Goal: Find contact information: Find contact information

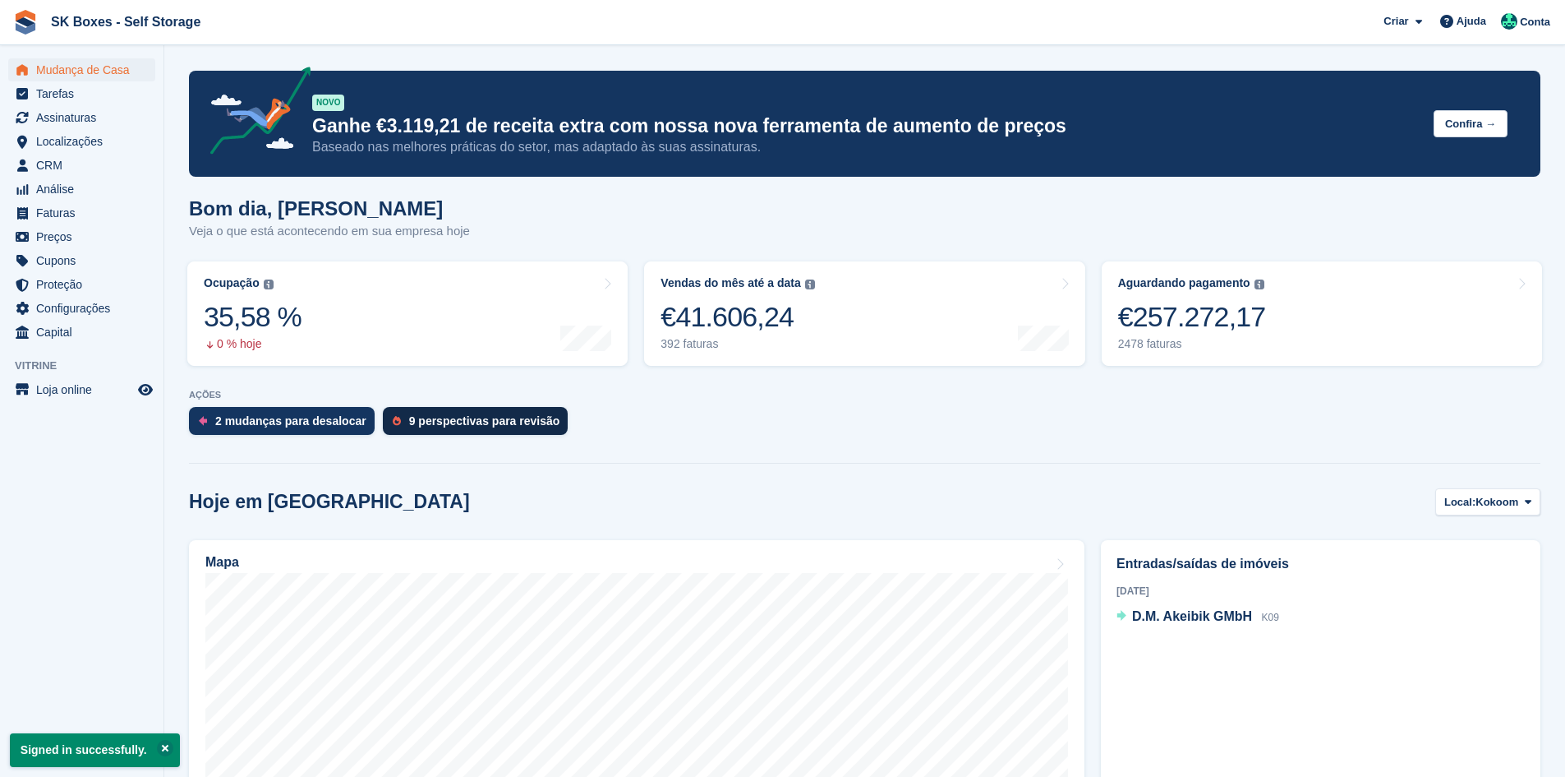
click at [431, 426] on div "9 perspectivas para revisão" at bounding box center [484, 420] width 151 height 13
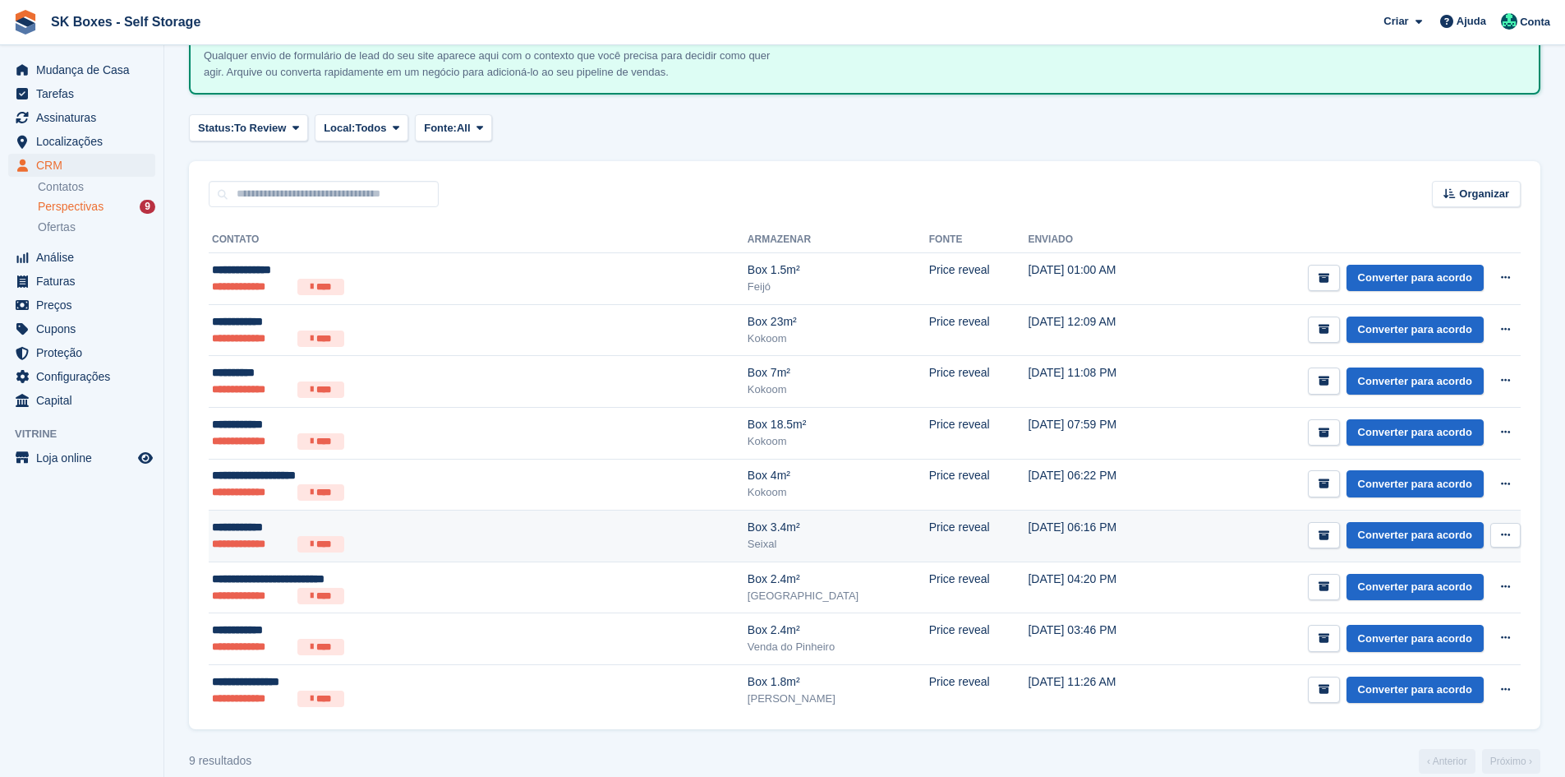
scroll to position [137, 0]
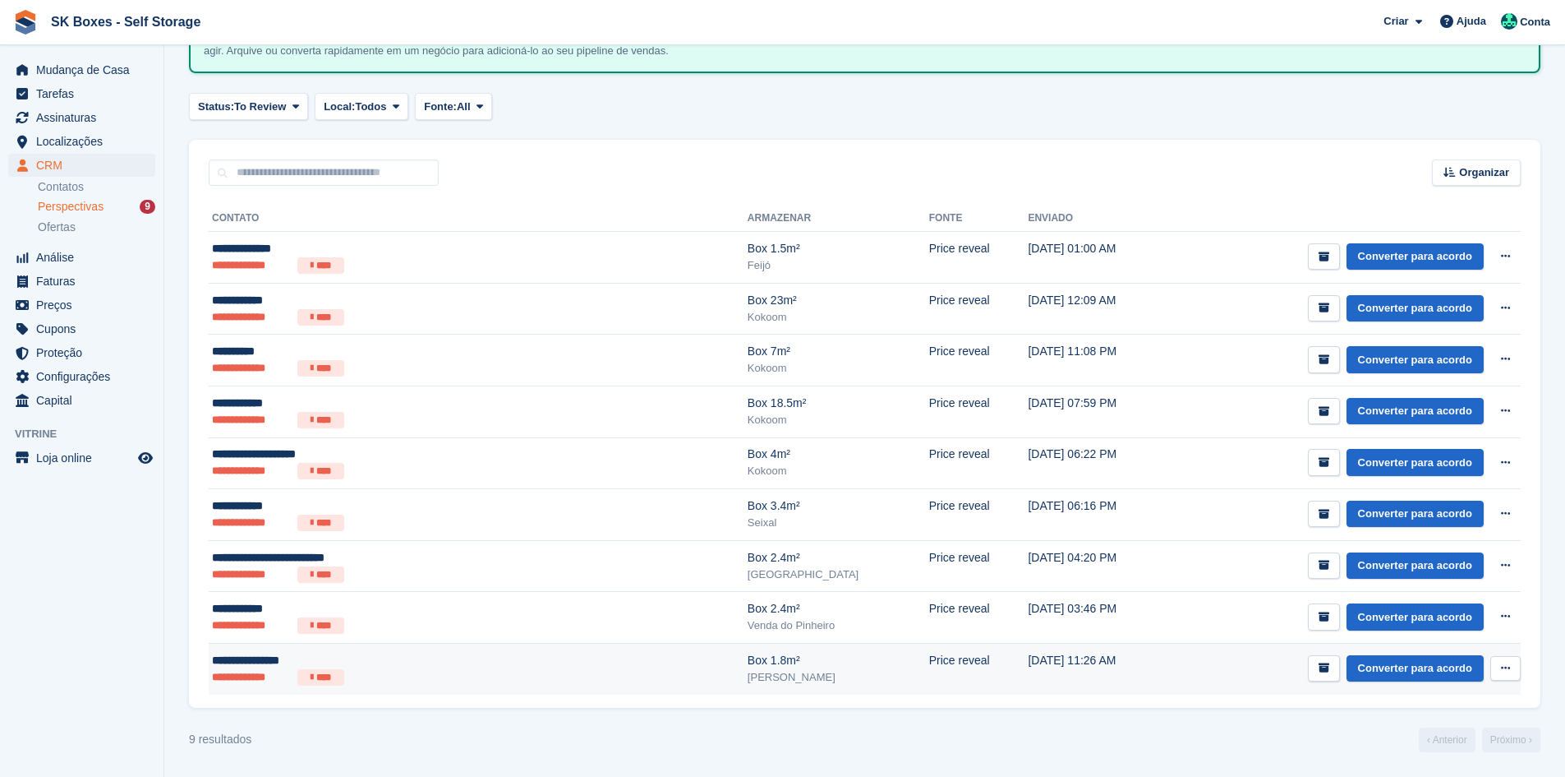
click at [449, 692] on td "**********" at bounding box center [478, 668] width 539 height 51
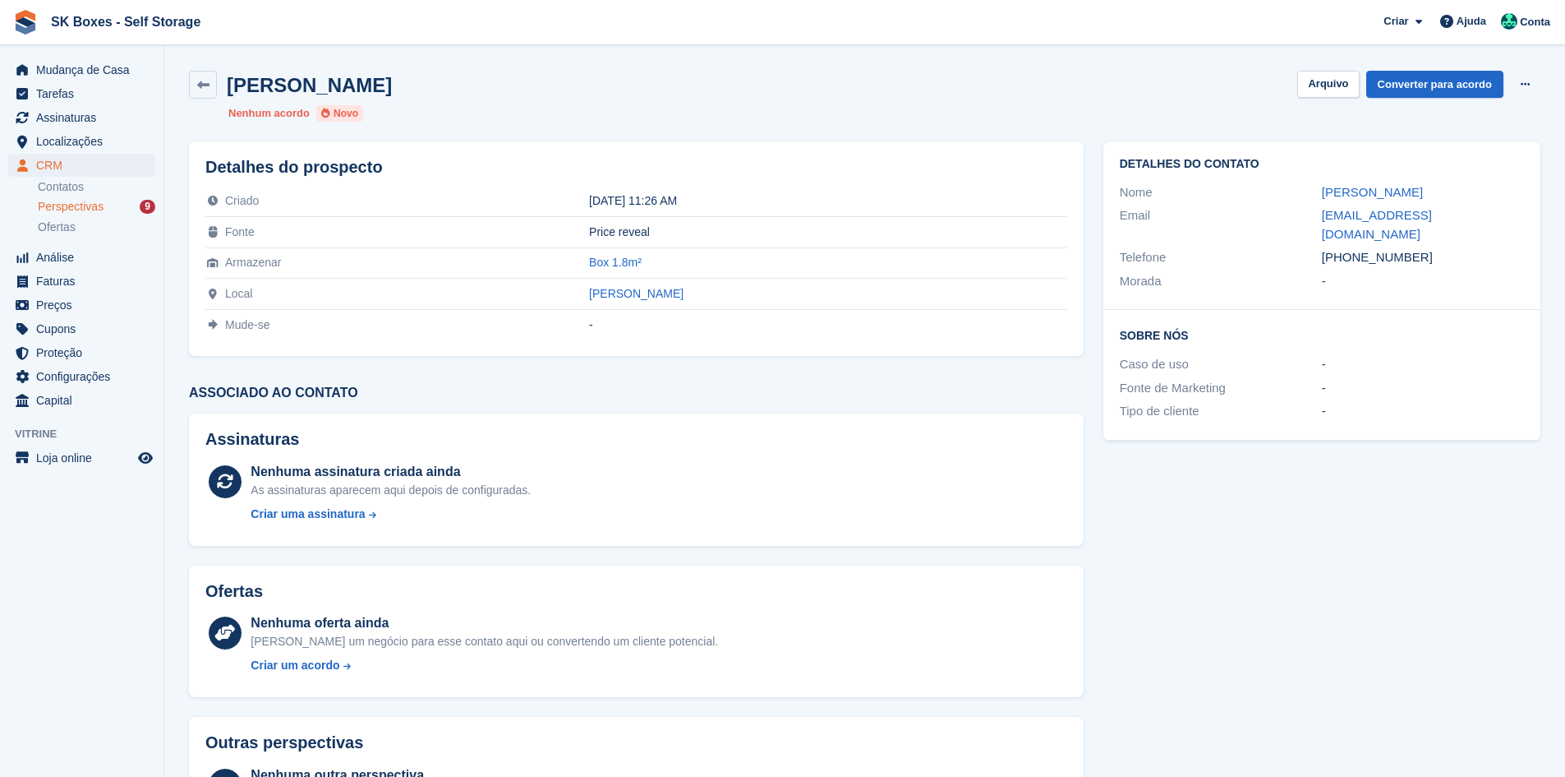
drag, startPoint x: 1312, startPoint y: 192, endPoint x: 1450, endPoint y: 187, distance: 138.1
click at [1450, 187] on div "Nome [PERSON_NAME]" at bounding box center [1322, 193] width 404 height 24
copy div "[PERSON_NAME]"
drag, startPoint x: 1289, startPoint y: 210, endPoint x: 1450, endPoint y: 214, distance: 160.3
click at [1450, 214] on div "Email romuloag@gmail.com" at bounding box center [1322, 225] width 404 height 42
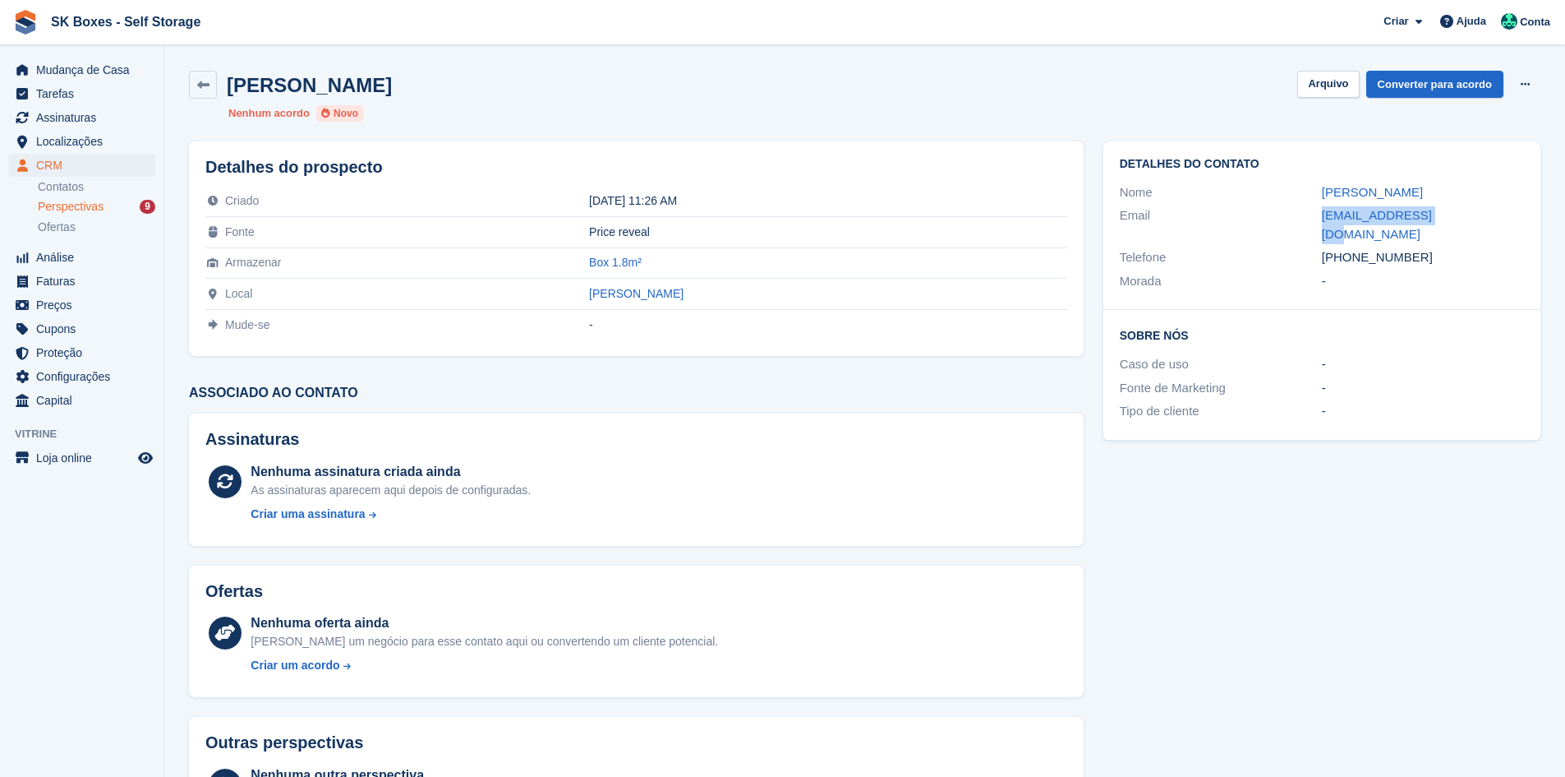
copy div "romuloag@gmail.com"
click at [1341, 102] on div "ROMULO GONÇALVES Arquivo Converter para acordo Excluir cliente potencial Nenhum…" at bounding box center [864, 96] width 1371 height 71
click at [1320, 85] on button "Arquivo" at bounding box center [1328, 84] width 62 height 27
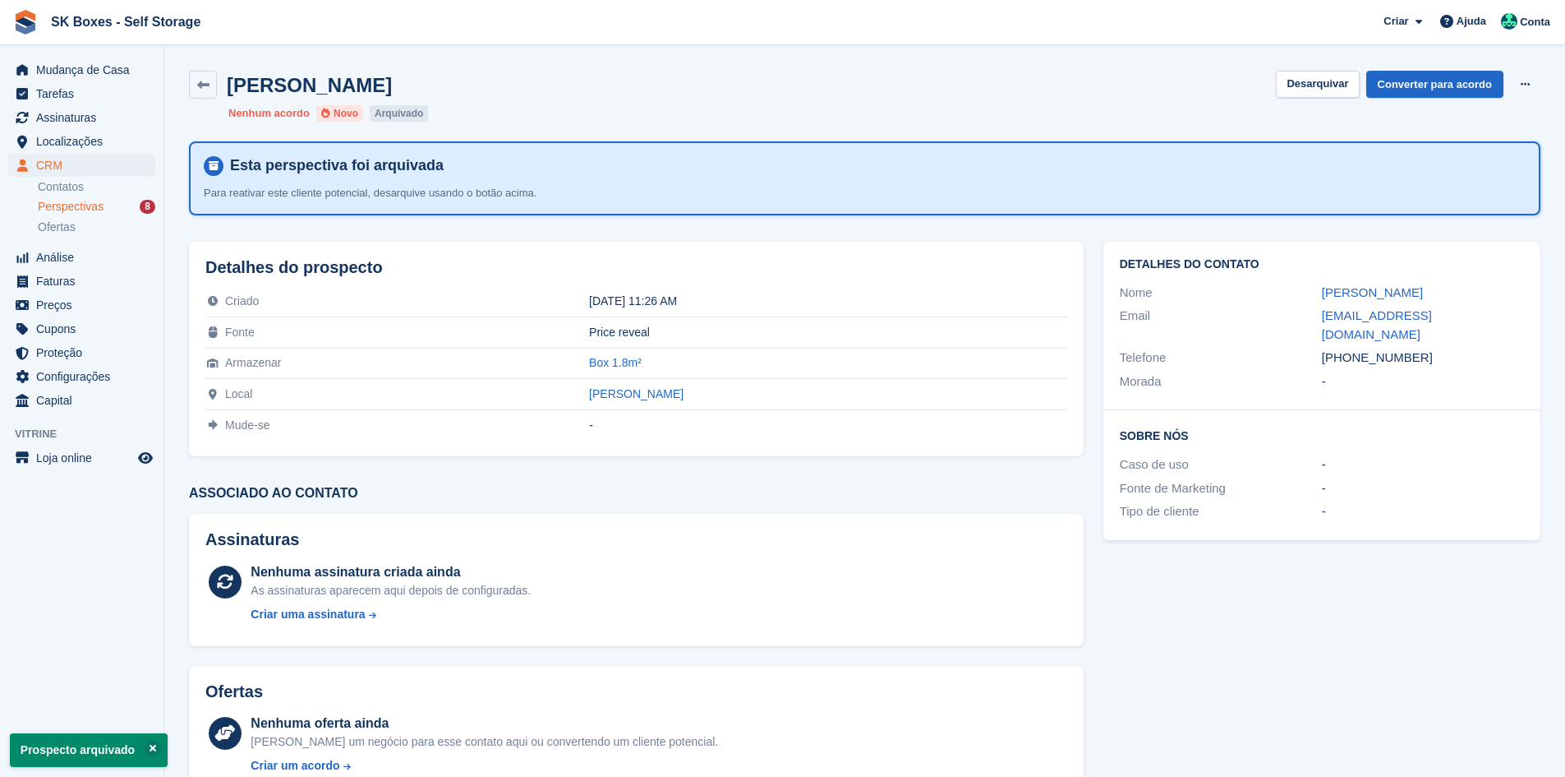
click at [120, 210] on div "Perspectivas 8" at bounding box center [97, 207] width 118 height 16
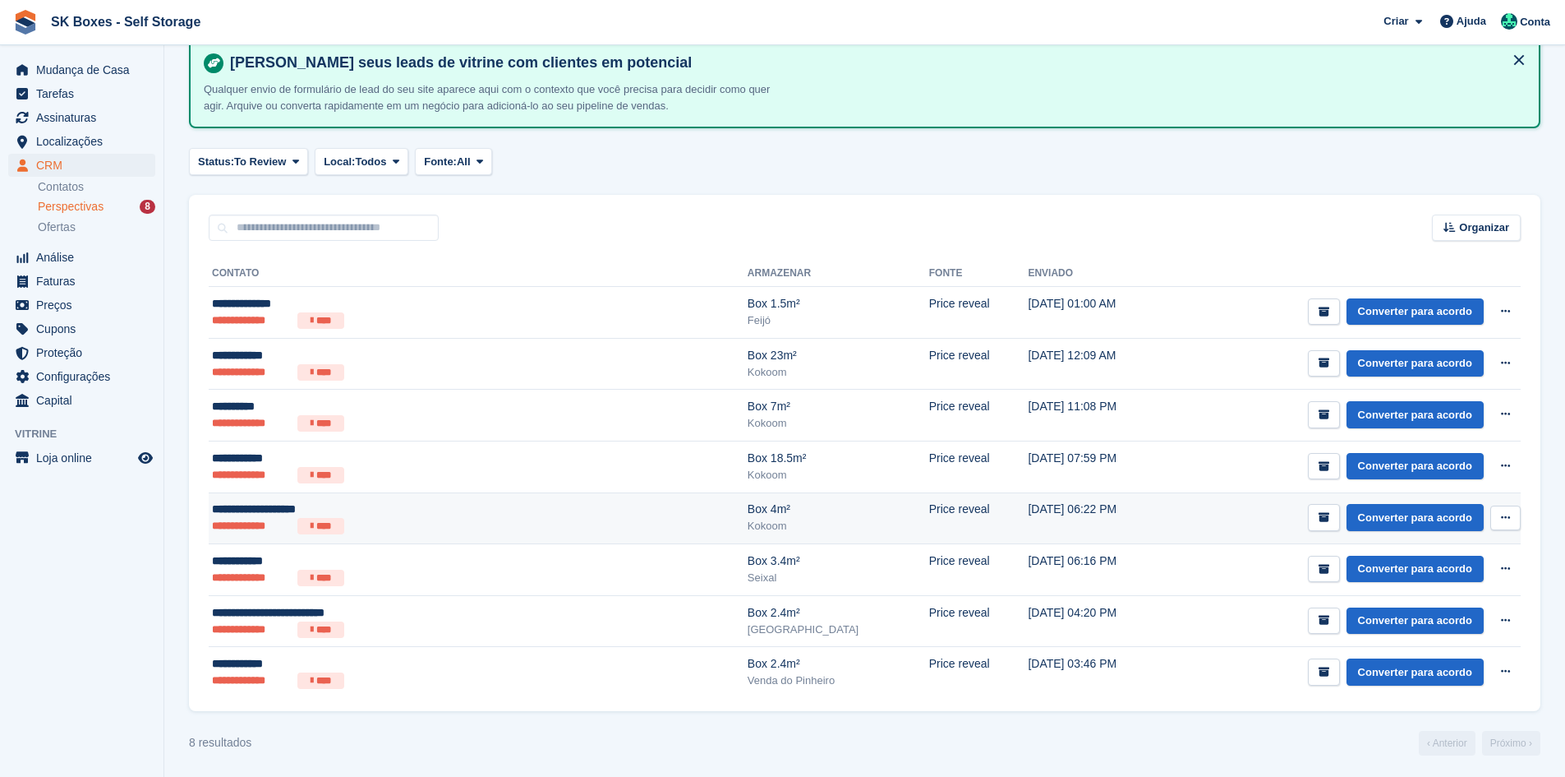
scroll to position [85, 0]
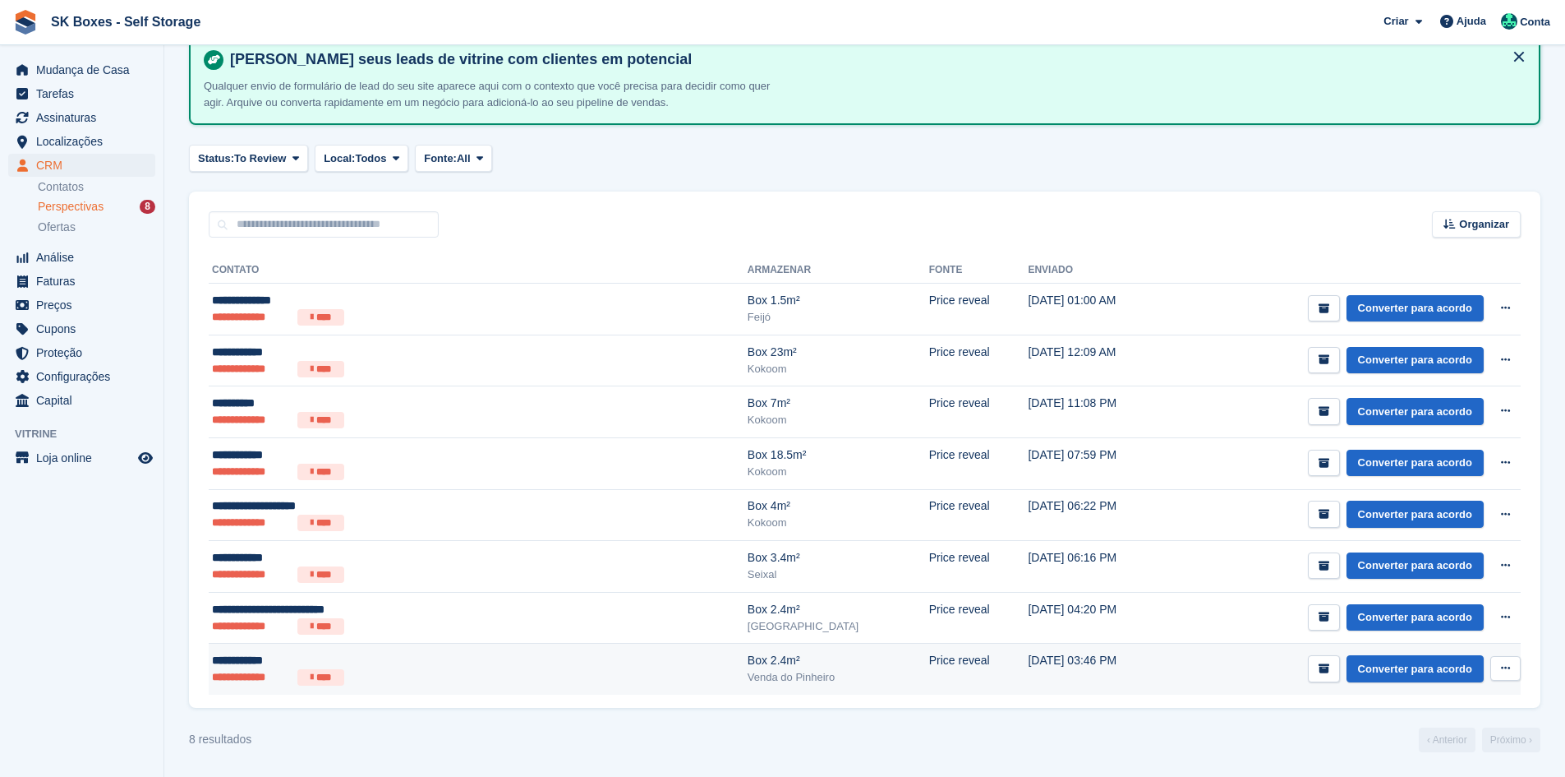
click at [334, 662] on div "**********" at bounding box center [375, 660] width 327 height 17
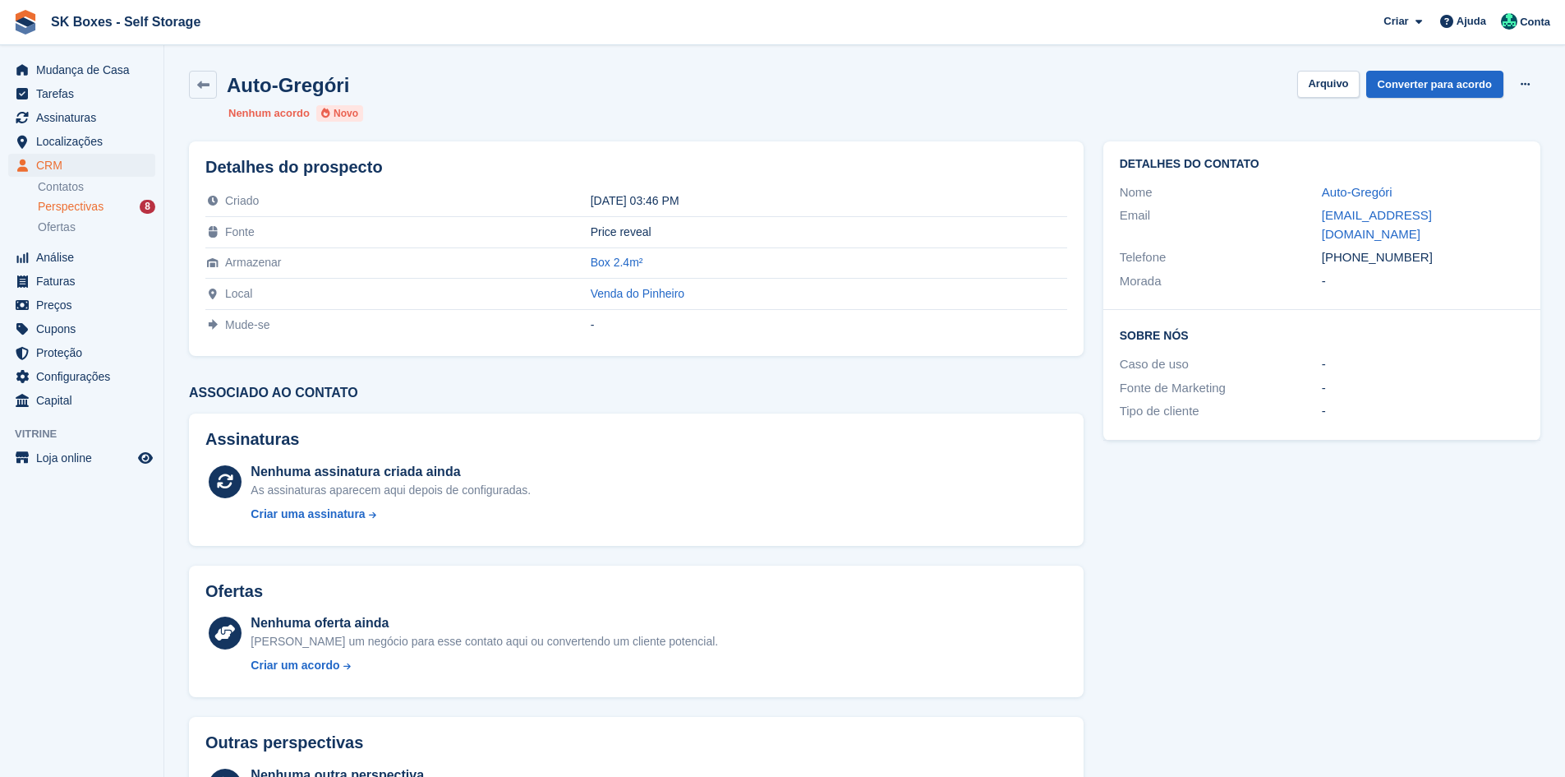
click at [1216, 160] on h2 "Detalhes do contato" at bounding box center [1322, 164] width 404 height 13
drag, startPoint x: 1307, startPoint y: 196, endPoint x: 1467, endPoint y: 200, distance: 160.3
click at [1467, 200] on div "Nome Auto-Gregóri" at bounding box center [1322, 193] width 404 height 24
copy div "Auto-Gregóri"
drag, startPoint x: 1298, startPoint y: 212, endPoint x: 1446, endPoint y: 214, distance: 147.9
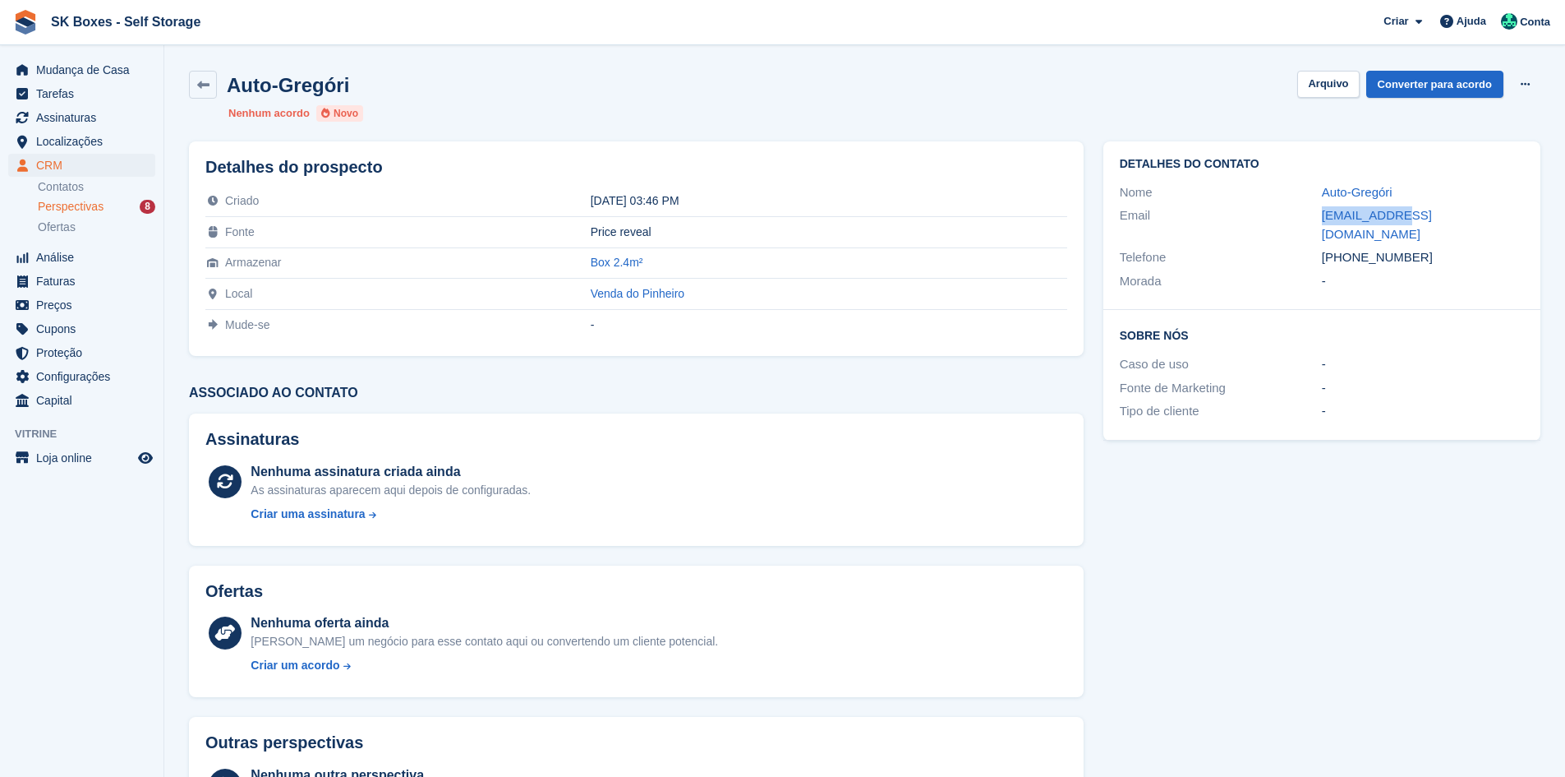
click at [1446, 214] on div "Email rf@gmail.com" at bounding box center [1322, 225] width 404 height 42
copy div "rf@gmail.com"
drag, startPoint x: 1420, startPoint y: 238, endPoint x: 1350, endPoint y: 235, distance: 69.9
click at [1350, 248] on div "+351910113333" at bounding box center [1423, 257] width 202 height 19
copy div "910113333"
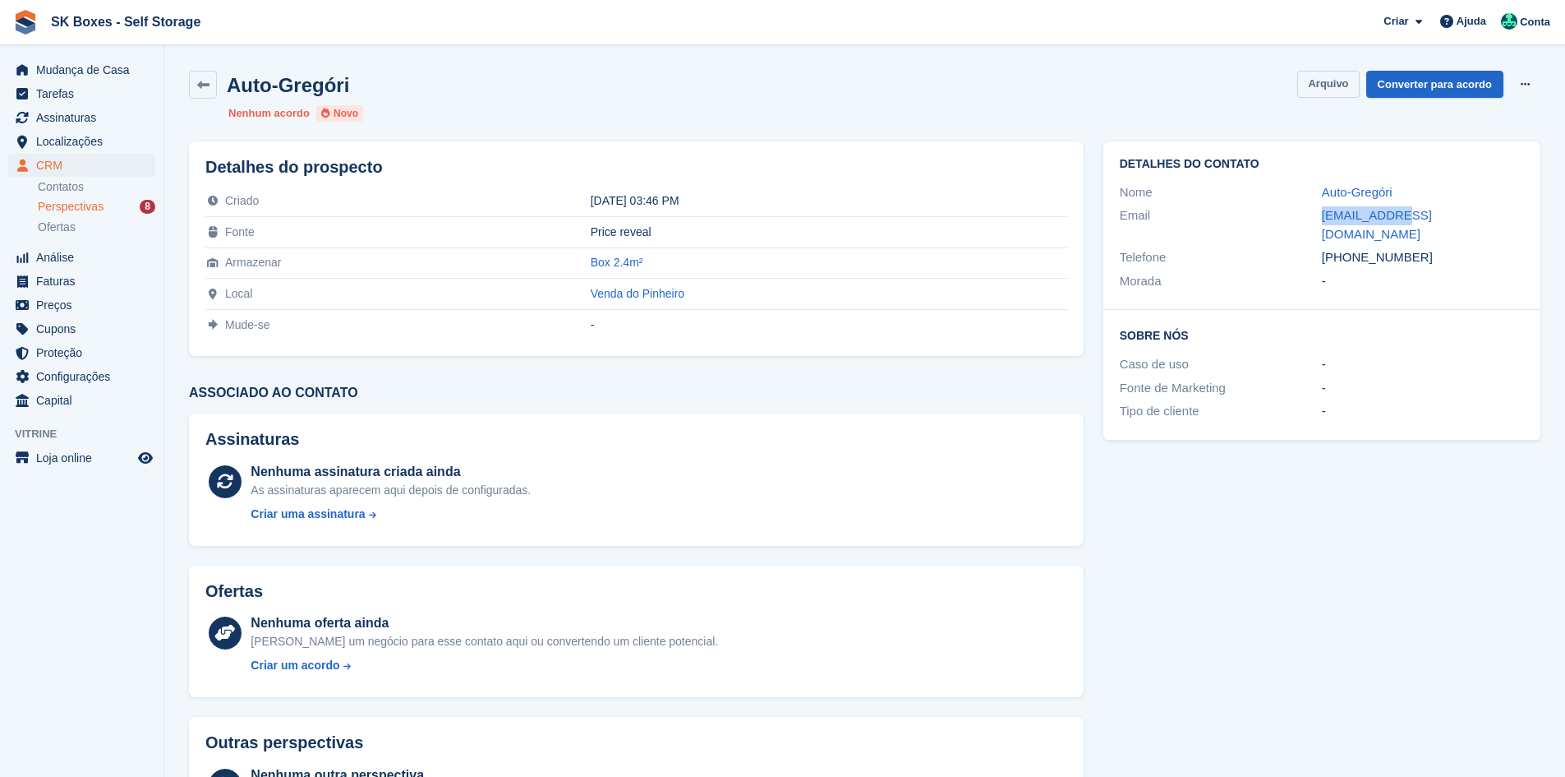
click at [1327, 85] on button "Arquivo" at bounding box center [1328, 84] width 62 height 27
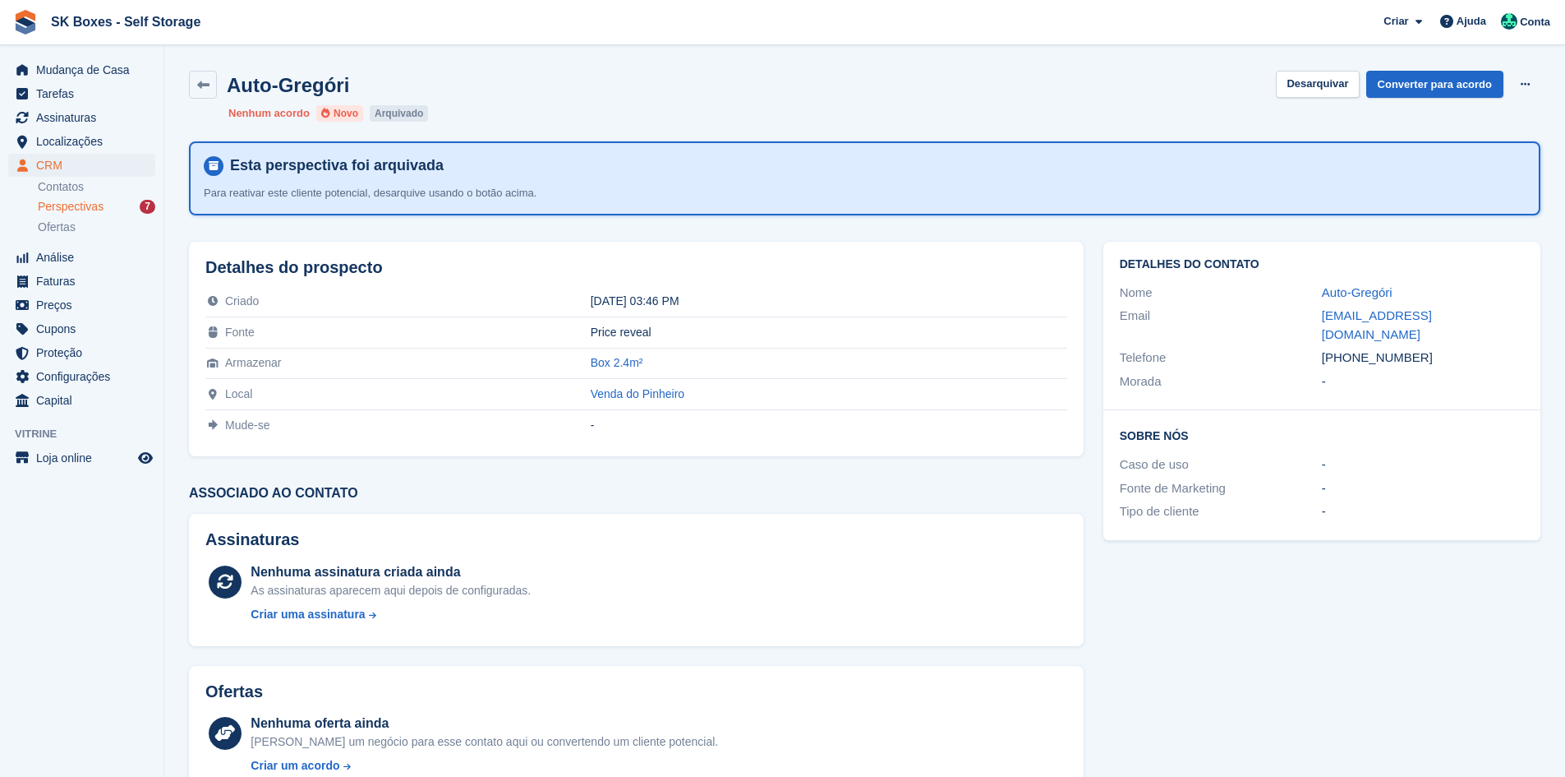
click at [55, 200] on span "Perspectivas" at bounding box center [71, 207] width 66 height 16
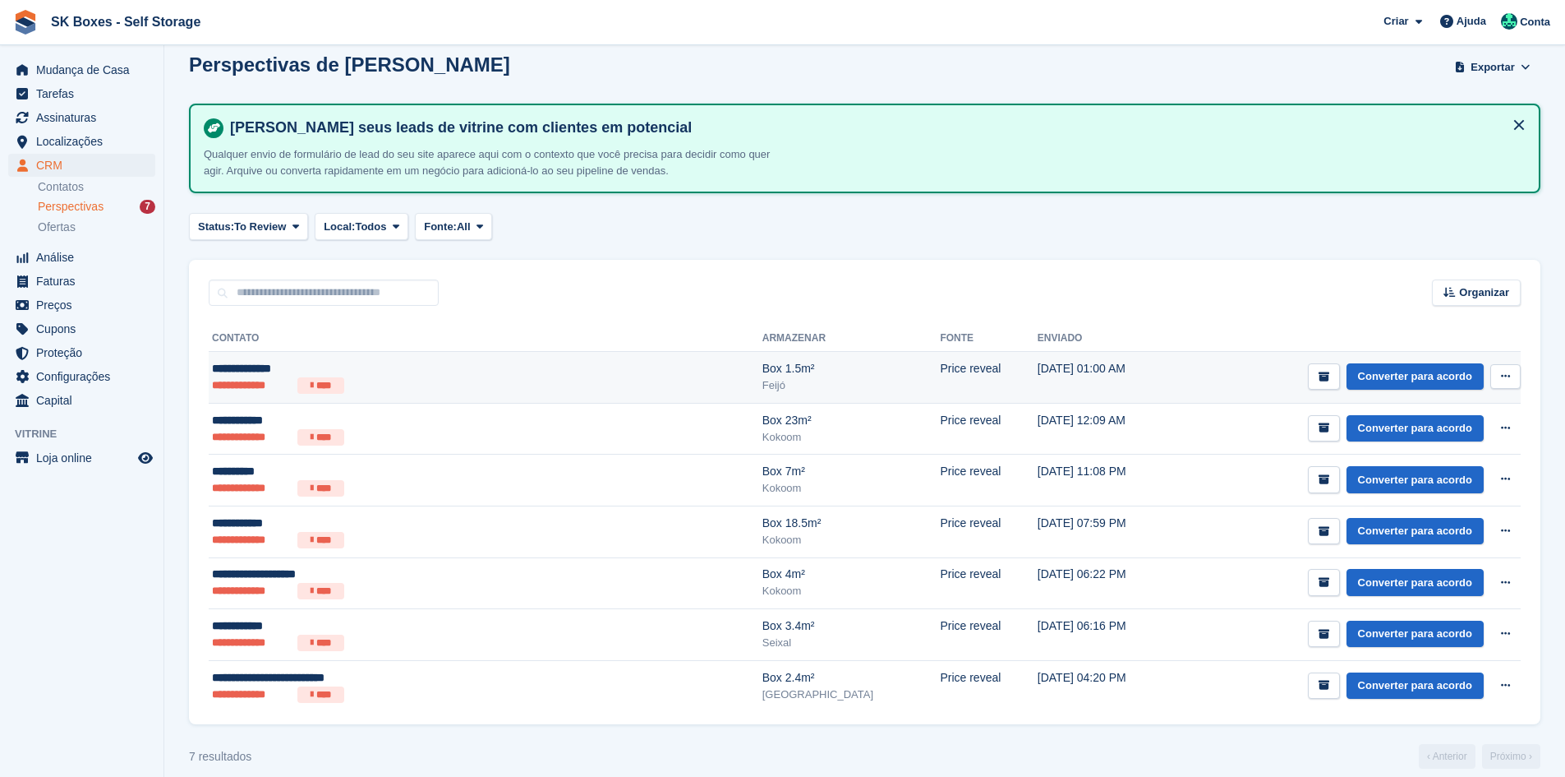
scroll to position [34, 0]
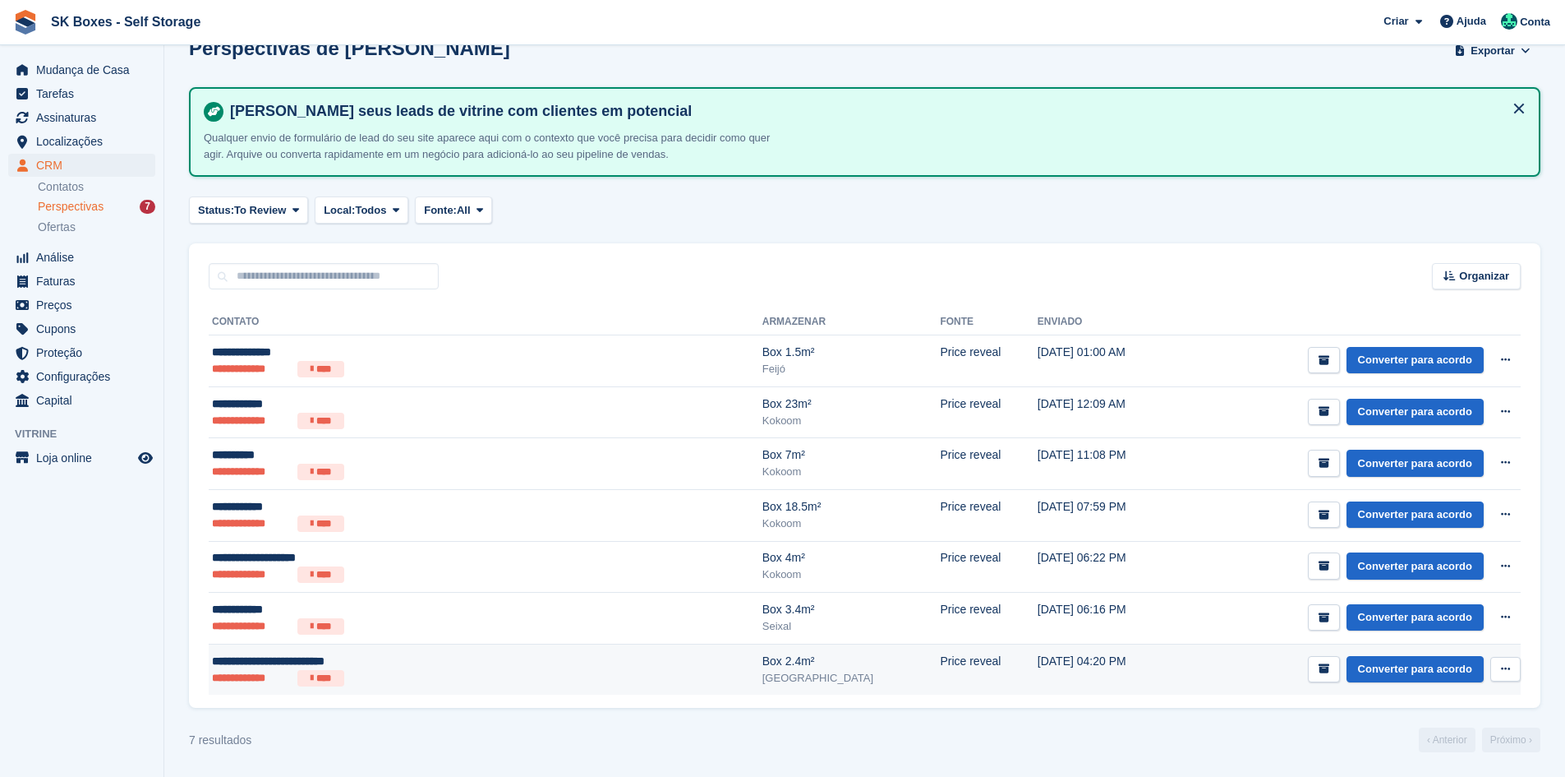
click at [389, 666] on div "**********" at bounding box center [383, 660] width 343 height 17
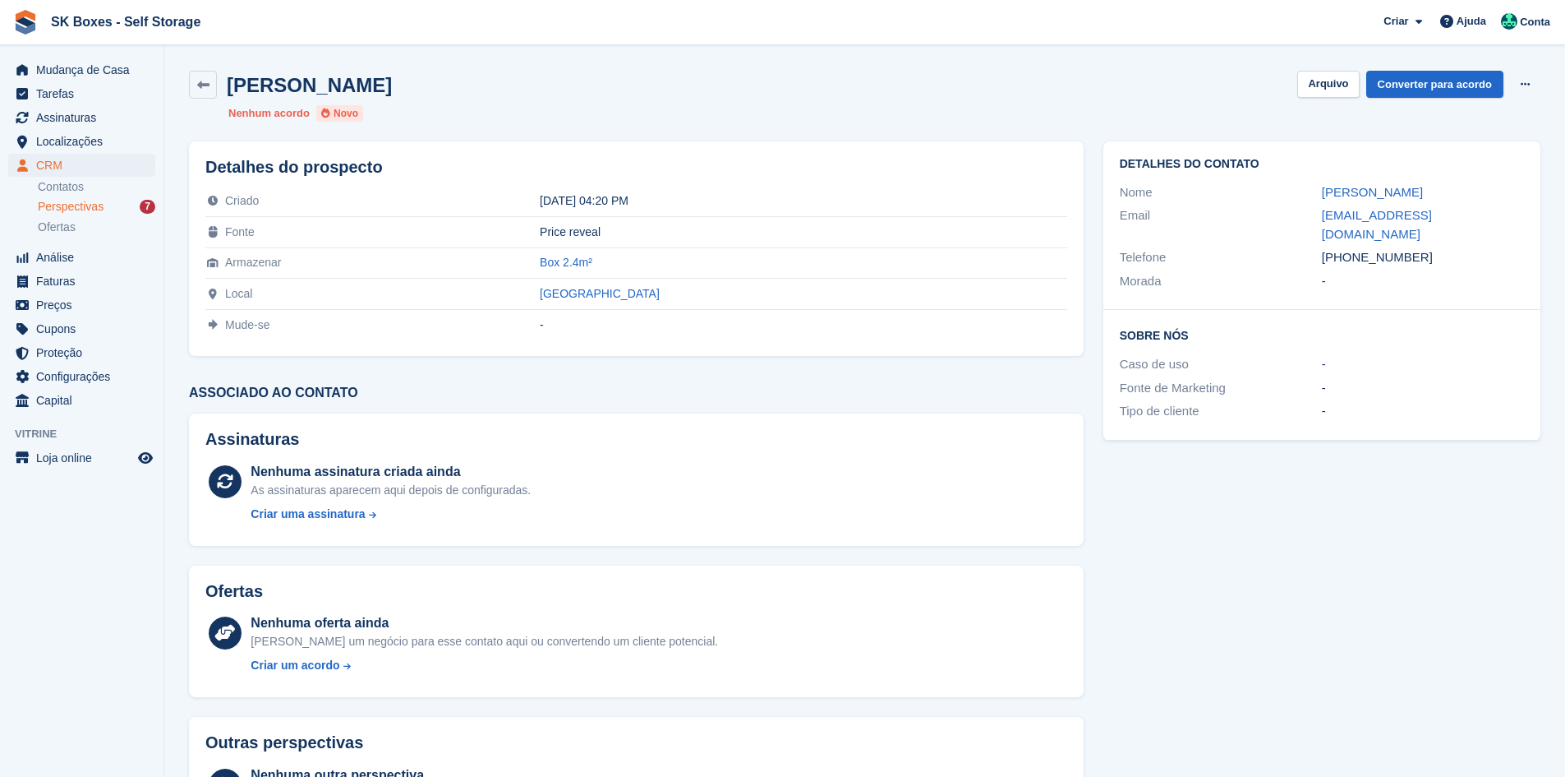
drag, startPoint x: 1304, startPoint y: 196, endPoint x: 1502, endPoint y: 196, distance: 198.0
click at [1502, 196] on div "Nome Vanessa Lopes Salazar d'Eça" at bounding box center [1322, 193] width 404 height 24
copy div "Vanessa Lopes Salazar d'Eça"
drag, startPoint x: 1418, startPoint y: 239, endPoint x: 1324, endPoint y: 264, distance: 97.7
click at [1324, 264] on div "Detalhes do contato Nome Vanessa Lopes Salazar d'Eça Email vlopessalazardeca@gm…" at bounding box center [1322, 225] width 437 height 168
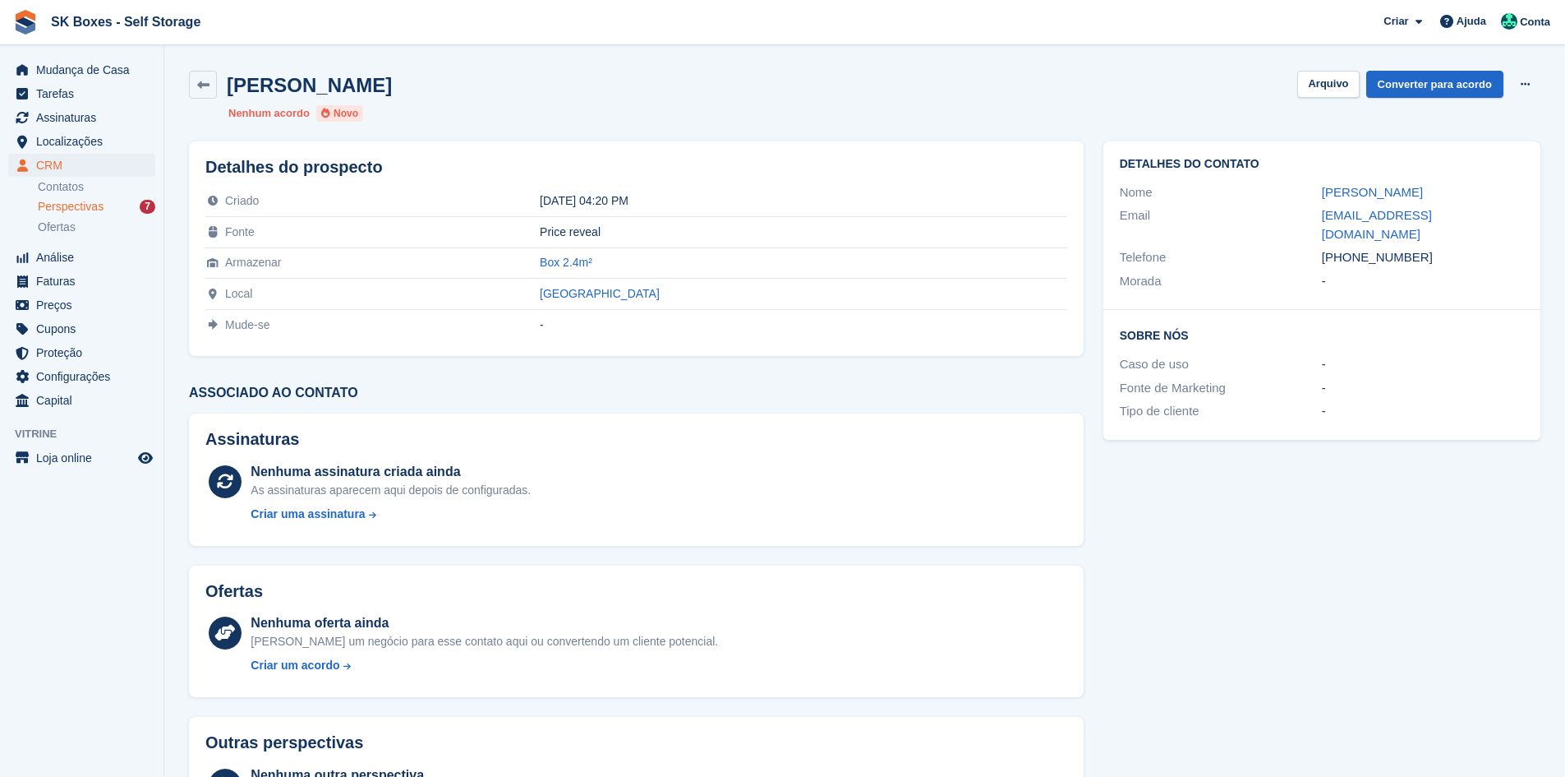
click at [1394, 272] on div "-" at bounding box center [1423, 281] width 202 height 19
drag, startPoint x: 1437, startPoint y: 232, endPoint x: 1418, endPoint y: 232, distance: 18.9
click at [1418, 248] on div "+351914716221" at bounding box center [1423, 257] width 202 height 19
click at [1416, 248] on div "+351914716221" at bounding box center [1423, 257] width 202 height 19
click at [1414, 248] on div "+351914716221" at bounding box center [1423, 257] width 202 height 19
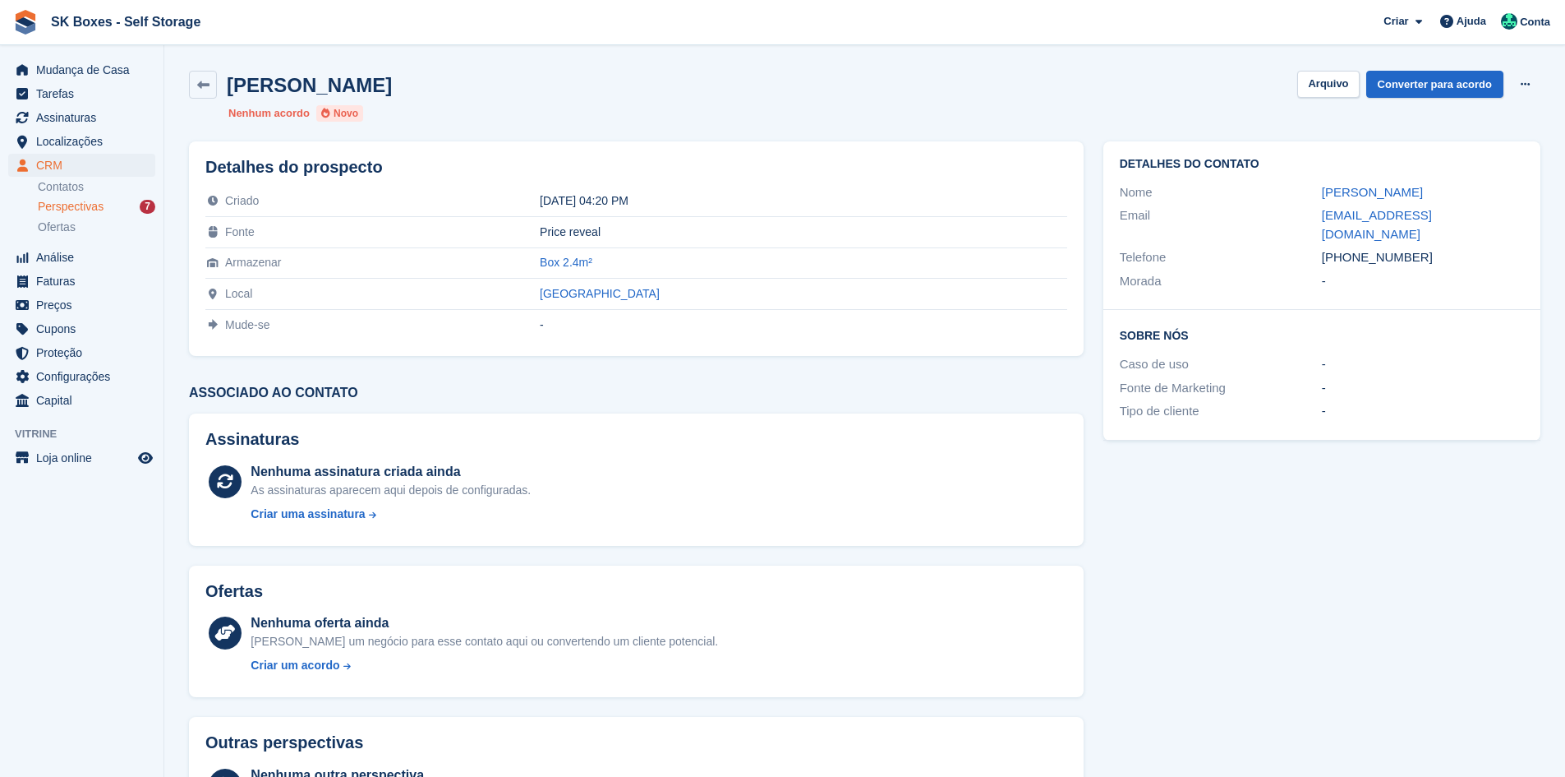
click at [1414, 248] on div "+351914716221" at bounding box center [1423, 257] width 202 height 19
drag, startPoint x: 1379, startPoint y: 293, endPoint x: 1390, endPoint y: 259, distance: 36.4
click at [1379, 310] on div "Sobre Nós Caso de uso - Fonte de Marketing - Tipo de cliente -" at bounding box center [1322, 375] width 437 height 130
drag, startPoint x: 1419, startPoint y: 237, endPoint x: 1348, endPoint y: 236, distance: 70.7
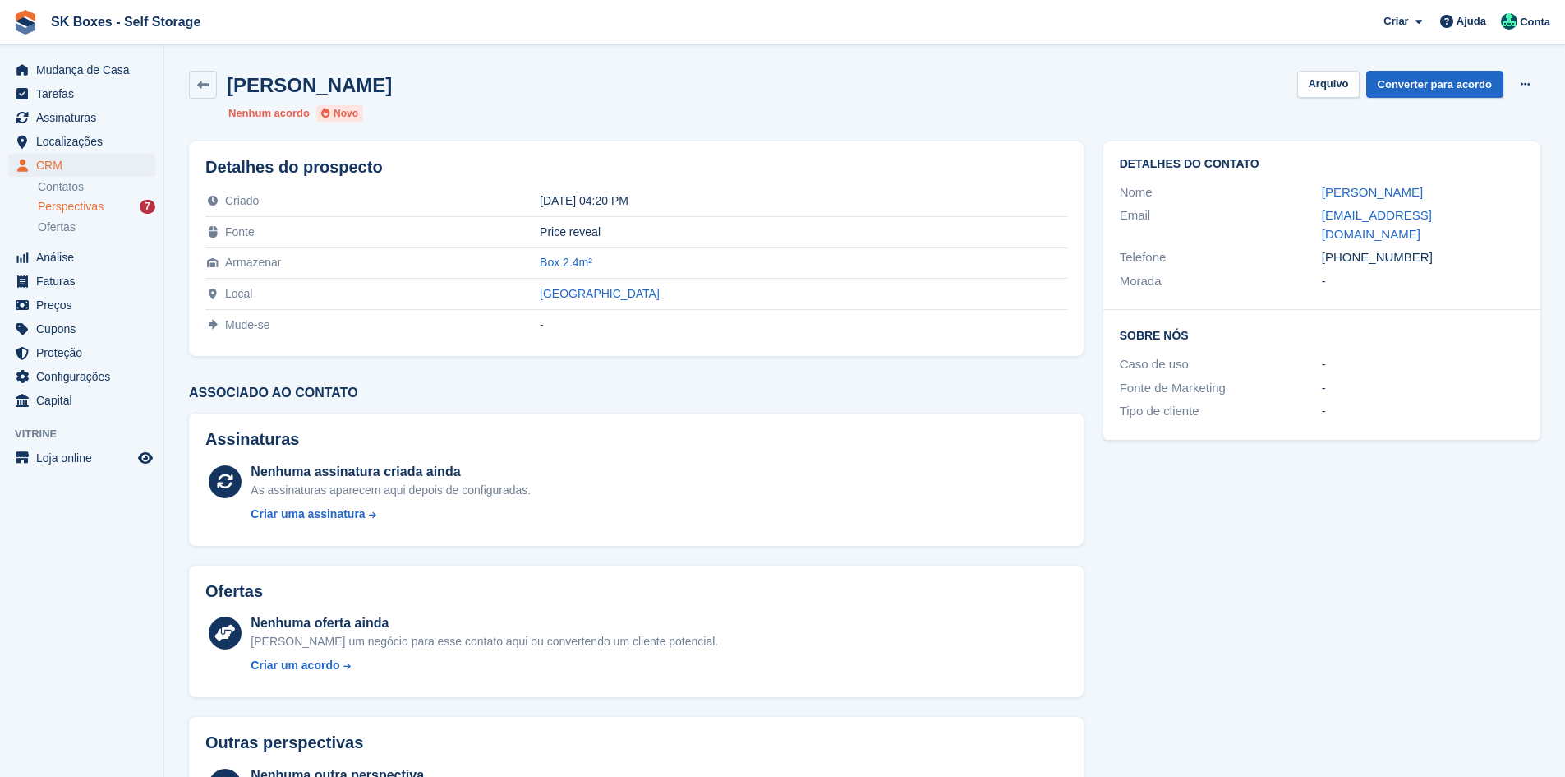
click at [1348, 248] on div "+351914716221" at bounding box center [1423, 257] width 202 height 19
copy div "914716221"
drag, startPoint x: 1317, startPoint y: 214, endPoint x: 1486, endPoint y: 219, distance: 168.5
click at [1486, 219] on div "Email vlopessalazardeca@gmail.com" at bounding box center [1322, 225] width 404 height 42
copy div "vlopessalazardeca@gmail.com"
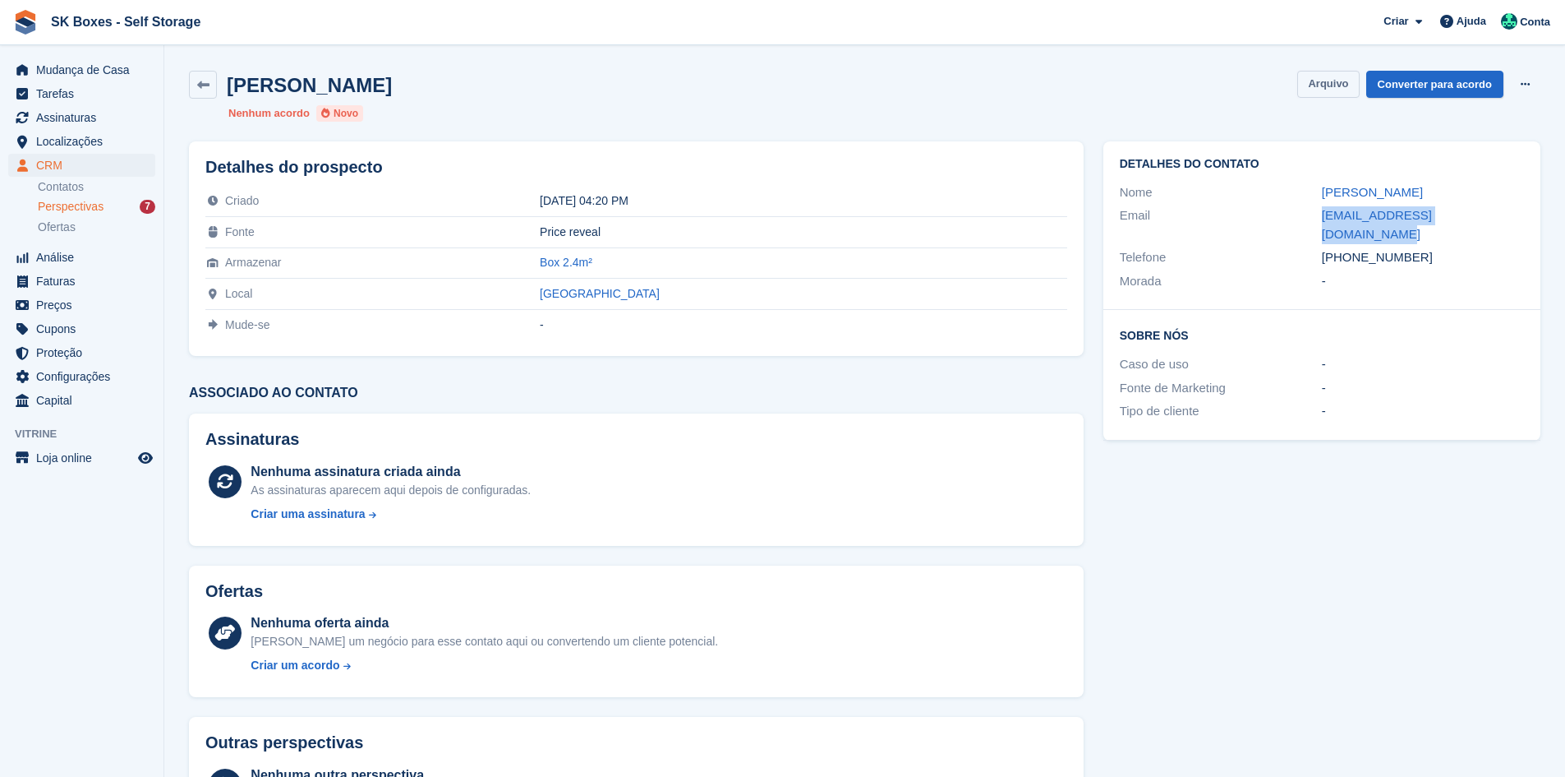
click at [1337, 88] on button "Arquivo" at bounding box center [1328, 84] width 62 height 27
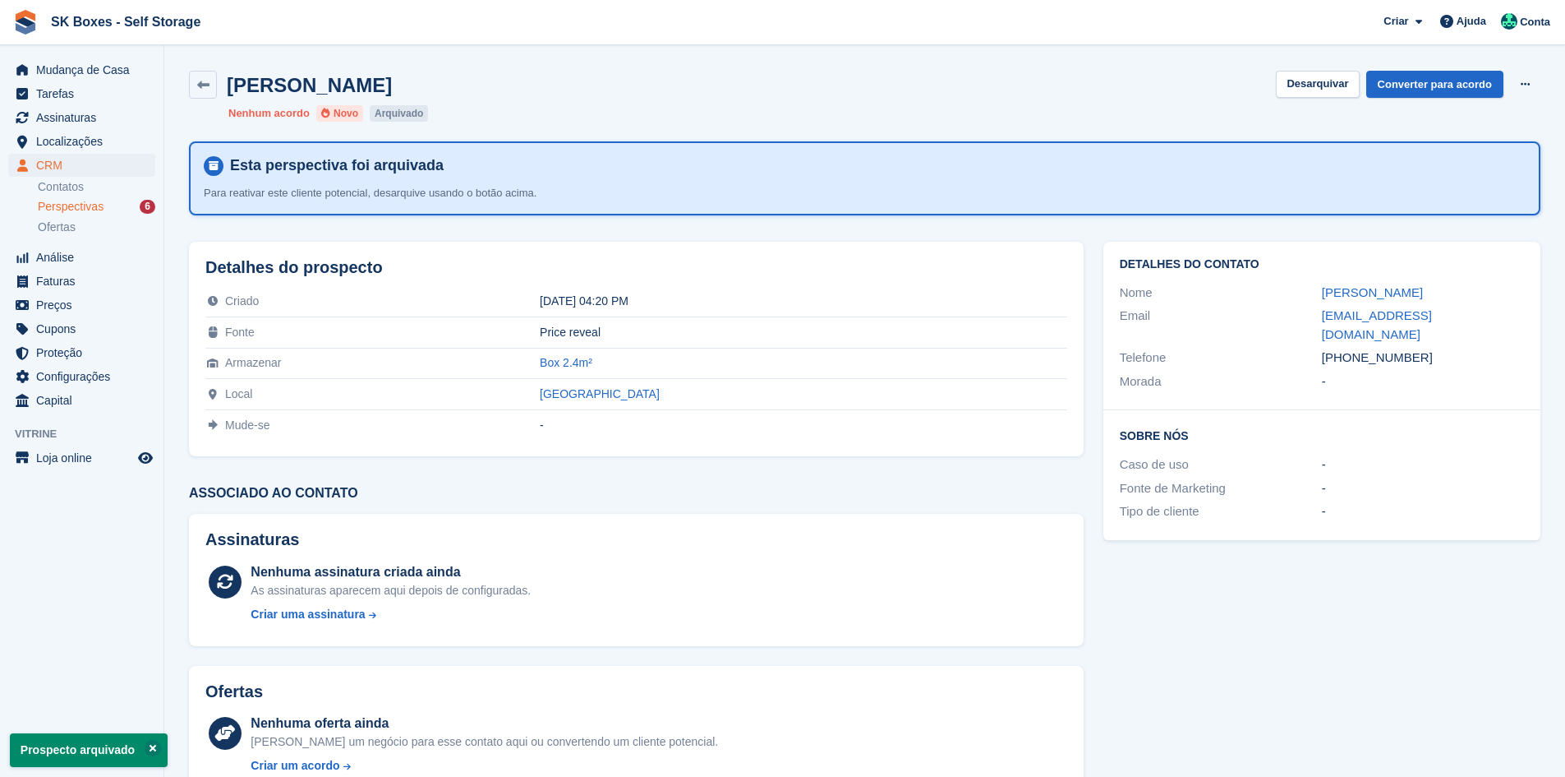
click at [58, 203] on span "Perspectivas" at bounding box center [71, 207] width 66 height 16
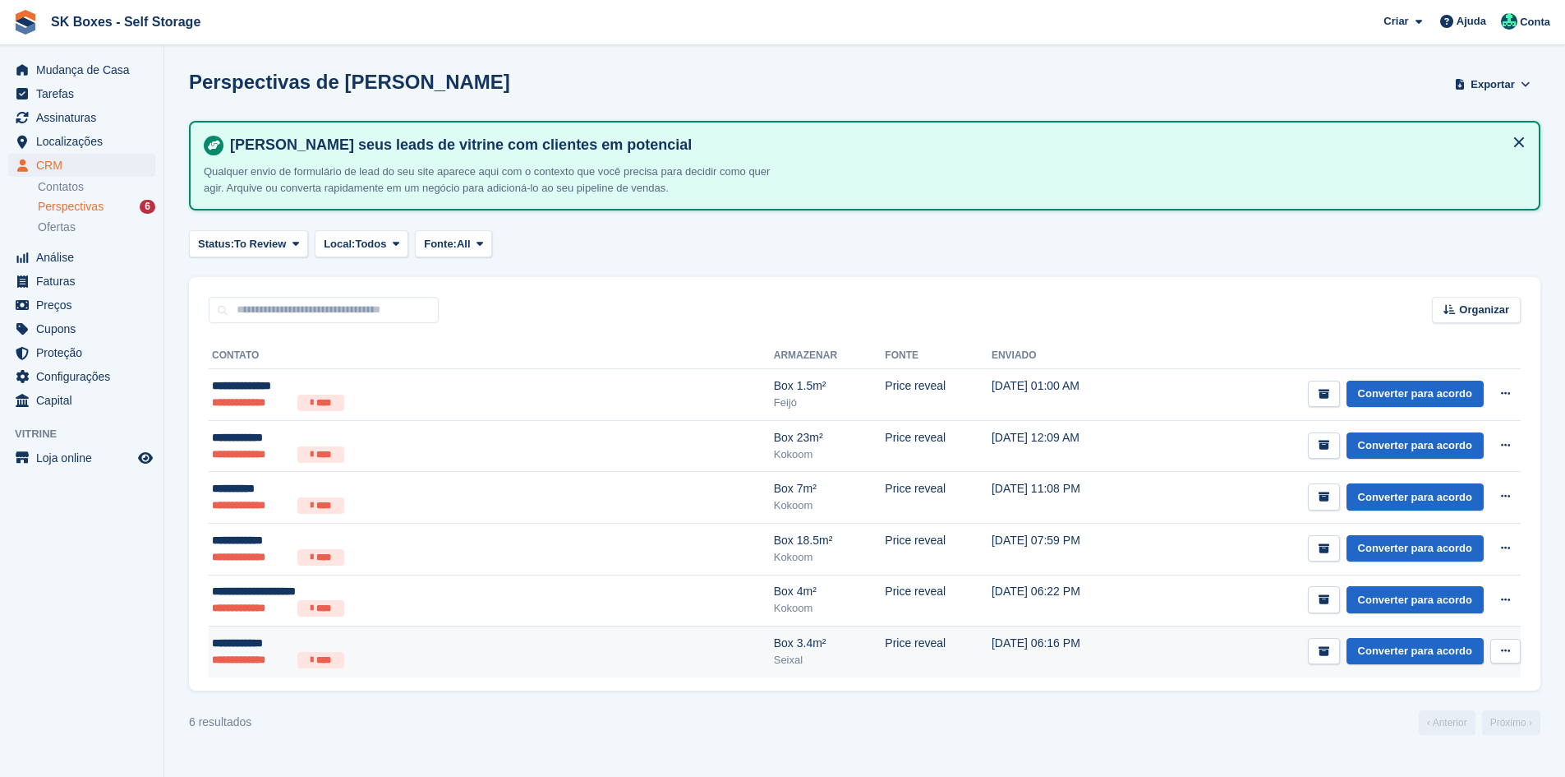
click at [345, 642] on div "**********" at bounding box center [371, 642] width 319 height 17
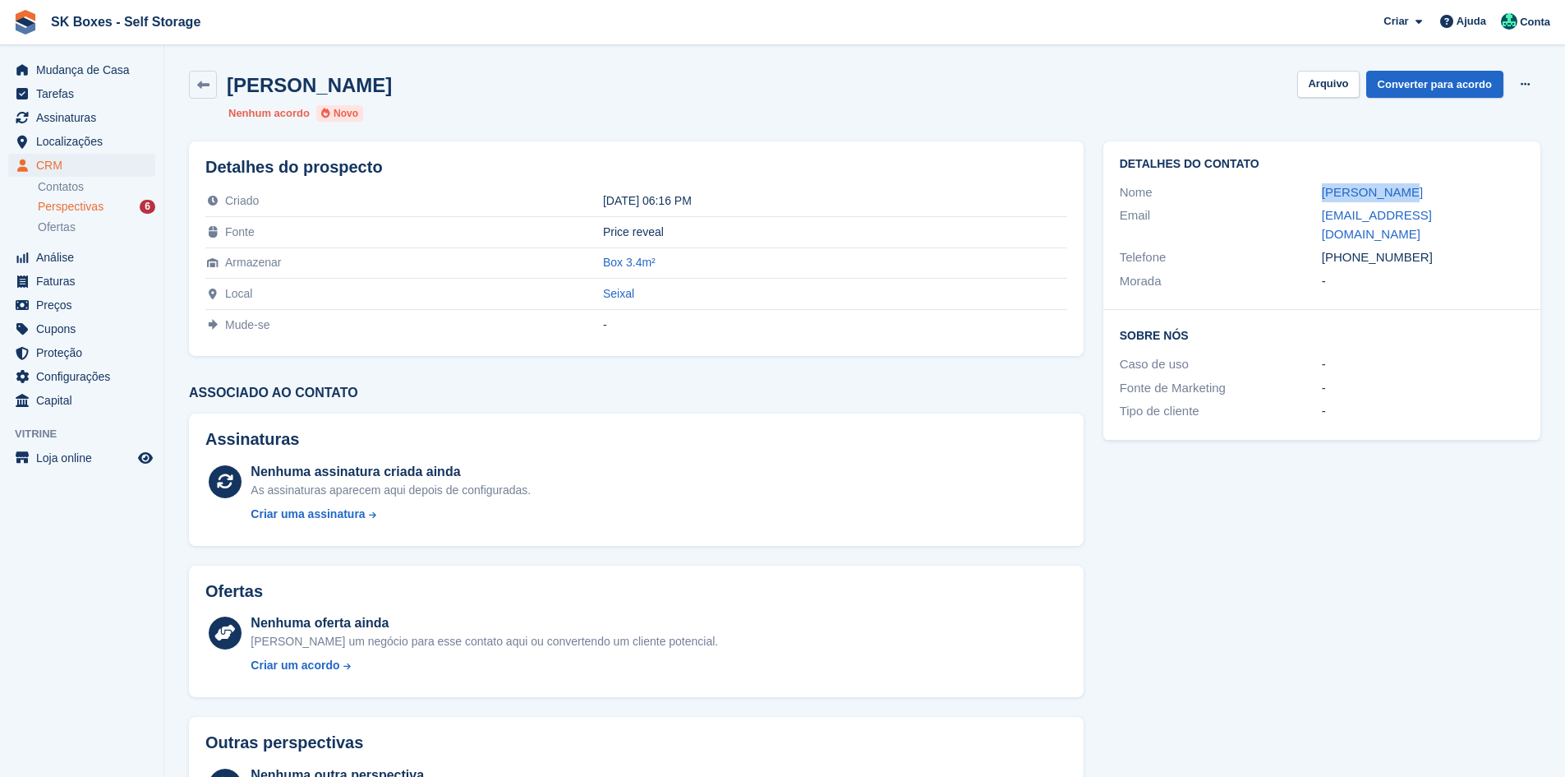
drag, startPoint x: 1311, startPoint y: 193, endPoint x: 1452, endPoint y: 175, distance: 142.5
click at [1452, 175] on div "Detalhes do contato Nome [PERSON_NAME] Email [EMAIL_ADDRESS][DOMAIN_NAME] Telef…" at bounding box center [1322, 225] width 437 height 168
copy div "[PERSON_NAME]"
drag, startPoint x: 1308, startPoint y: 219, endPoint x: 1547, endPoint y: 220, distance: 239.1
click at [1549, 220] on div "Detalhes do contato Nome [PERSON_NAME] Email [EMAIL_ADDRESS][DOMAIN_NAME] Telef…" at bounding box center [1322, 290] width 457 height 319
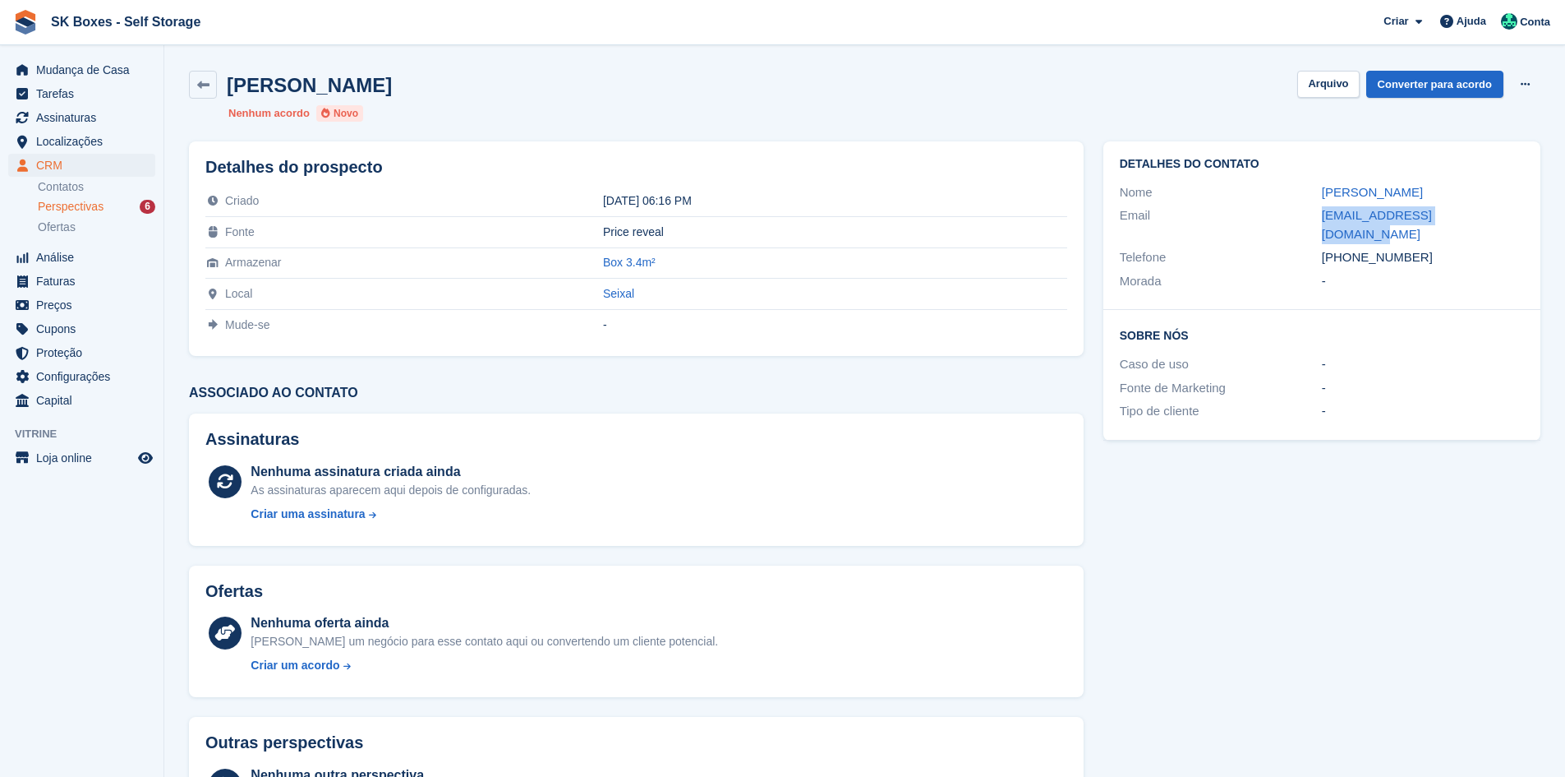
copy div "[EMAIL_ADDRESS][DOMAIN_NAME]"
drag, startPoint x: 1432, startPoint y: 234, endPoint x: 1349, endPoint y: 249, distance: 84.3
click at [1349, 249] on div "Telefone [PHONE_NUMBER]" at bounding box center [1322, 258] width 404 height 24
copy div "910177949"
click at [1321, 91] on button "Arquivo" at bounding box center [1328, 84] width 62 height 27
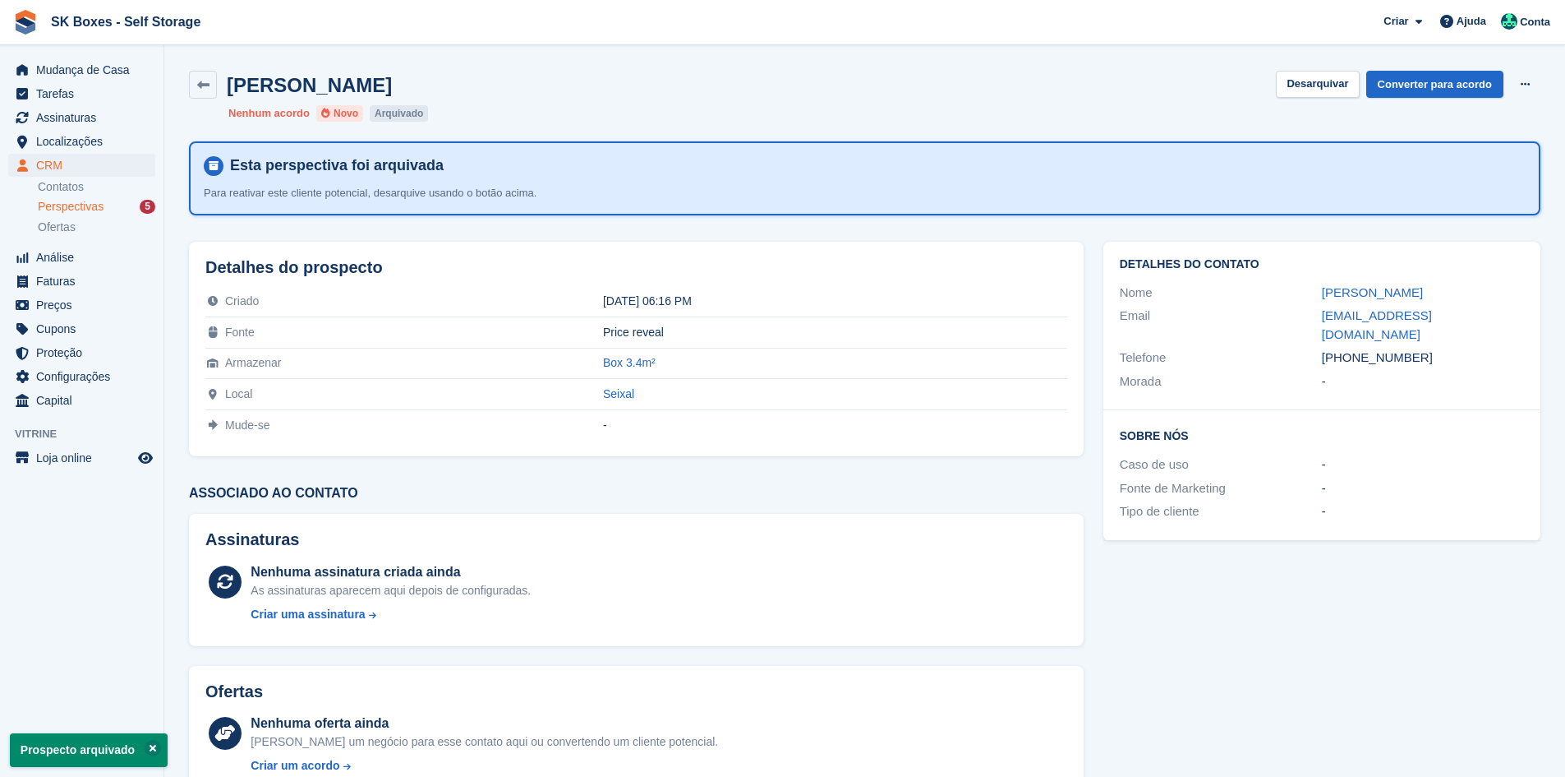
click at [104, 212] on div "Perspectivas 5" at bounding box center [97, 207] width 118 height 16
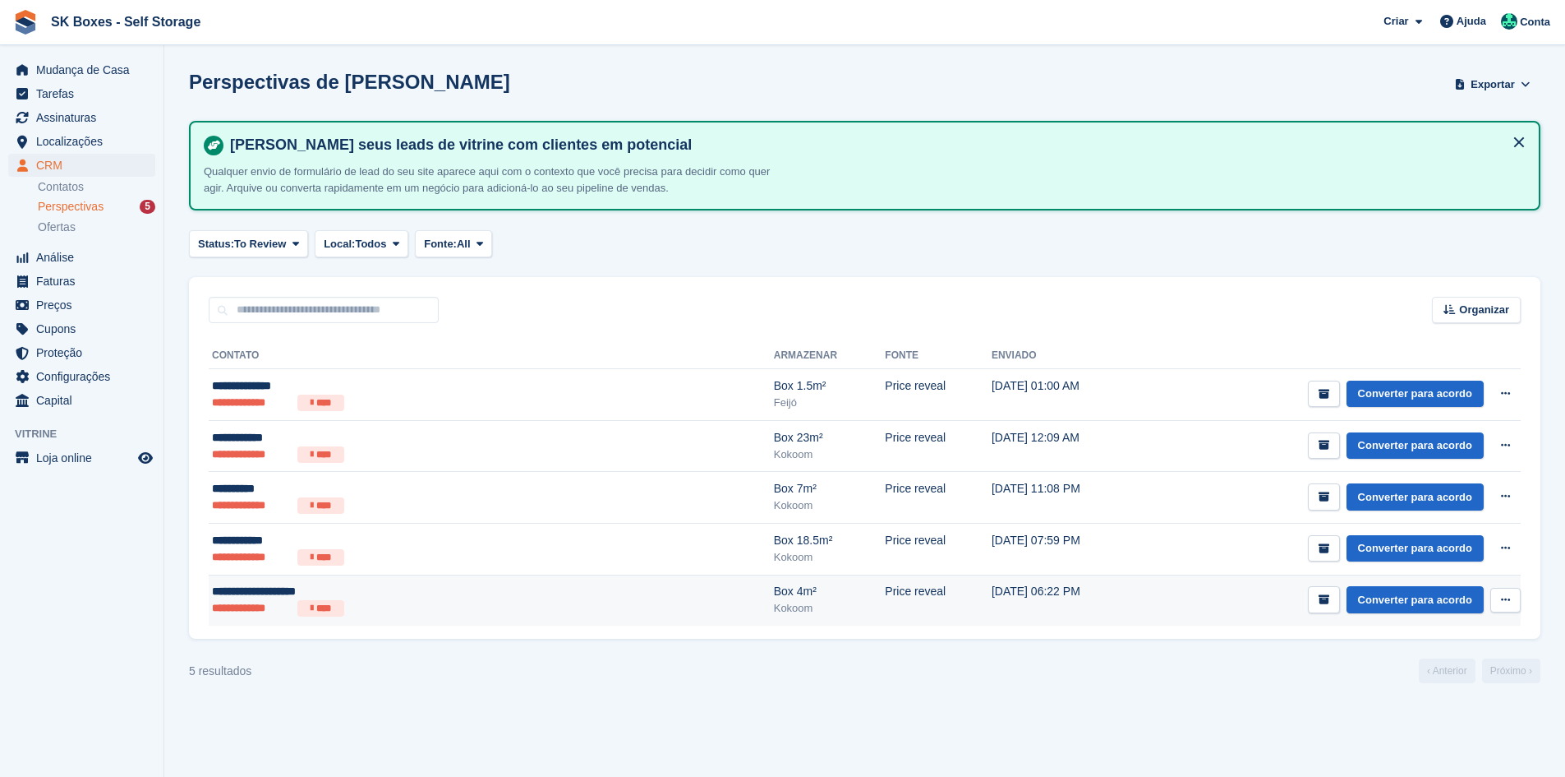
click at [509, 605] on ul "**********" at bounding box center [371, 608] width 319 height 16
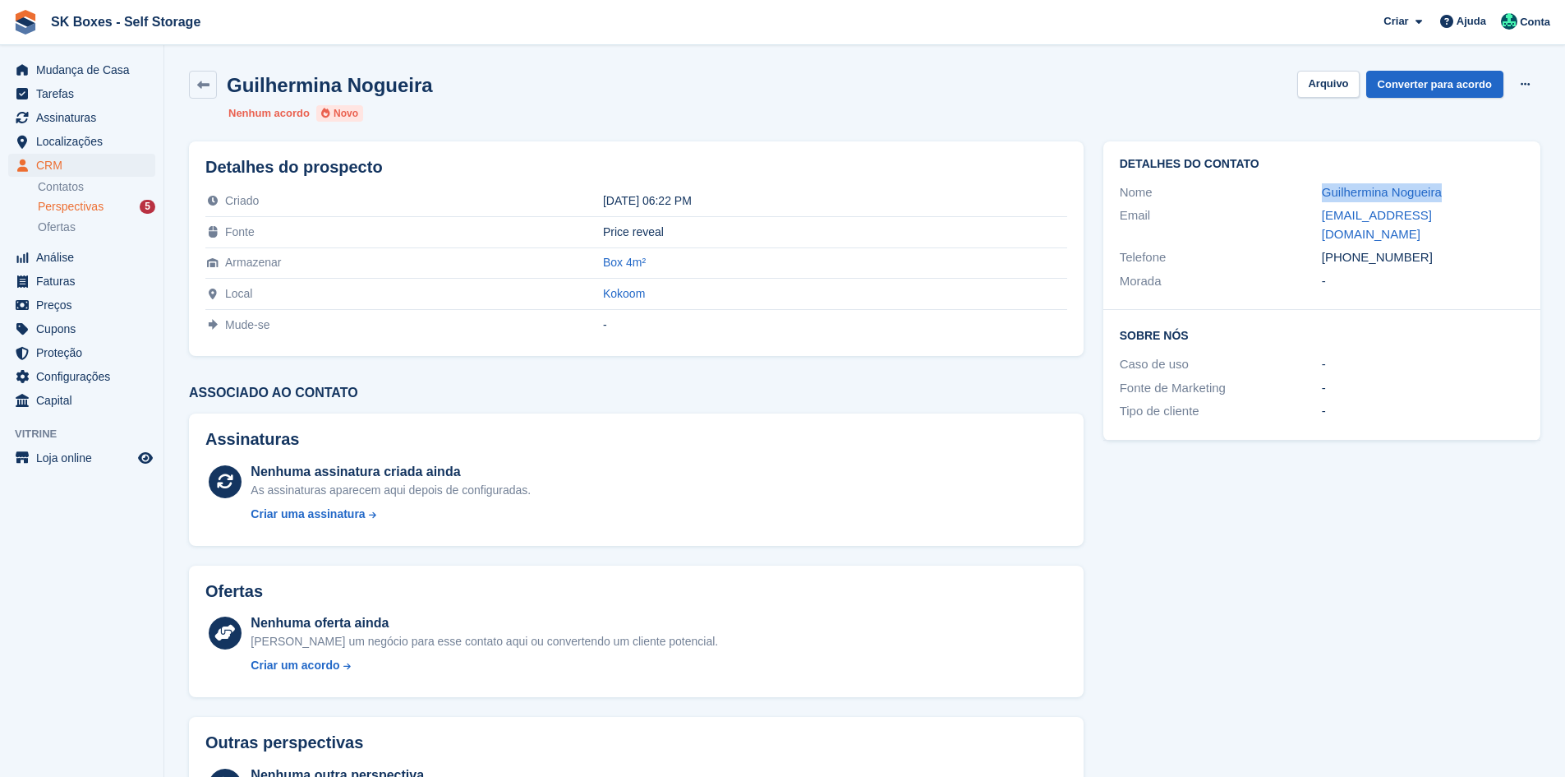
drag, startPoint x: 1298, startPoint y: 195, endPoint x: 1456, endPoint y: 193, distance: 157.8
click at [1456, 193] on div "Nome [PERSON_NAME]" at bounding box center [1322, 193] width 404 height 24
copy div "Guilhermina Nogueira"
drag, startPoint x: 1430, startPoint y: 237, endPoint x: 1353, endPoint y: 238, distance: 76.4
click at [1353, 248] on div "+351965663129" at bounding box center [1423, 257] width 202 height 19
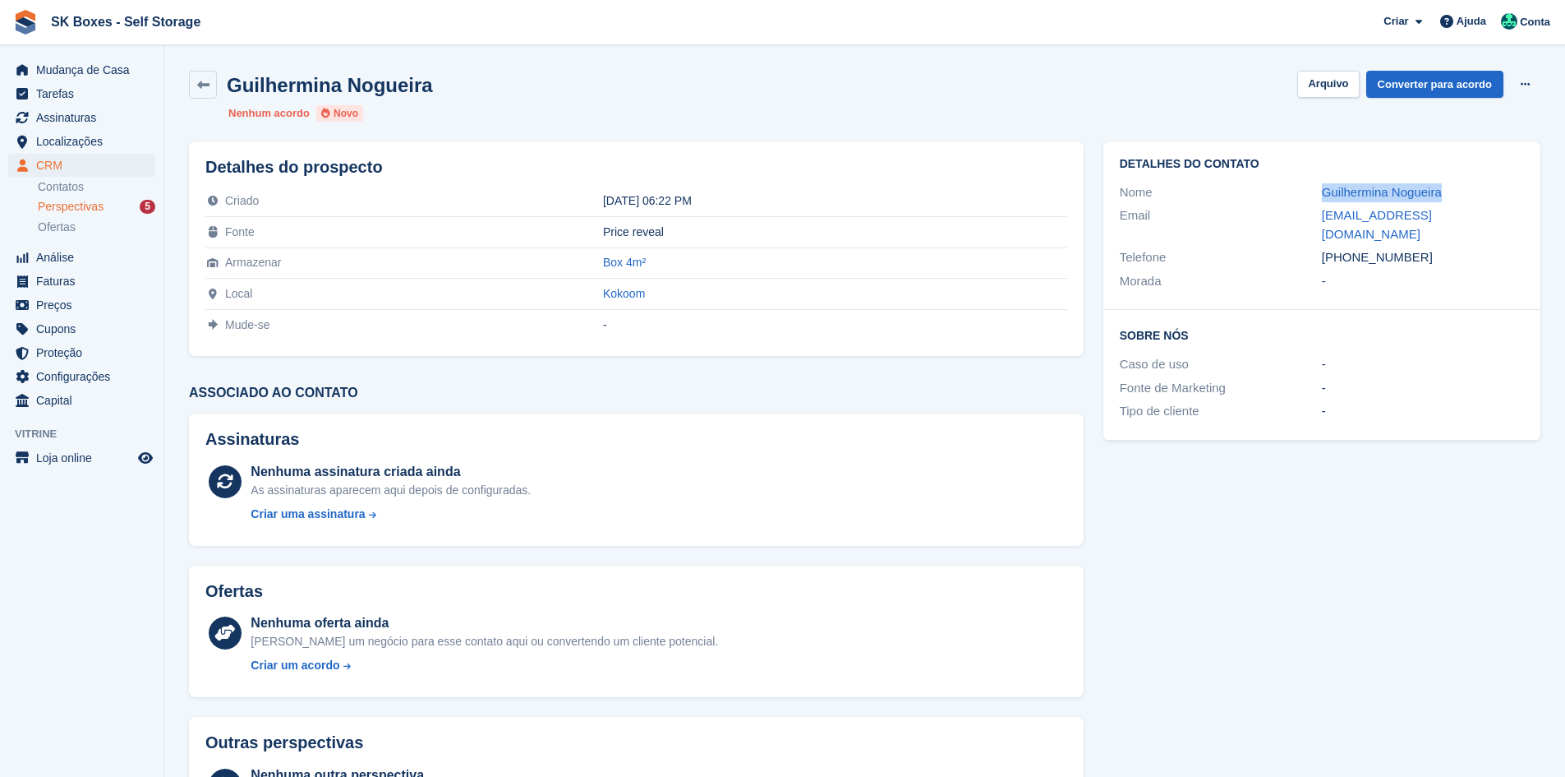
copy div "965663129"
drag, startPoint x: 1298, startPoint y: 214, endPoint x: 1552, endPoint y: 210, distance: 253.9
click at [1552, 210] on section "Guilhermina Nogueira Arquivo Converter para acordo Excluir cliente potencial Ne…" at bounding box center [864, 436] width 1401 height 873
copy div "guilhermina.c.nogueira@gmail.com"
click at [1366, 88] on form "Arquivo" at bounding box center [1331, 84] width 68 height 27
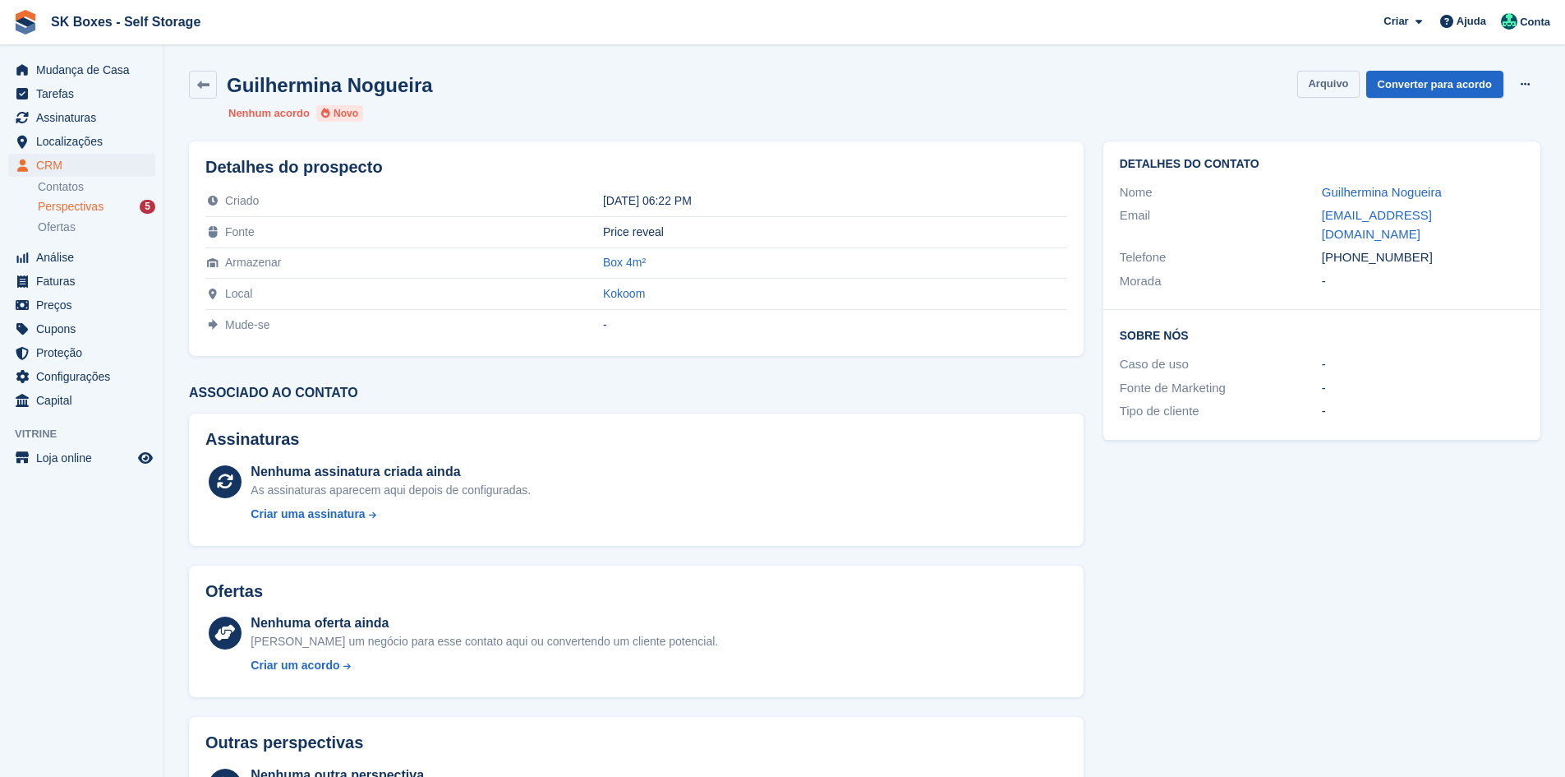
click at [1351, 87] on button "Arquivo" at bounding box center [1328, 84] width 62 height 27
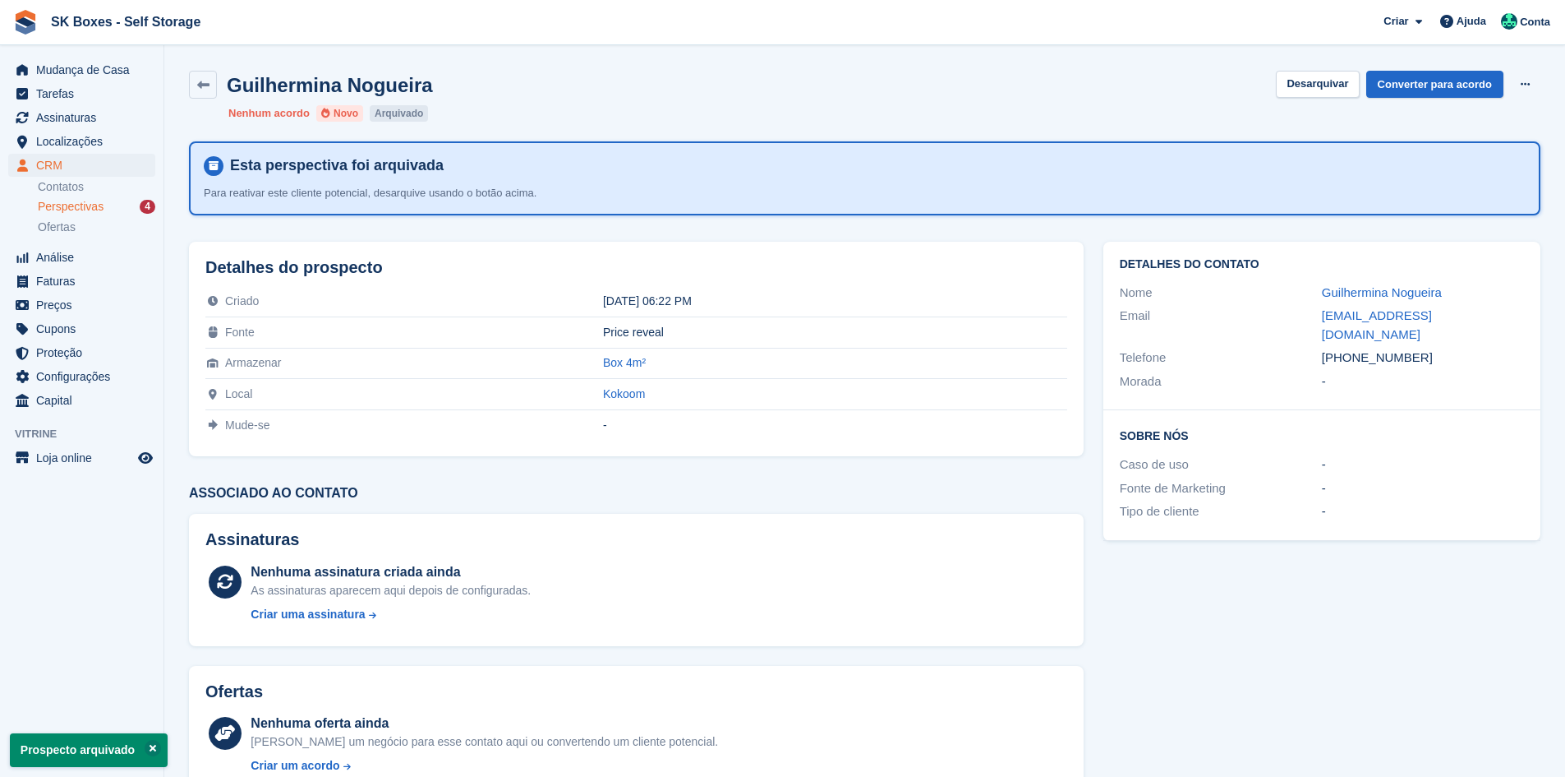
click at [91, 214] on link "Perspectivas 4" at bounding box center [97, 206] width 118 height 17
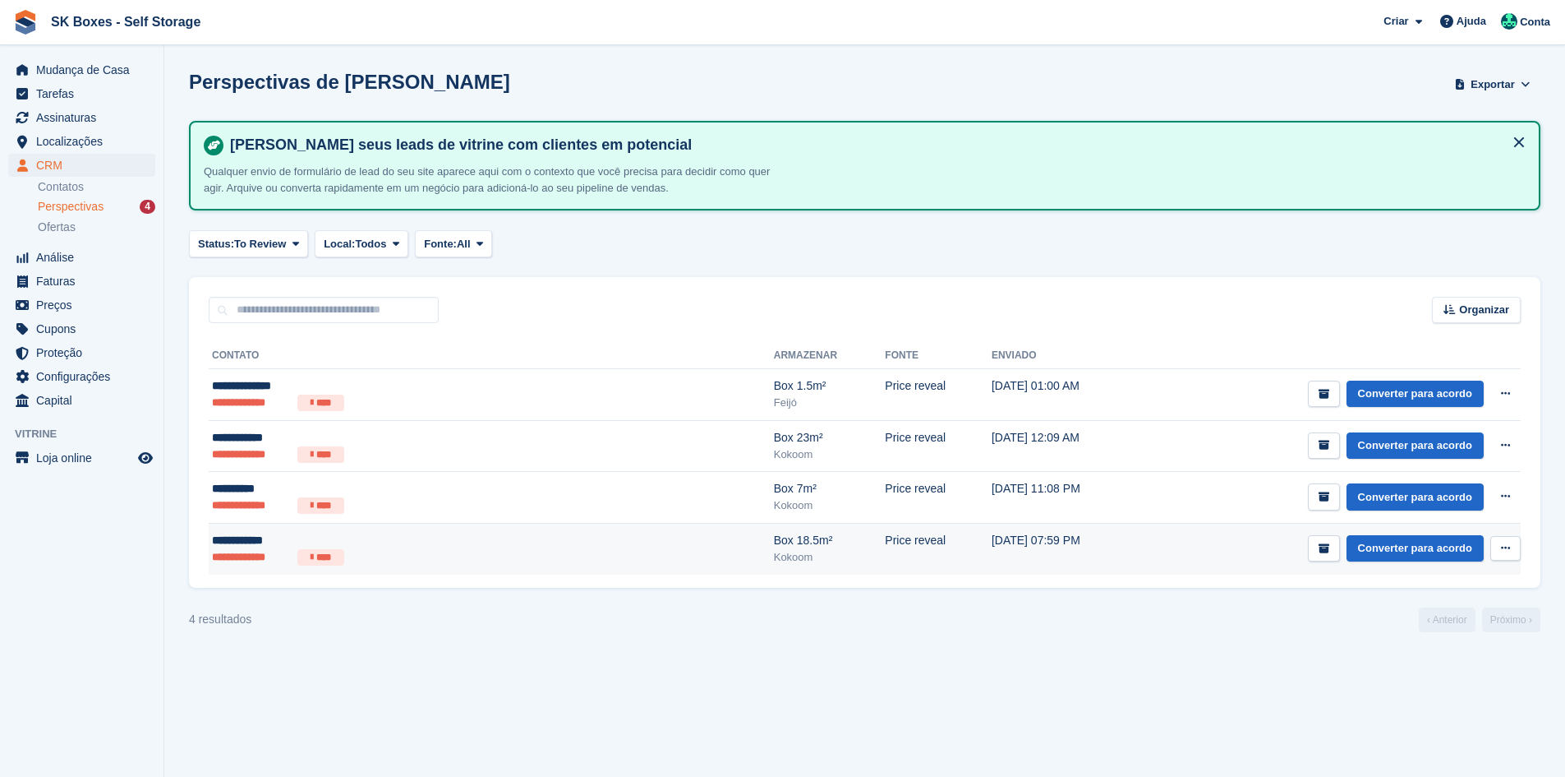
click at [323, 554] on li "****" at bounding box center [320, 557] width 47 height 16
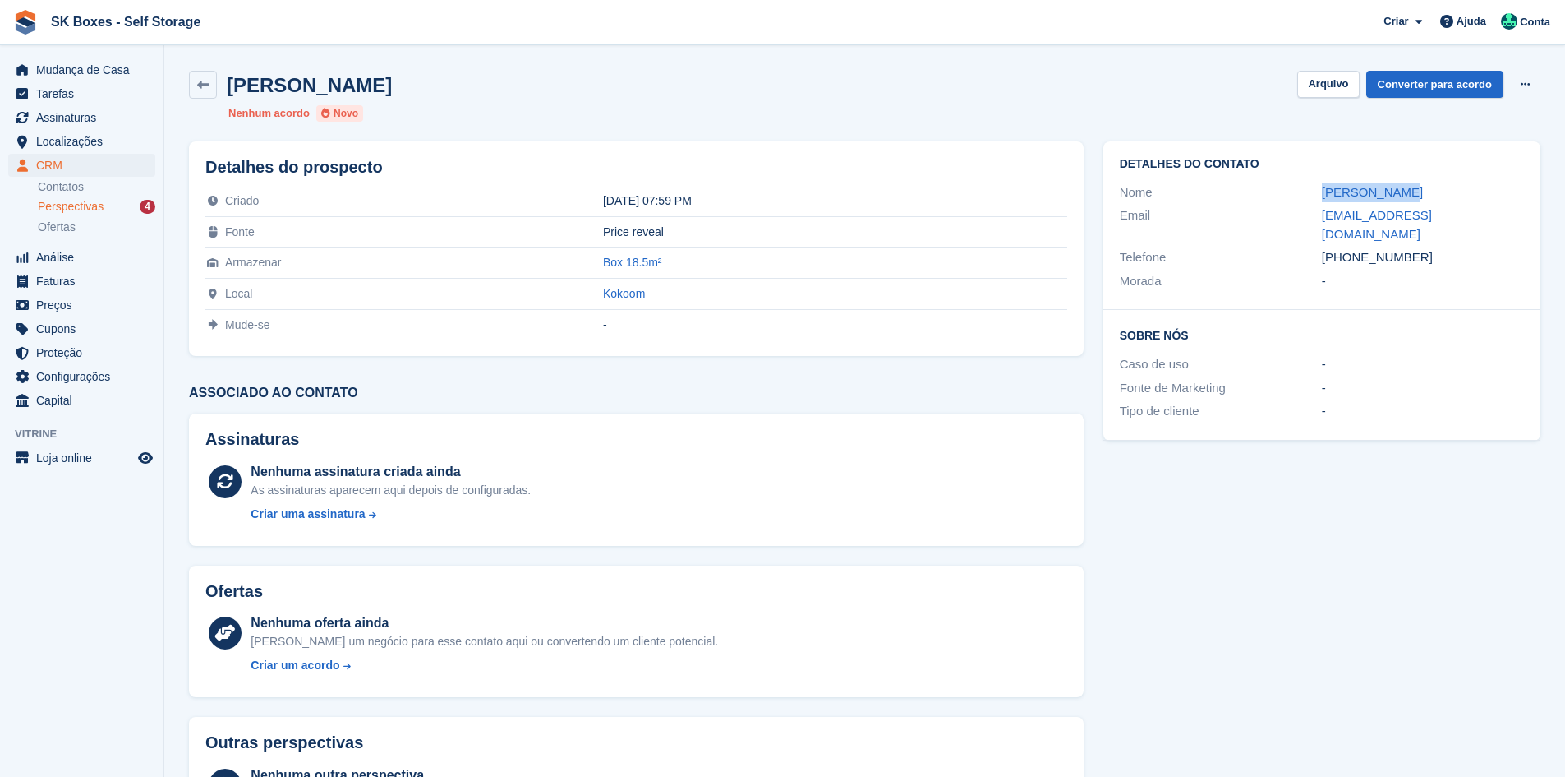
drag, startPoint x: 1311, startPoint y: 195, endPoint x: 1437, endPoint y: 193, distance: 126.6
click at [1437, 193] on div "Nome [PERSON_NAME]" at bounding box center [1322, 193] width 404 height 24
copy div "Sónia Amaral"
drag, startPoint x: 1304, startPoint y: 218, endPoint x: 1476, endPoint y: 217, distance: 171.7
click at [1476, 217] on div "Email larama72@hotmail.com" at bounding box center [1322, 225] width 404 height 42
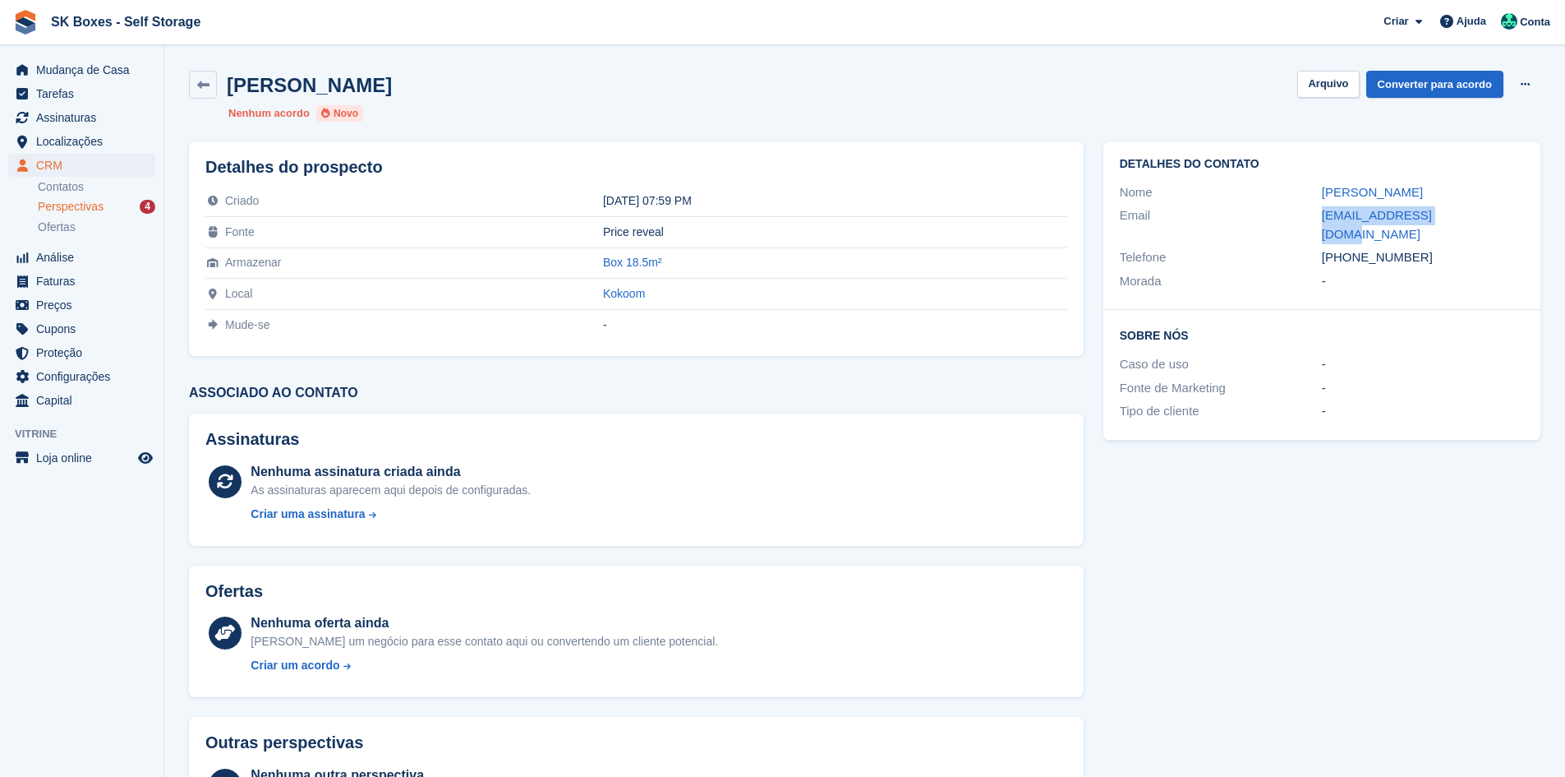
copy div "larama72@hotmail.com"
drag, startPoint x: 1551, startPoint y: 369, endPoint x: 1352, endPoint y: 243, distance: 235.3
click at [1352, 248] on div "+351962931194" at bounding box center [1423, 257] width 202 height 19
copy div "962931194"
click at [1300, 85] on div "Sónia Amaral Arquivo Converter para acordo Excluir cliente potencial" at bounding box center [865, 85] width 1352 height 28
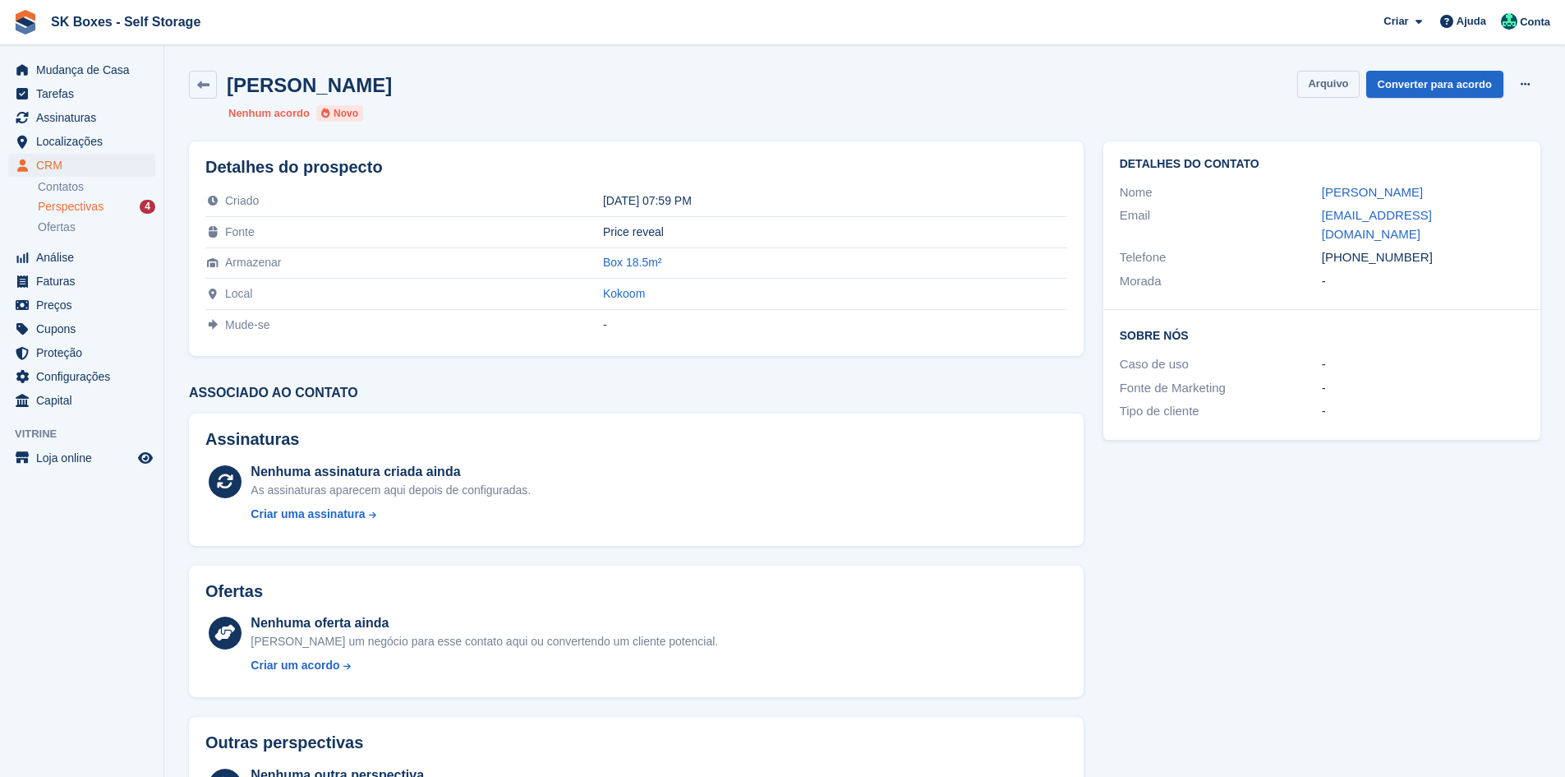
click at [1321, 84] on button "Arquivo" at bounding box center [1328, 84] width 62 height 27
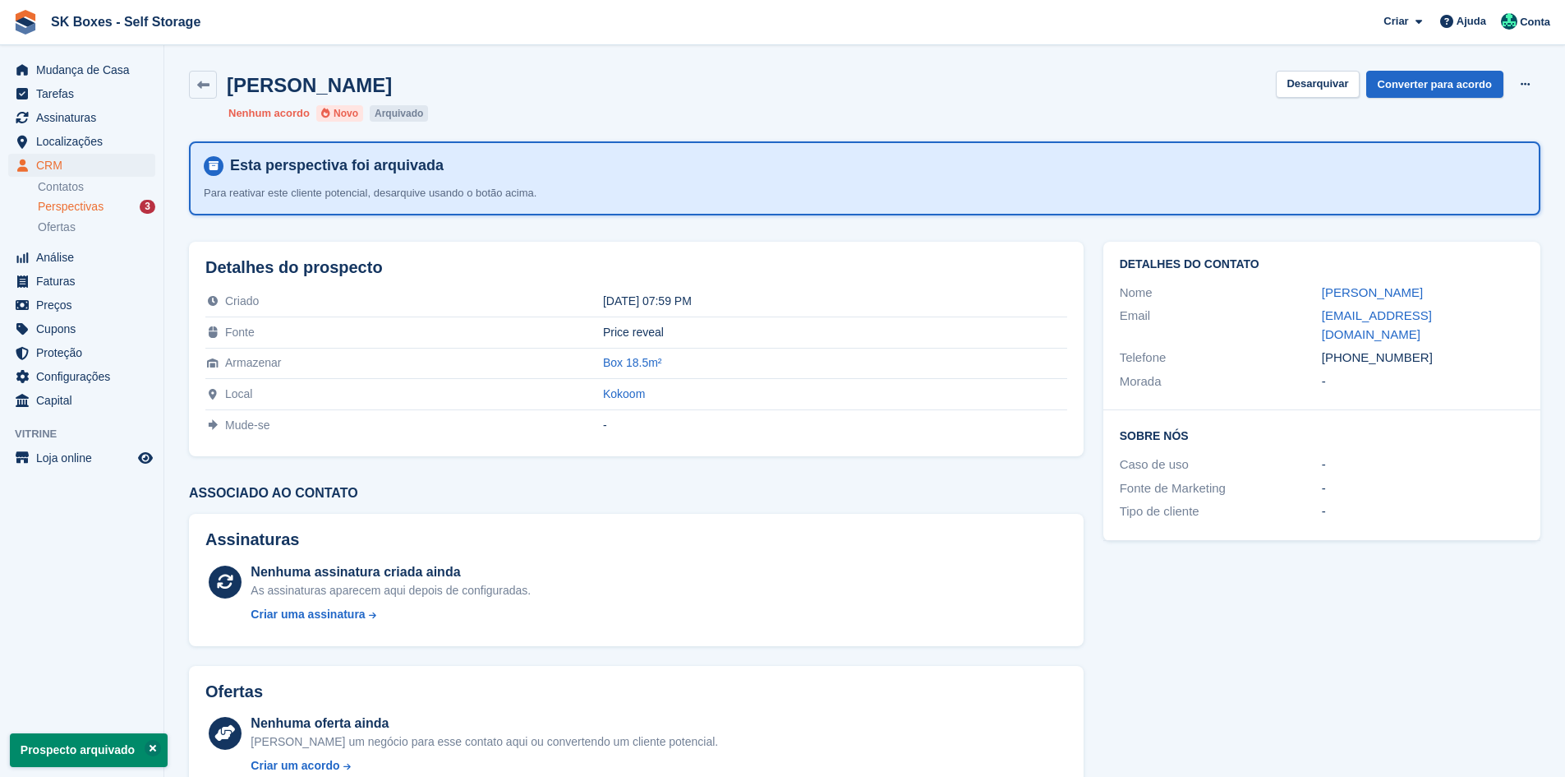
click at [65, 211] on span "Perspectivas" at bounding box center [71, 207] width 66 height 16
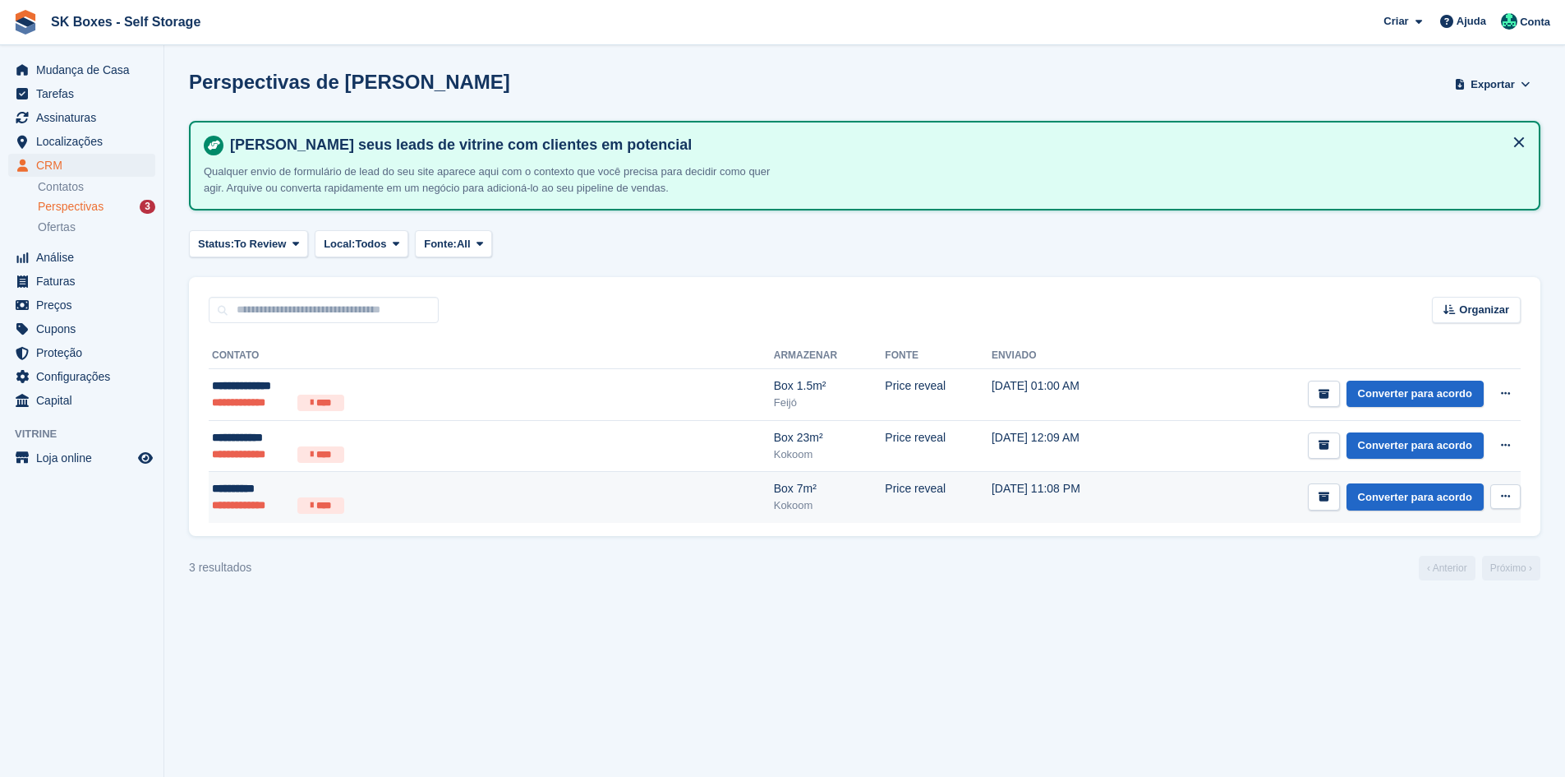
click at [431, 487] on div "**********" at bounding box center [371, 488] width 319 height 17
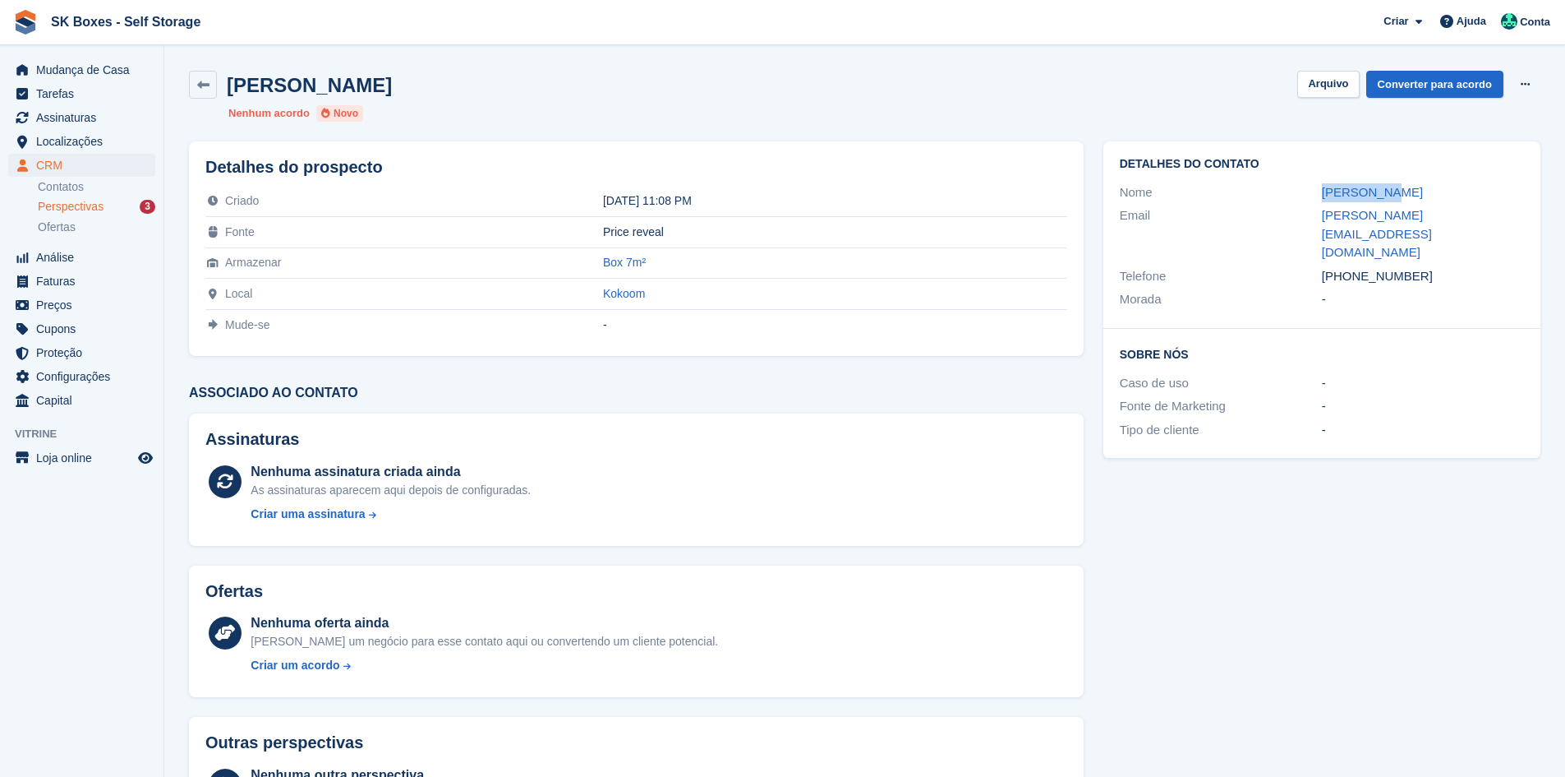
drag, startPoint x: 1283, startPoint y: 198, endPoint x: 1385, endPoint y: 195, distance: 102.8
click at [1385, 195] on div "Nome [PERSON_NAME]" at bounding box center [1322, 193] width 404 height 24
copy div "Luís Brito"
drag, startPoint x: 1451, startPoint y: 235, endPoint x: 1349, endPoint y: 238, distance: 101.9
click at [1349, 267] on div "+351917649051" at bounding box center [1423, 276] width 202 height 19
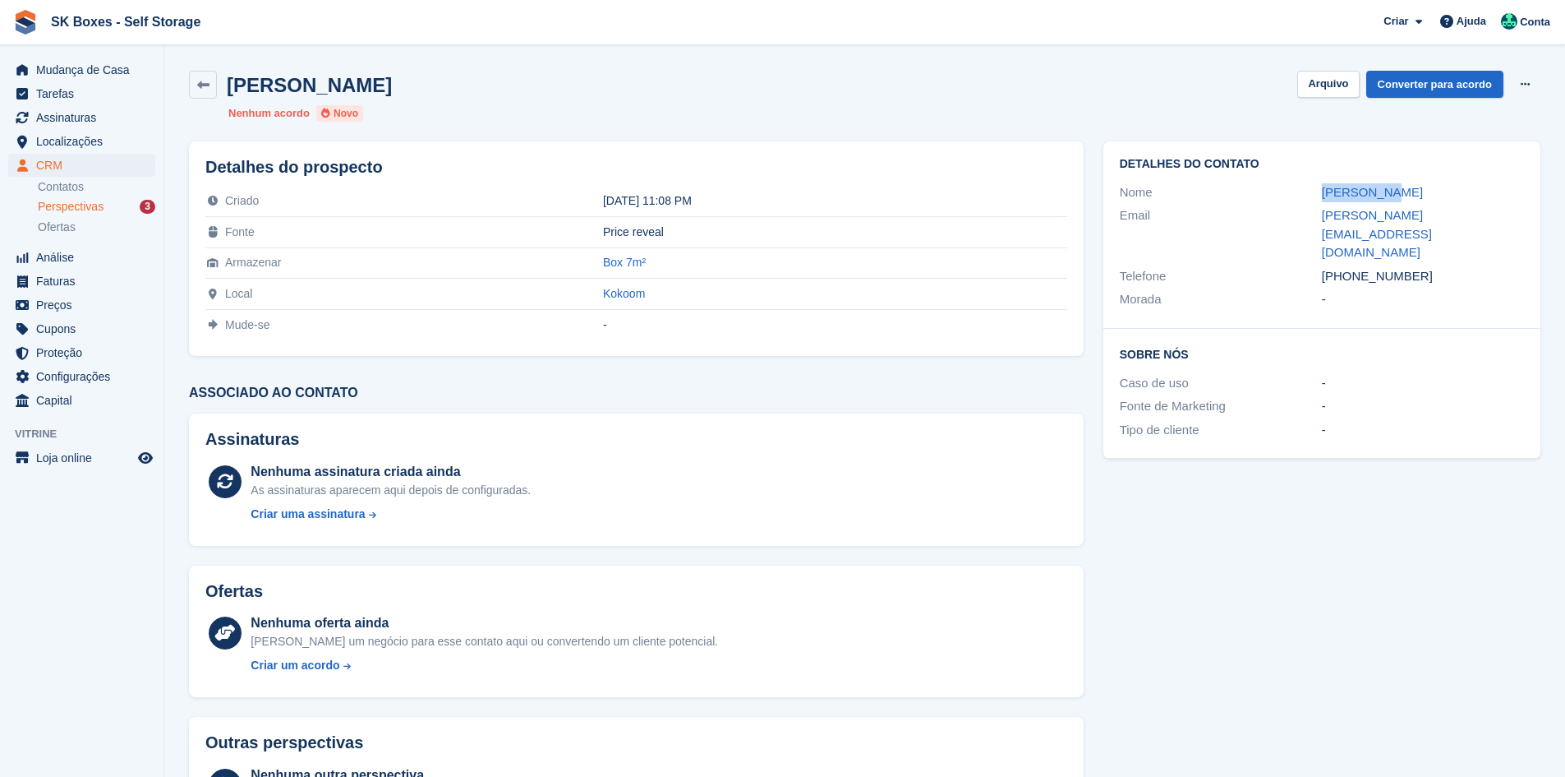
copy div "917649051"
drag, startPoint x: 1304, startPoint y: 214, endPoint x: 1528, endPoint y: 209, distance: 223.6
click at [1528, 209] on div "Detalhes do contato Nome Luís Brito Email luis.britoimotricana@hotmail.com Tele…" at bounding box center [1322, 234] width 437 height 187
copy div "luis.britoimotricana@hotmail.com"
click at [1333, 88] on button "Arquivo" at bounding box center [1328, 84] width 62 height 27
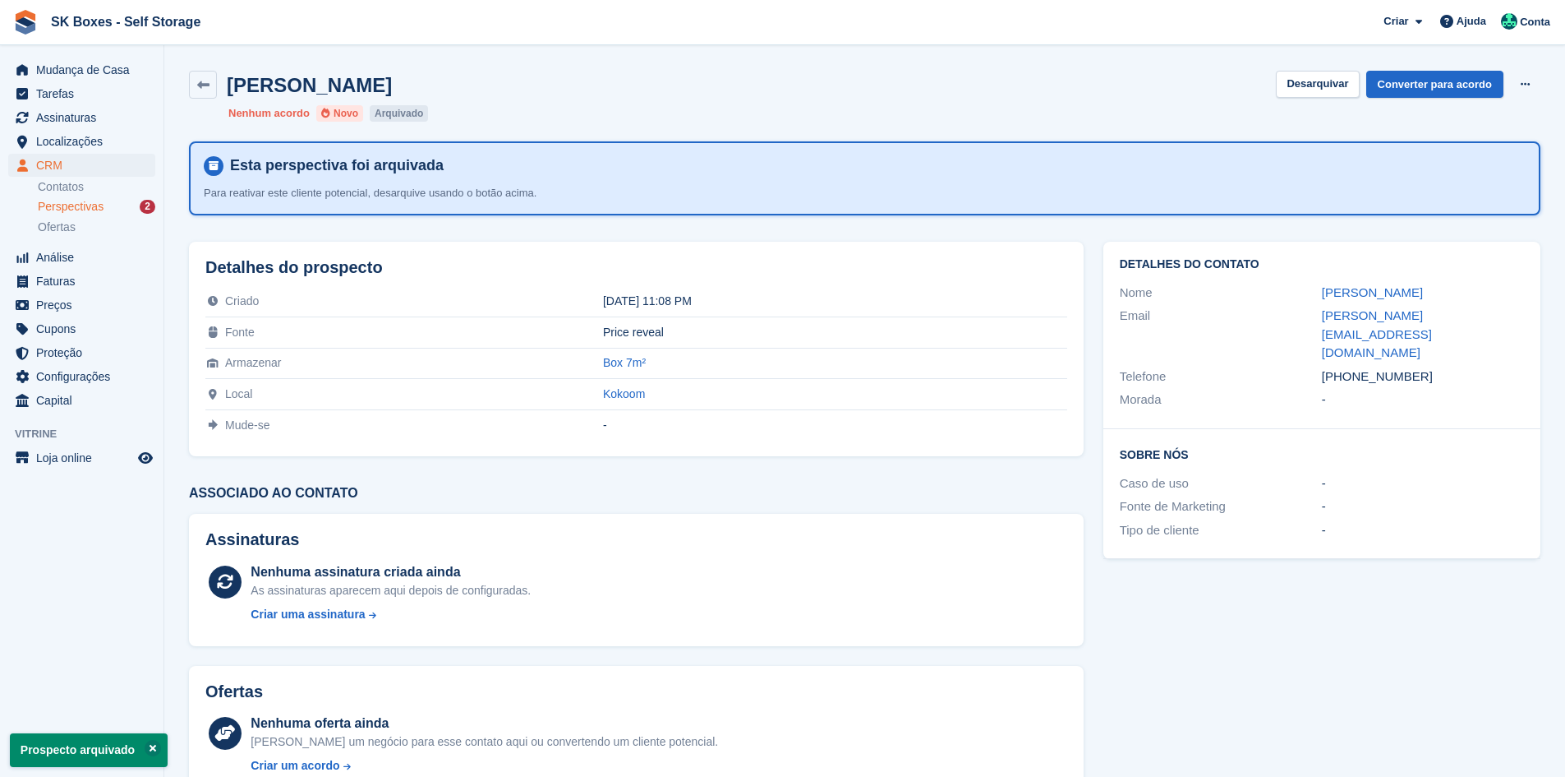
click at [91, 205] on span "Perspectivas" at bounding box center [71, 207] width 66 height 16
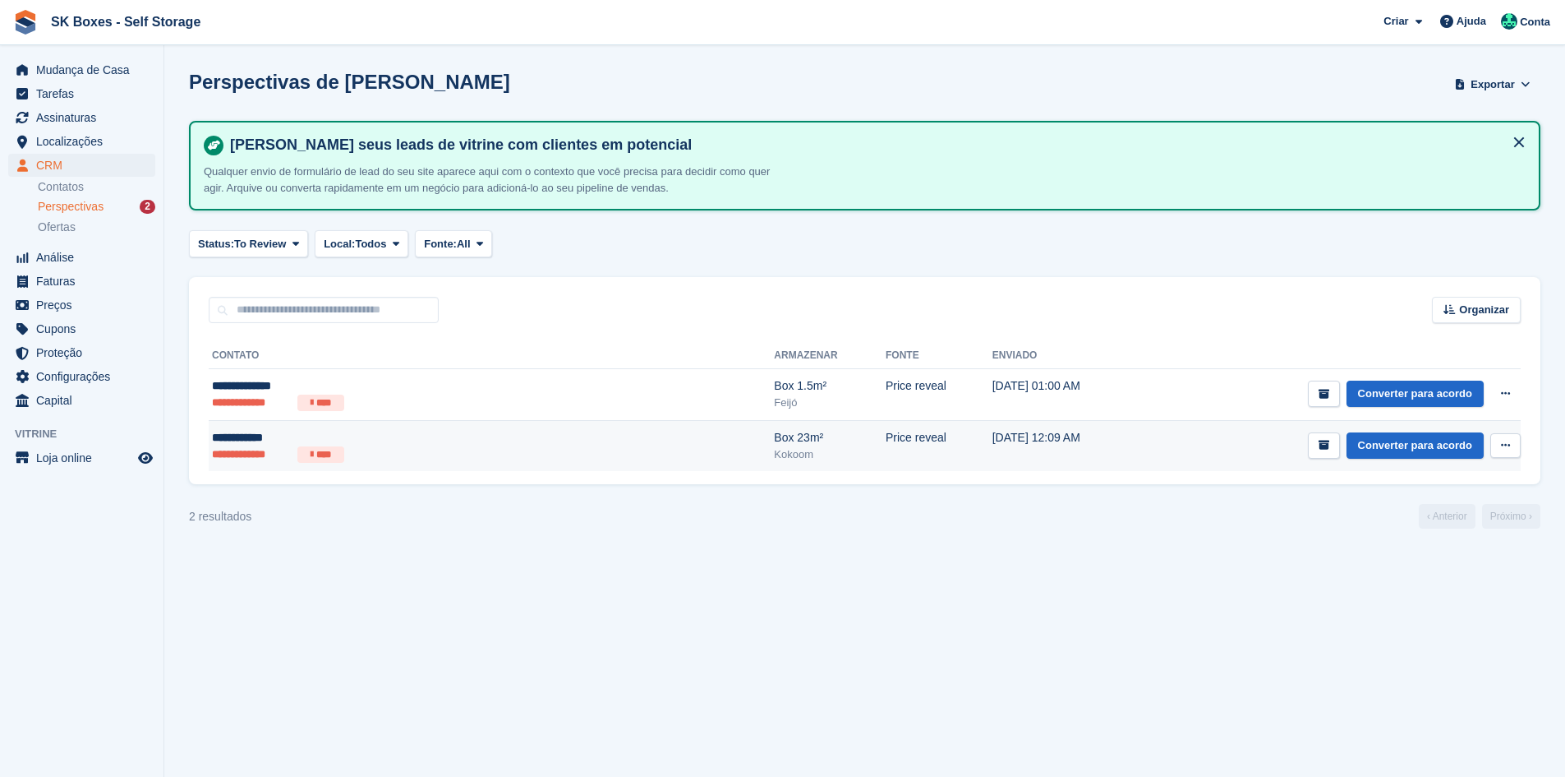
click at [323, 454] on li "****" at bounding box center [320, 454] width 47 height 16
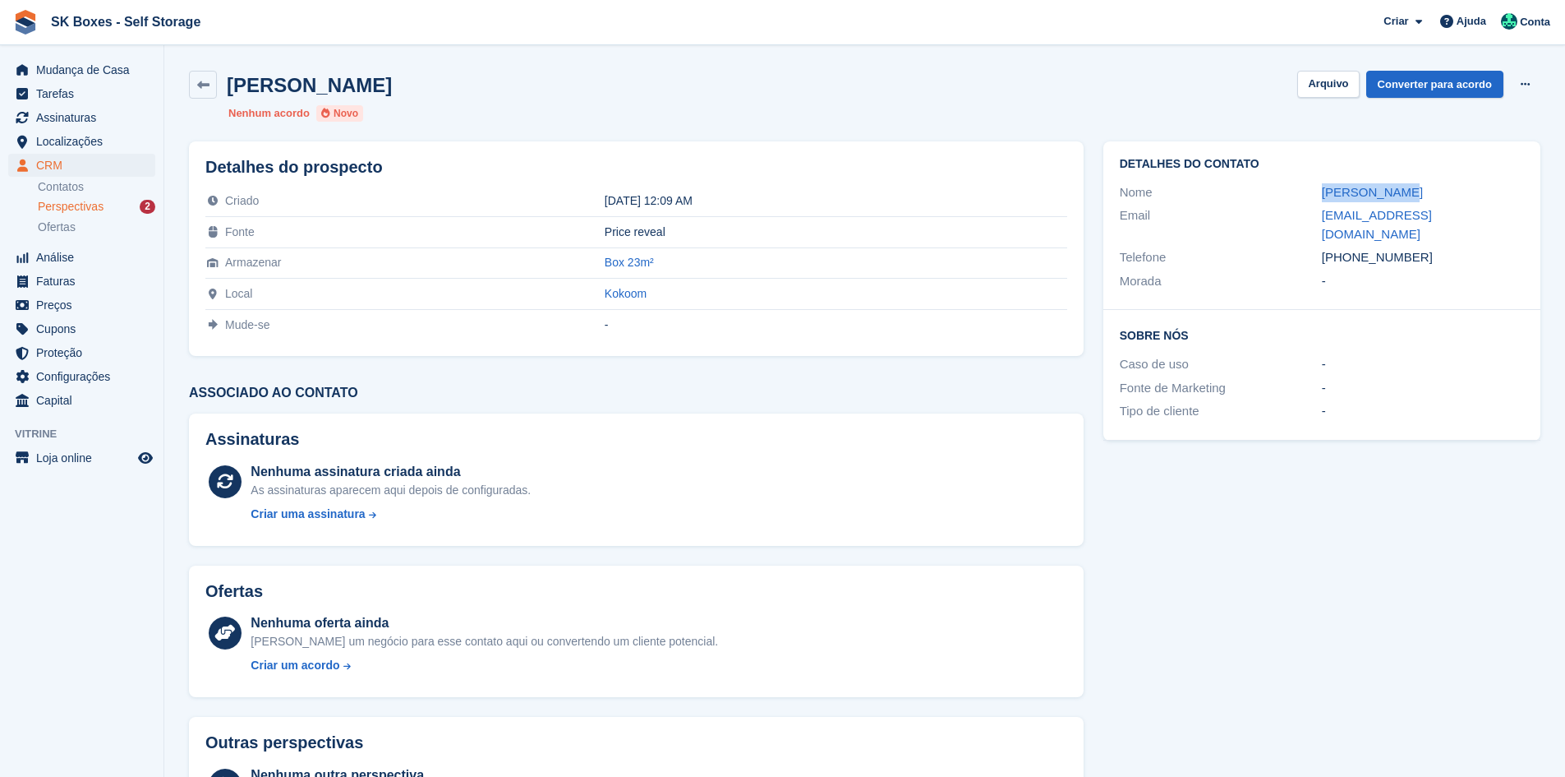
drag, startPoint x: 1295, startPoint y: 183, endPoint x: 1473, endPoint y: 198, distance: 178.1
click at [1473, 198] on div "Nome maria Xavier" at bounding box center [1322, 193] width 404 height 24
copy div "[PERSON_NAME]"
drag, startPoint x: 1436, startPoint y: 242, endPoint x: 1350, endPoint y: 245, distance: 86.3
click at [1350, 248] on div "+351961341677" at bounding box center [1423, 257] width 202 height 19
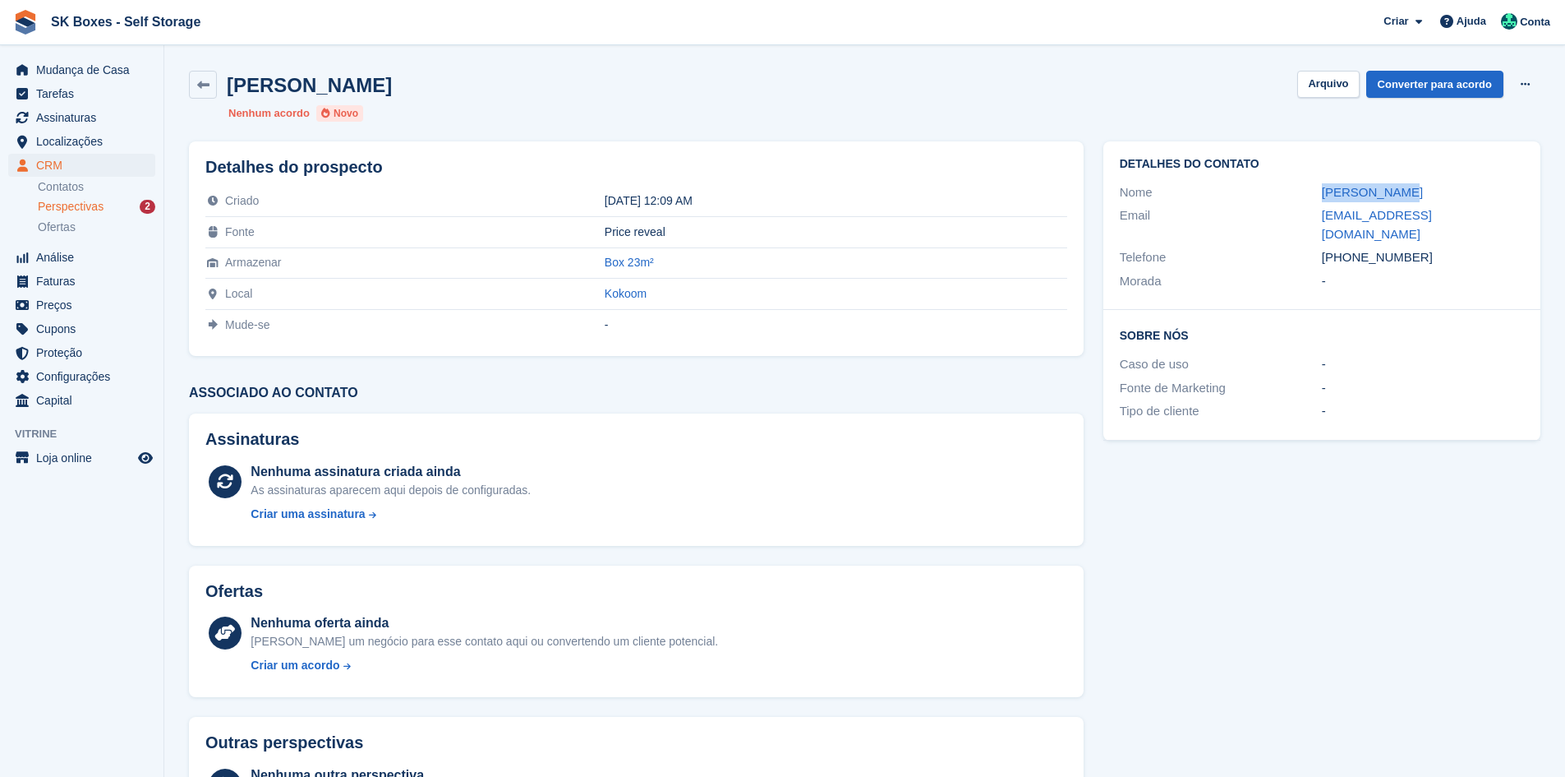
copy div "961341677"
click at [1334, 86] on button "Arquivo" at bounding box center [1328, 84] width 62 height 27
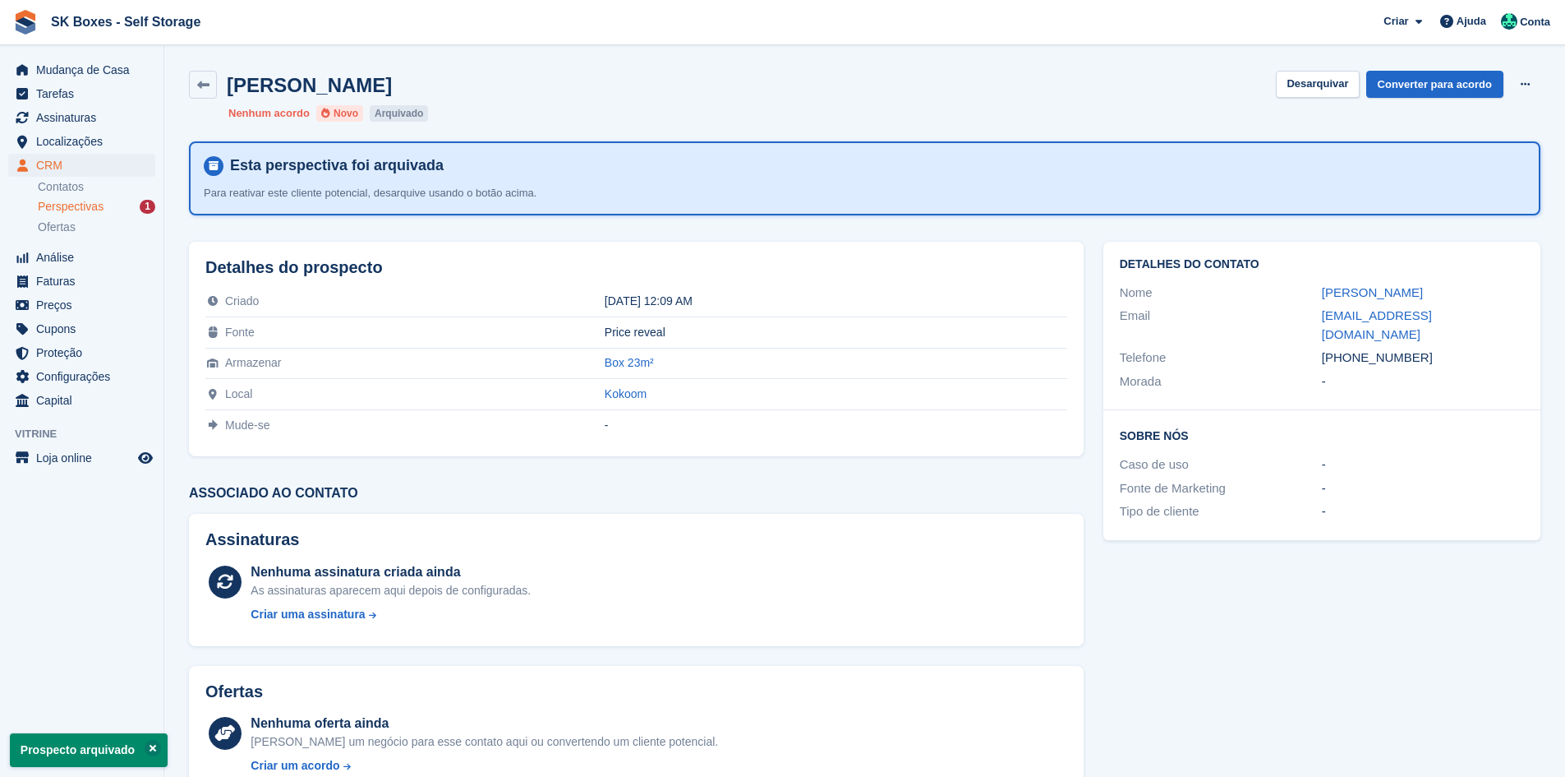
click at [121, 202] on div "Perspectivas 1" at bounding box center [97, 207] width 118 height 16
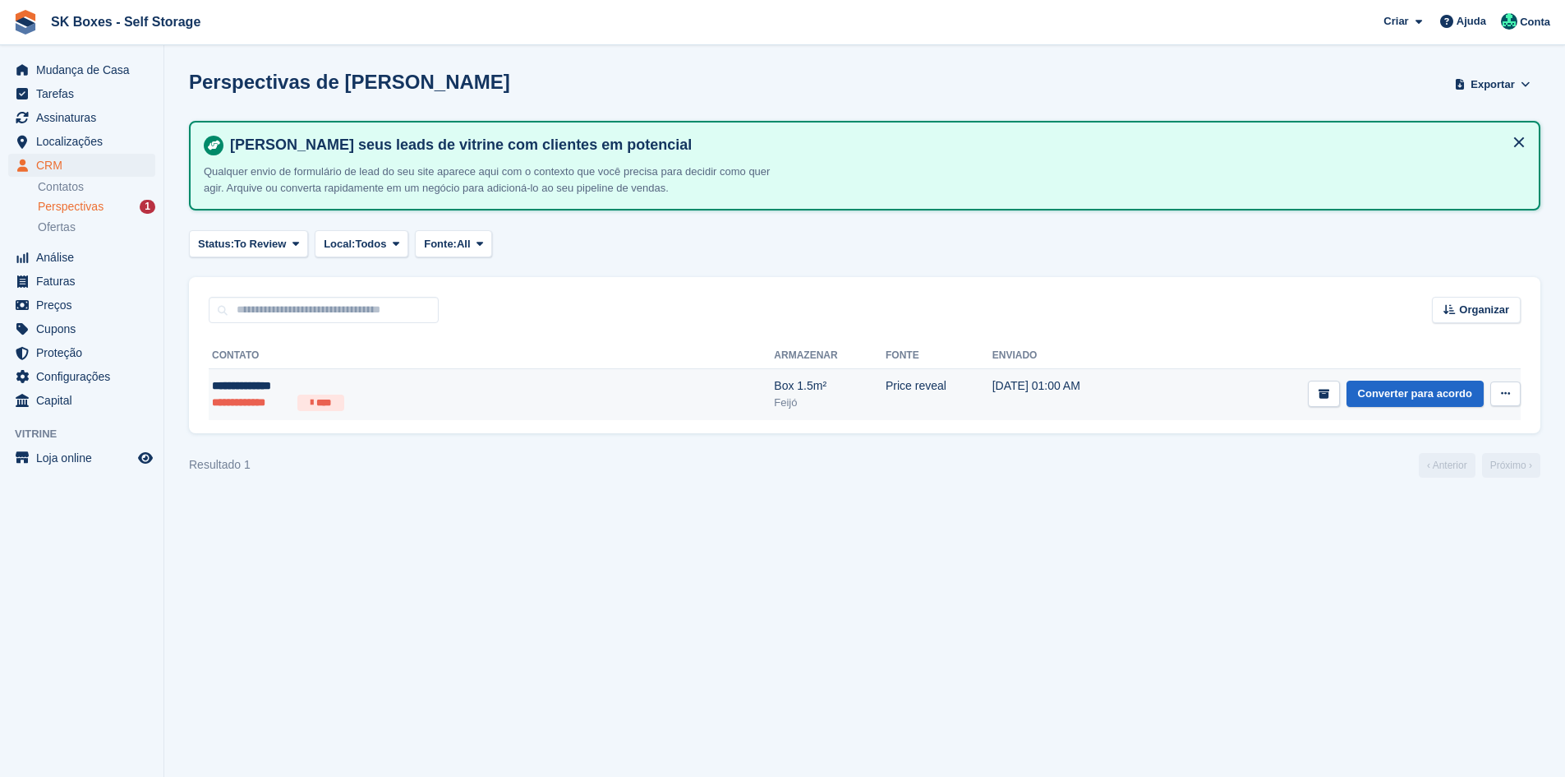
click at [281, 382] on div "**********" at bounding box center [371, 385] width 319 height 17
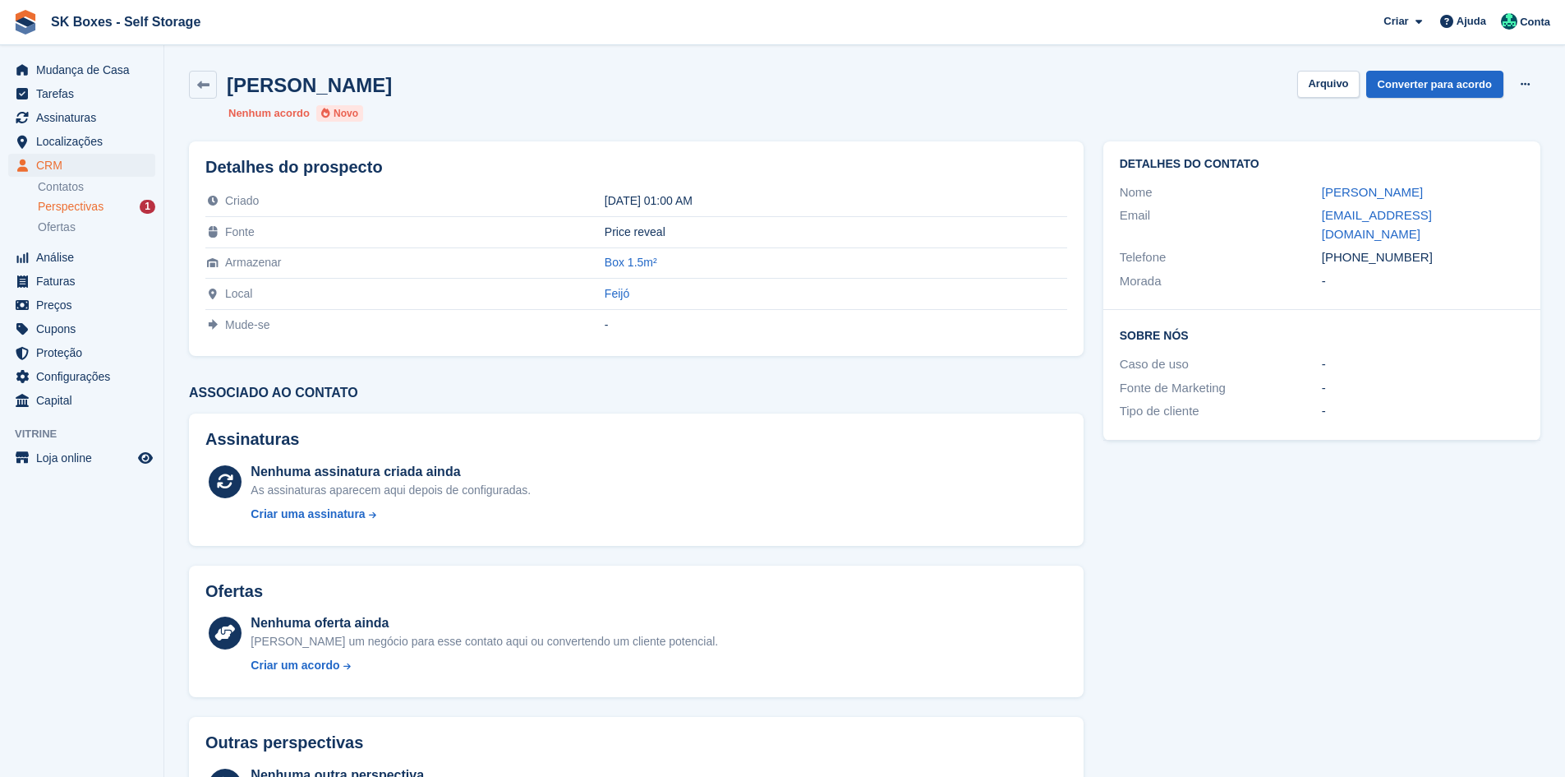
drag, startPoint x: 1318, startPoint y: 193, endPoint x: 1417, endPoint y: 182, distance: 100.0
click at [1417, 182] on div "Nome [PERSON_NAME]" at bounding box center [1322, 193] width 404 height 24
copy div "[PERSON_NAME]"
drag, startPoint x: 1318, startPoint y: 216, endPoint x: 1537, endPoint y: 210, distance: 218.7
click at [1537, 210] on div "Detalhes do contato Nome [PERSON_NAME] Email [EMAIL_ADDRESS][DOMAIN_NAME] Telef…" at bounding box center [1322, 225] width 437 height 168
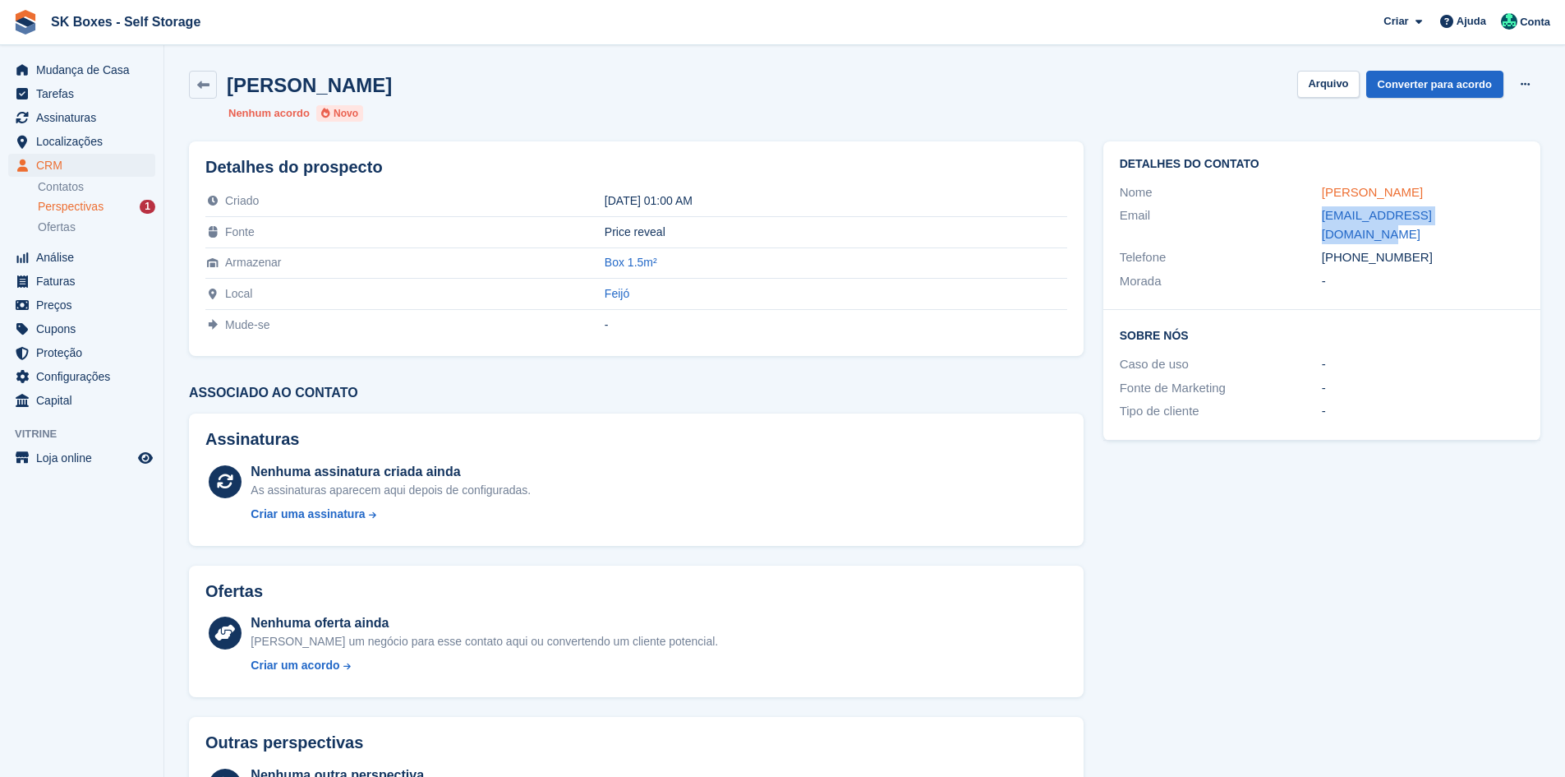
copy div "[EMAIL_ADDRESS][DOMAIN_NAME]"
drag, startPoint x: 1435, startPoint y: 244, endPoint x: 1353, endPoint y: 237, distance: 82.4
click at [1353, 248] on div "[PHONE_NUMBER]" at bounding box center [1423, 257] width 202 height 19
copy div "932200648"
drag, startPoint x: 1454, startPoint y: 281, endPoint x: 1451, endPoint y: 265, distance: 16.6
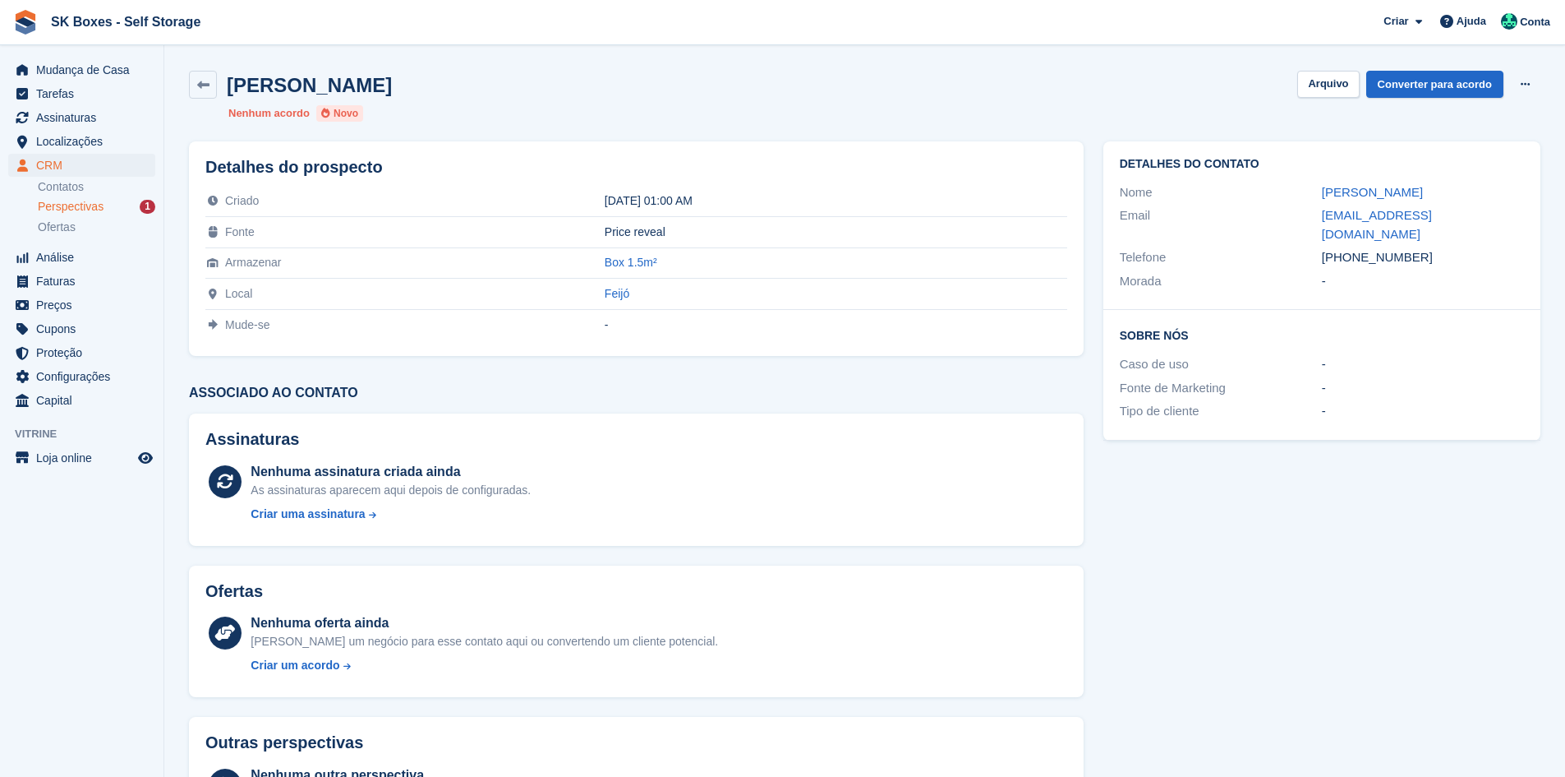
click at [1454, 281] on div "Detalhes do contato Nome [PERSON_NAME] Email [EMAIL_ADDRESS][DOMAIN_NAME] Telef…" at bounding box center [1322, 225] width 437 height 168
drag, startPoint x: 1415, startPoint y: 240, endPoint x: 1349, endPoint y: 231, distance: 66.4
click at [1349, 248] on div "[PHONE_NUMBER]" at bounding box center [1423, 257] width 202 height 19
copy div "932200648"
click at [1326, 85] on button "Arquivo" at bounding box center [1328, 84] width 62 height 27
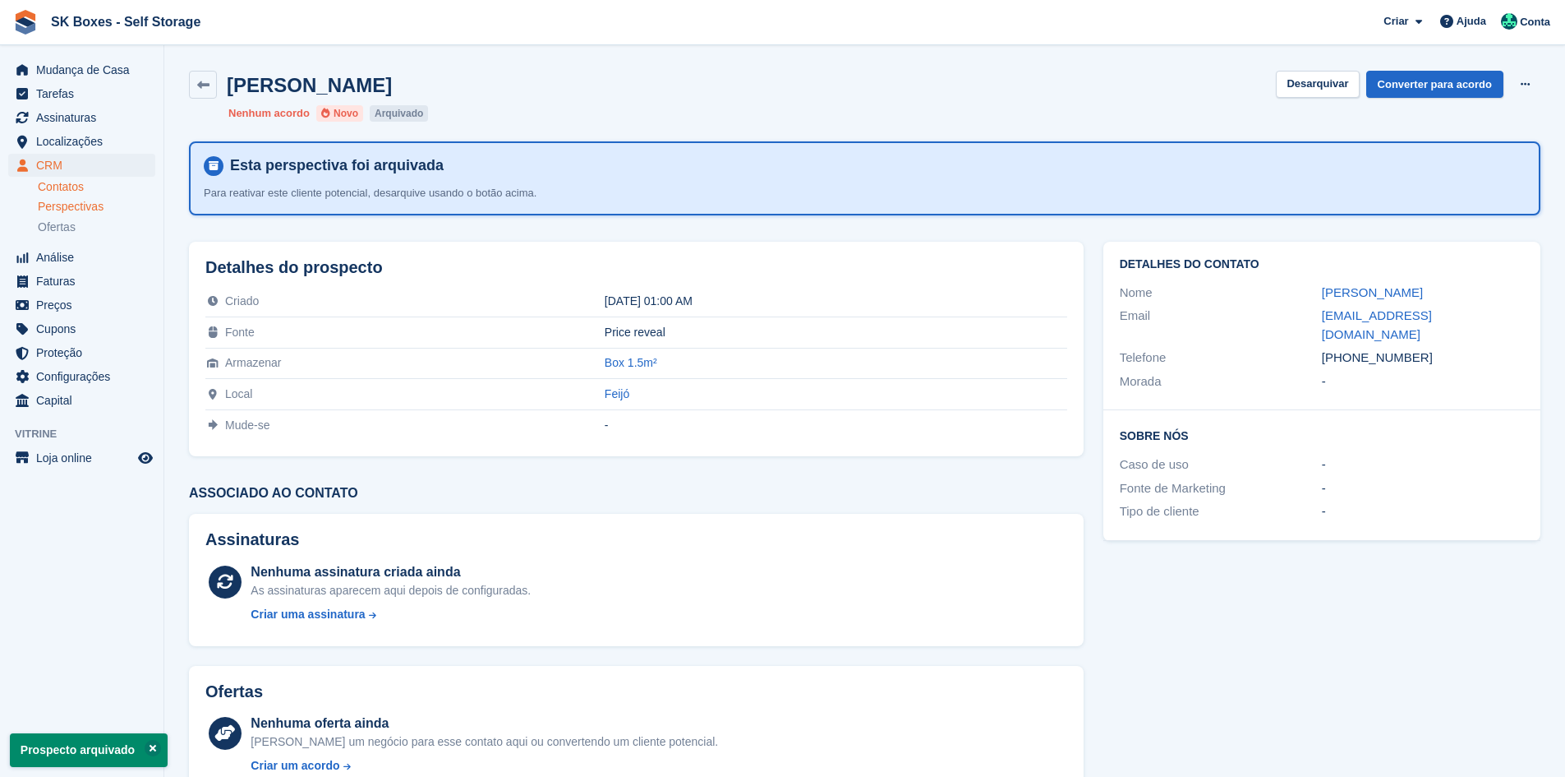
click at [65, 188] on link "Contatos" at bounding box center [97, 187] width 118 height 16
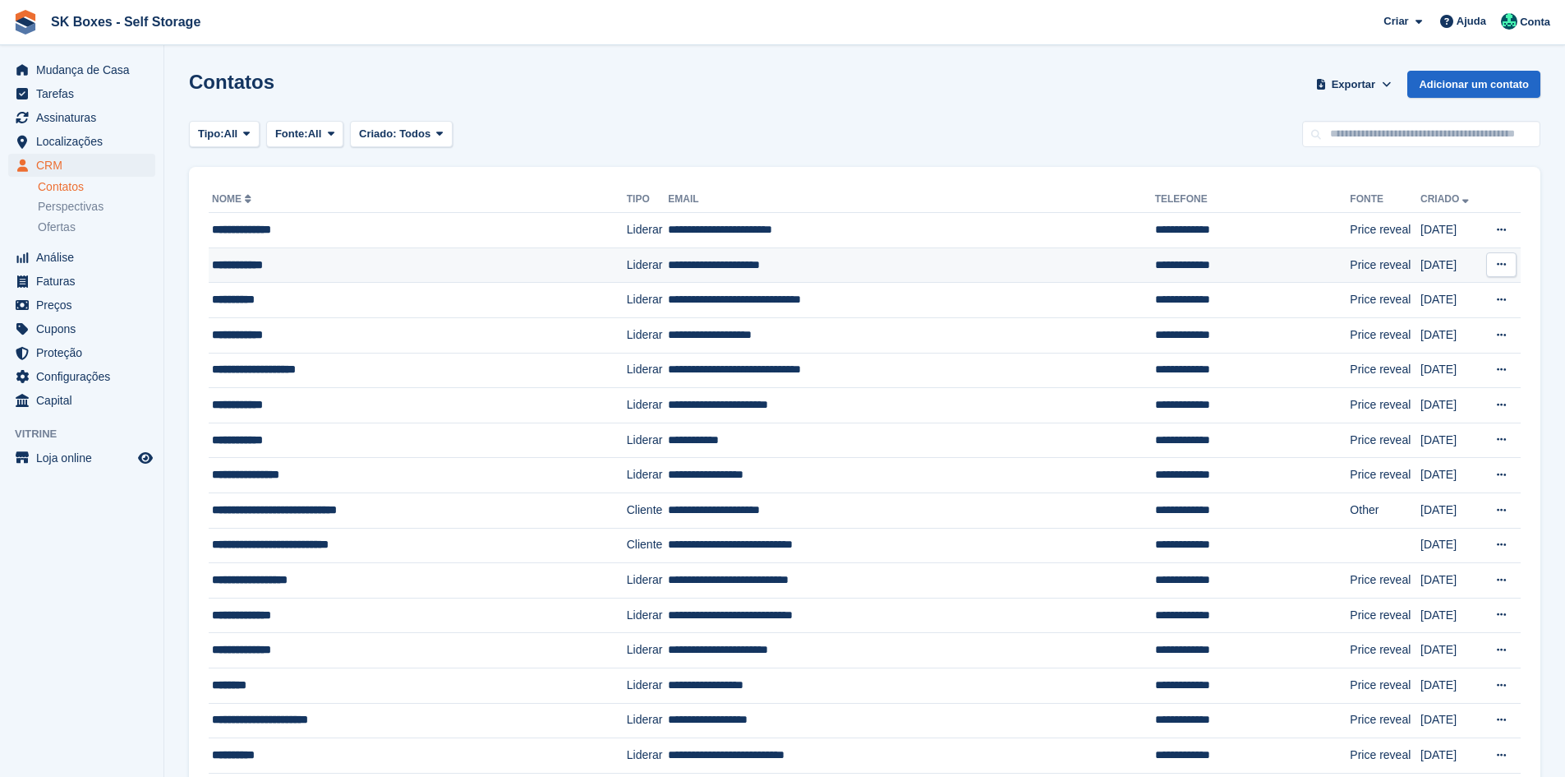
click at [295, 270] on div "**********" at bounding box center [390, 264] width 357 height 17
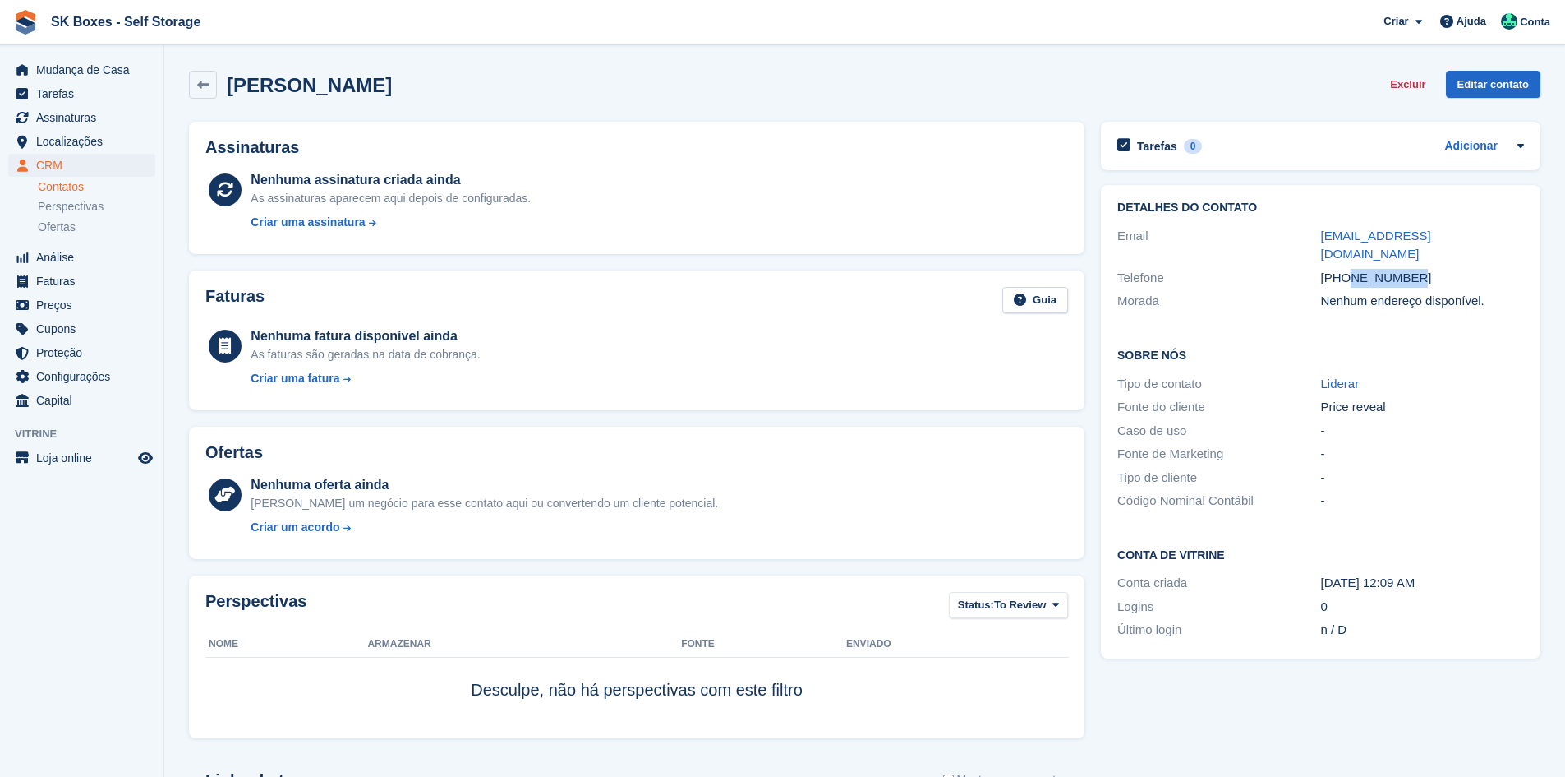
drag, startPoint x: 1437, startPoint y: 253, endPoint x: 1347, endPoint y: 256, distance: 90.4
click at [1347, 269] on div "[PHONE_NUMBER]" at bounding box center [1422, 278] width 203 height 19
copy div "961341677"
click at [832, 328] on div "Nenhuma fatura disponível ainda As faturas são geradas na data de cobrança. Cri…" at bounding box center [660, 359] width 818 height 67
drag, startPoint x: 1292, startPoint y: 232, endPoint x: 1541, endPoint y: 233, distance: 249.0
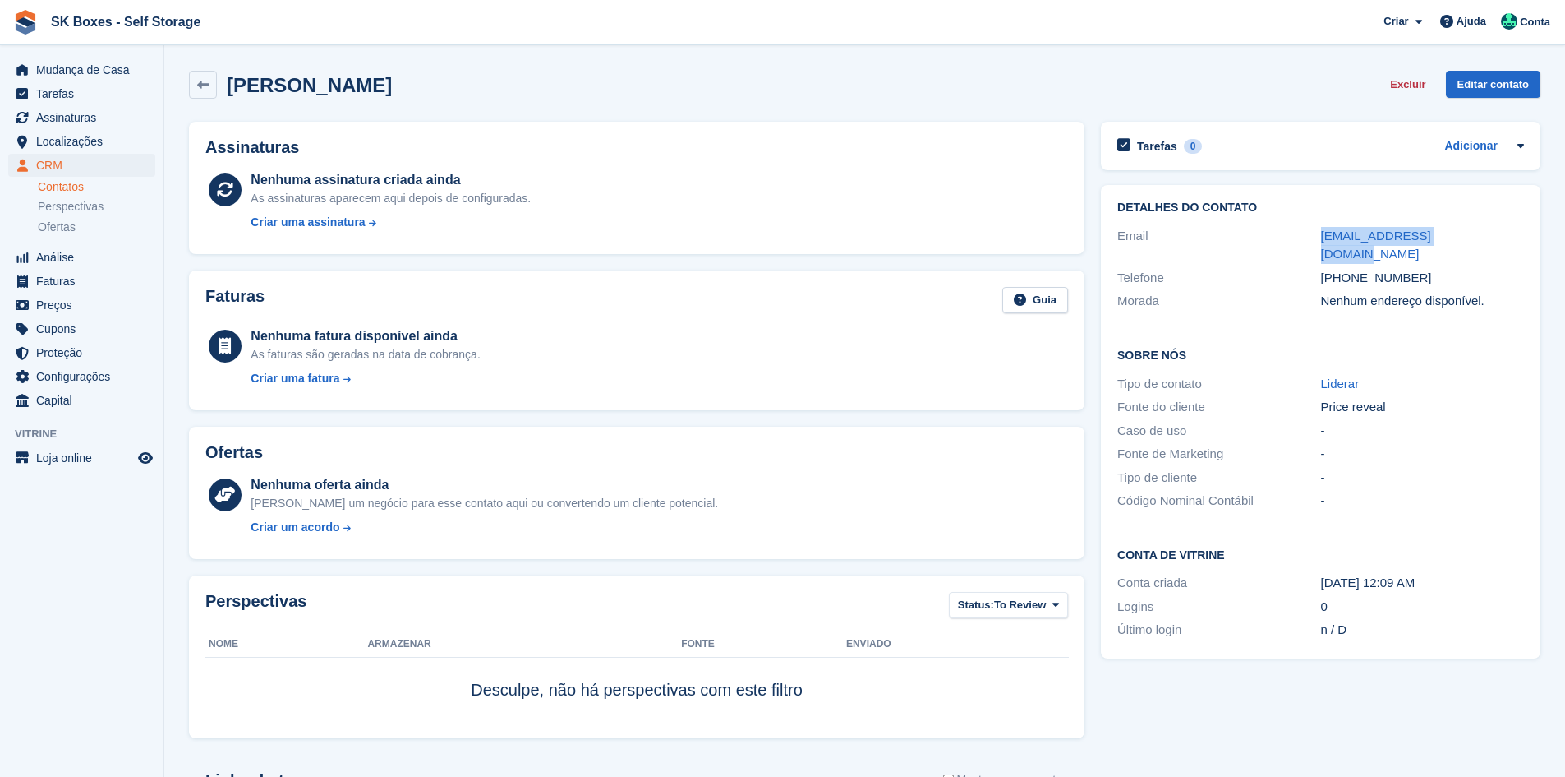
click at [1541, 233] on div "Detalhes do contato Email [EMAIL_ADDRESS][DOMAIN_NAME] Telefone [PHONE_NUMBER] …" at bounding box center [1321, 422] width 456 height 490
copy div "[EMAIL_ADDRESS][DOMAIN_NAME]"
drag, startPoint x: 1422, startPoint y: 263, endPoint x: 1350, endPoint y: 261, distance: 71.5
click at [1350, 269] on div "[PHONE_NUMBER]" at bounding box center [1422, 278] width 203 height 19
copy div "961341677"
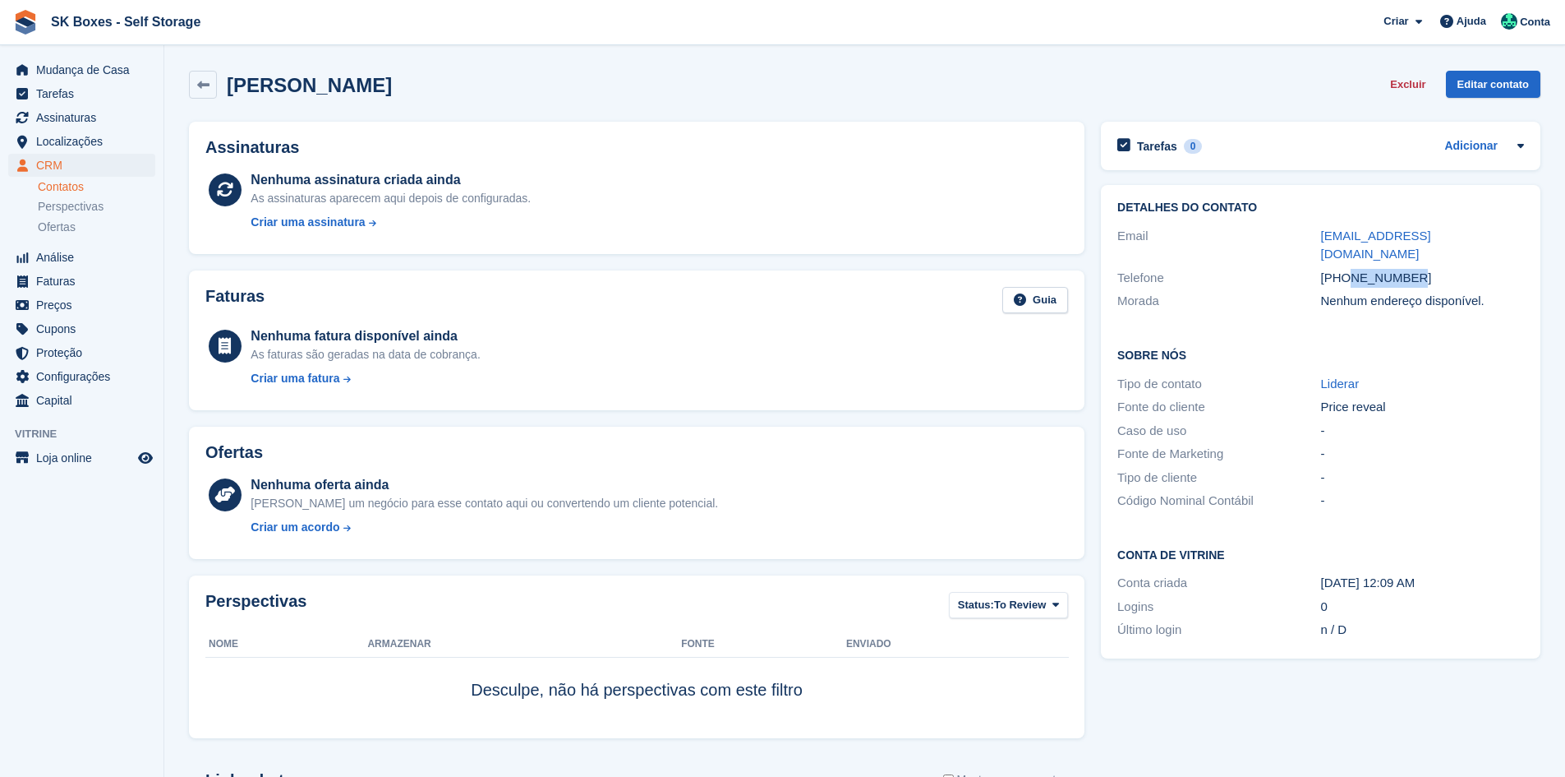
click at [90, 184] on link "Contatos" at bounding box center [97, 187] width 118 height 16
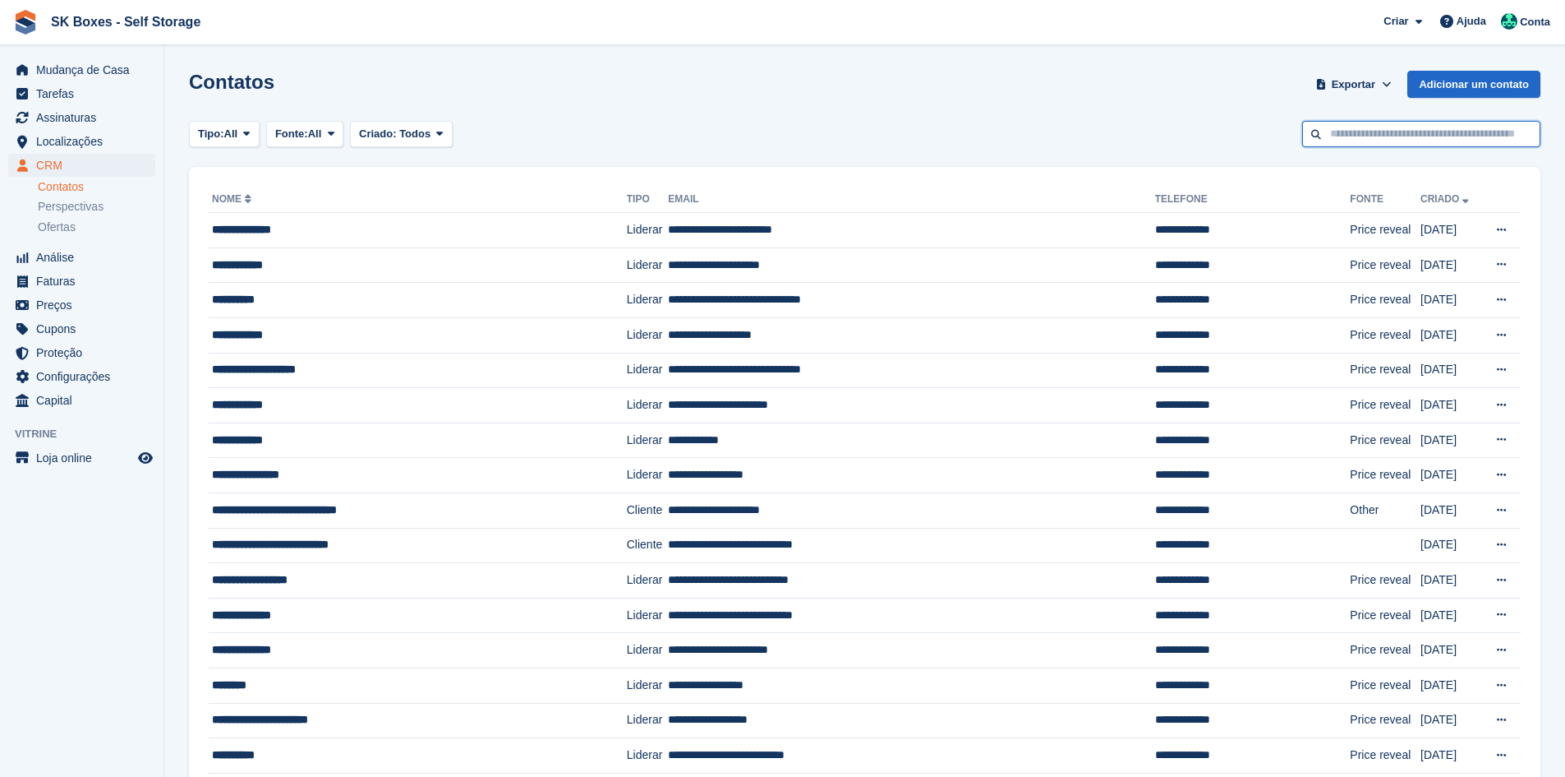
click at [1434, 138] on input "text" at bounding box center [1421, 134] width 238 height 27
paste input "**********"
type input "**********"
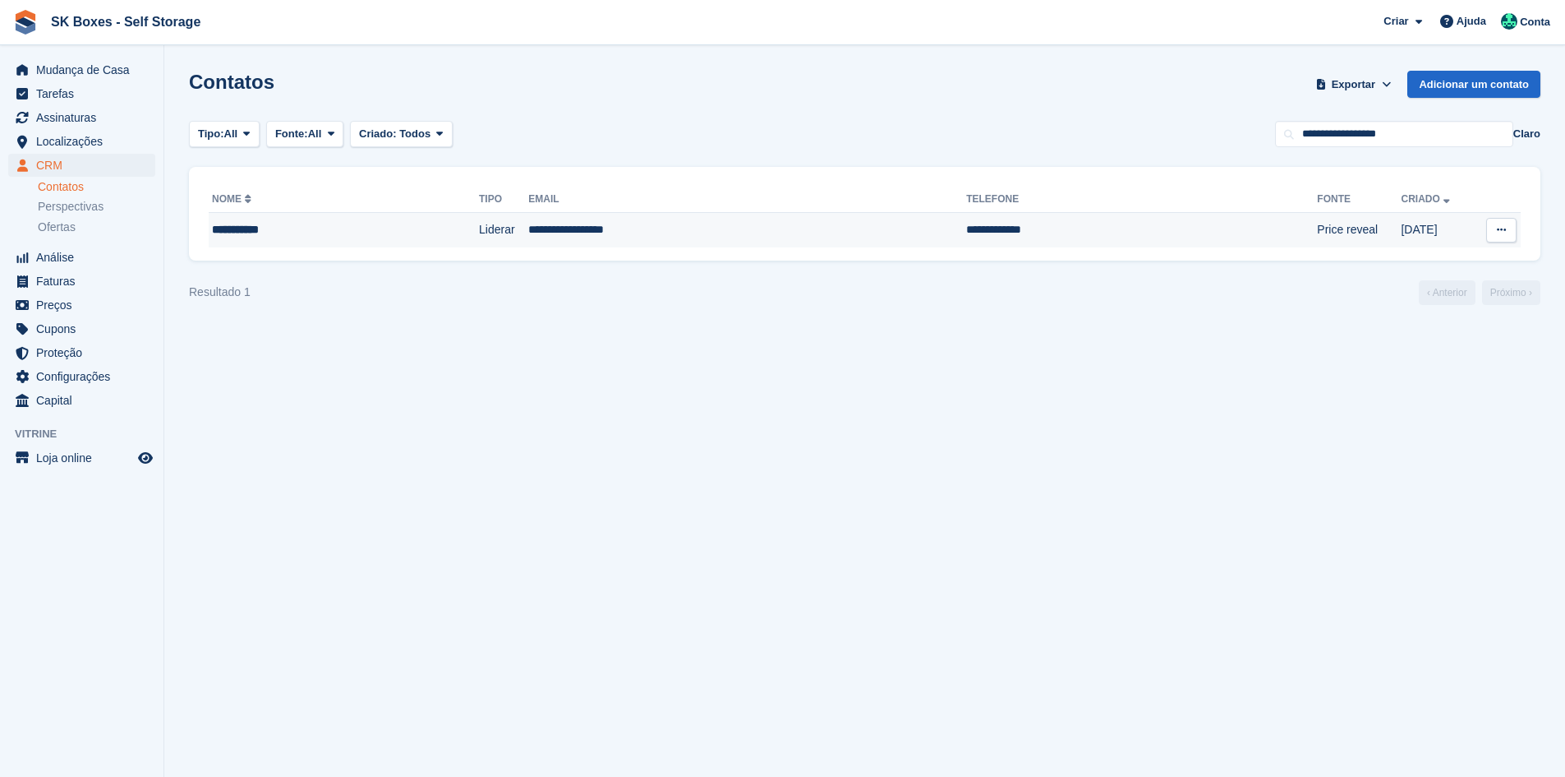
click at [810, 224] on td "**********" at bounding box center [747, 230] width 438 height 35
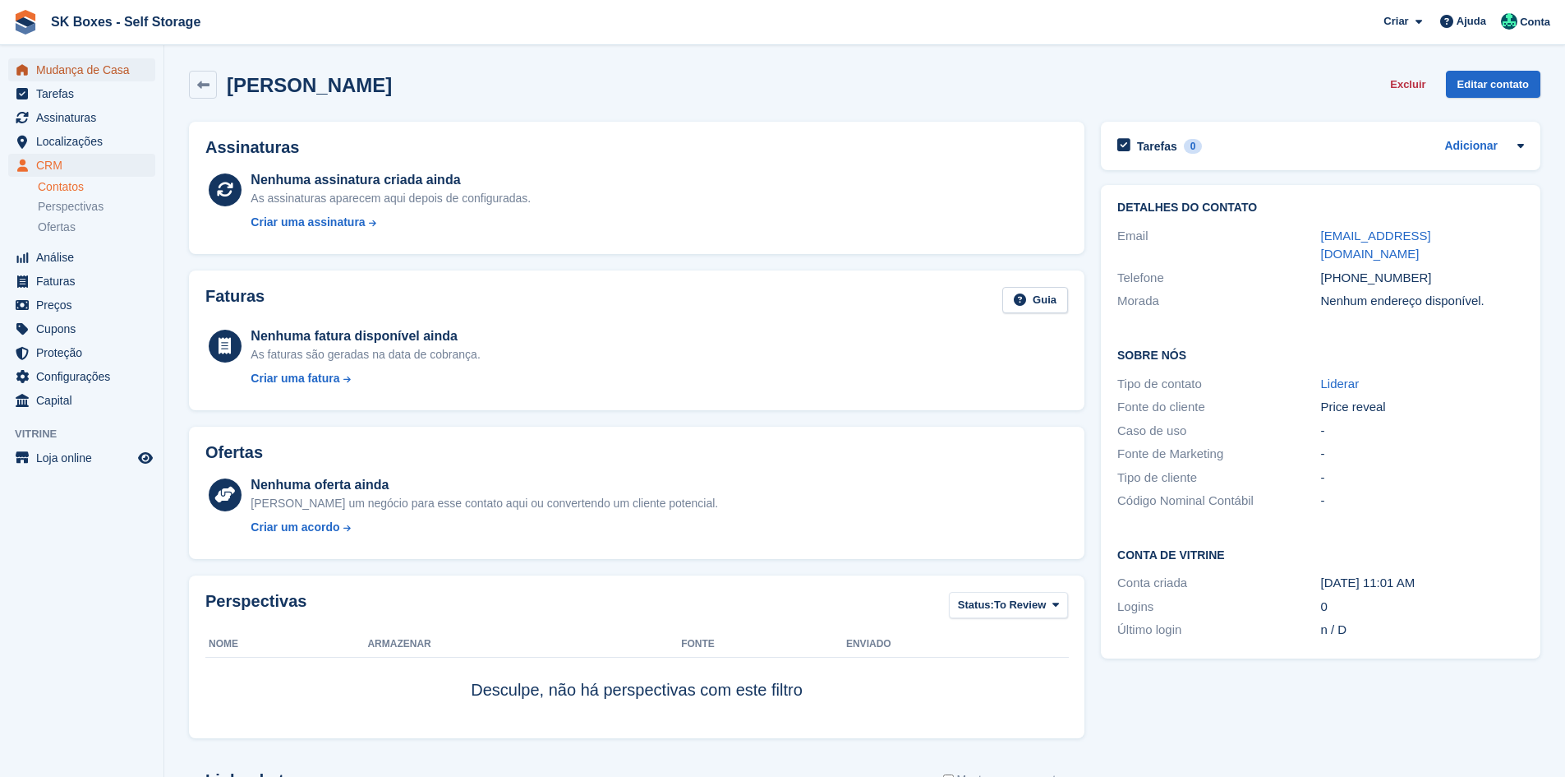
click at [26, 75] on icon "menu" at bounding box center [22, 69] width 12 height 11
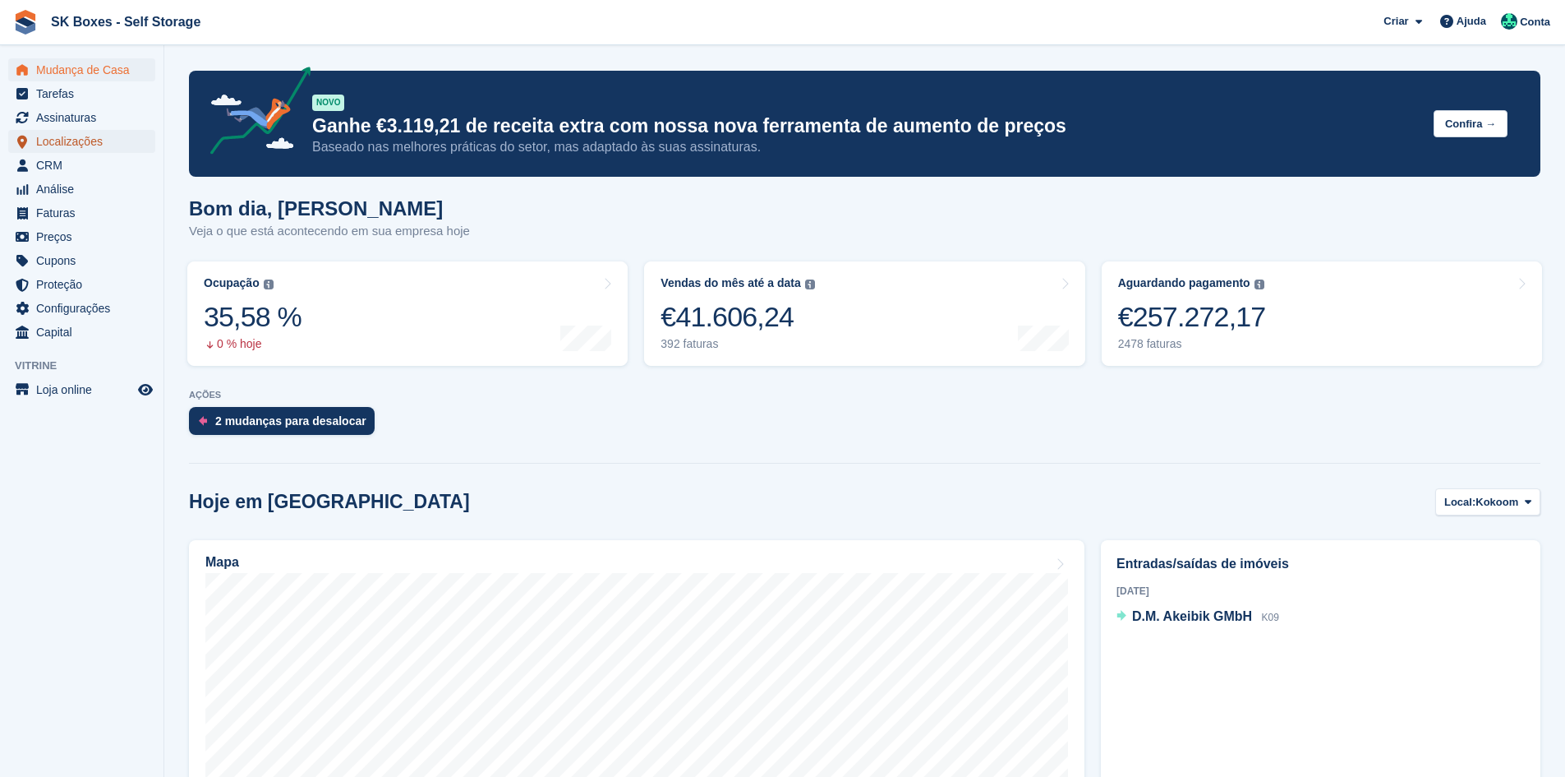
click at [92, 143] on span "Localizações" at bounding box center [85, 141] width 99 height 23
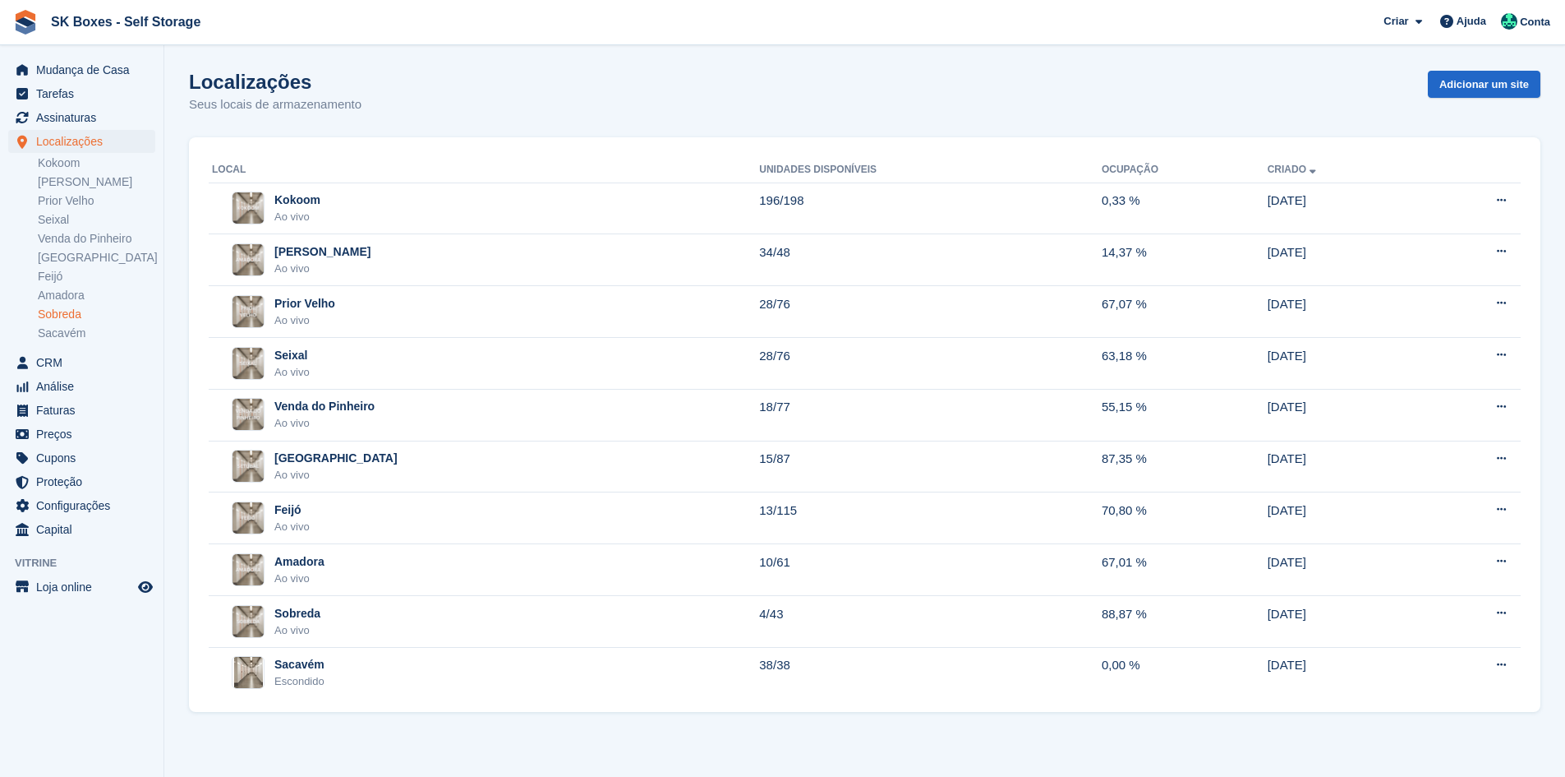
click at [70, 315] on link "Sobreda" at bounding box center [97, 314] width 118 height 16
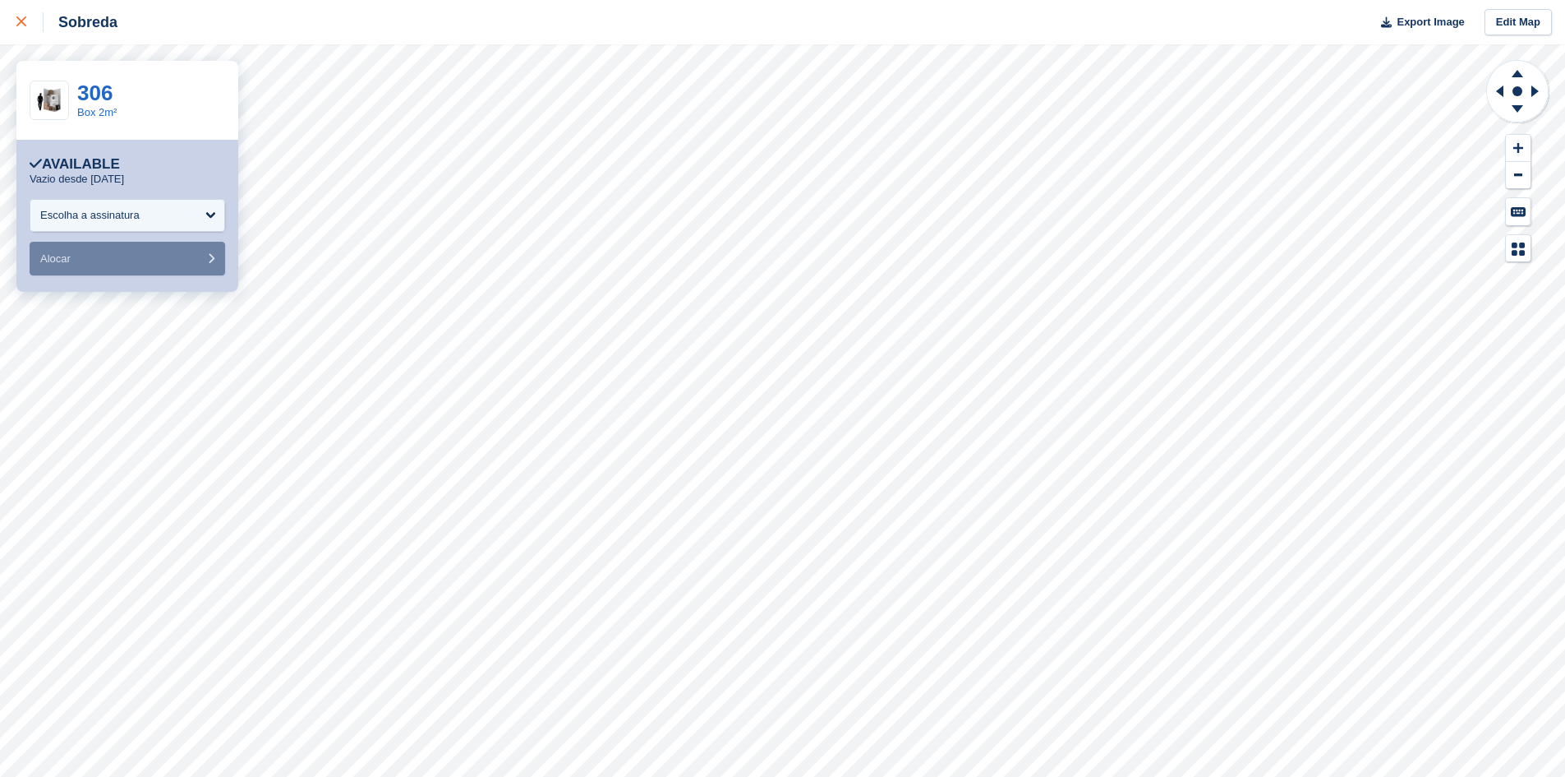
click at [24, 15] on div at bounding box center [29, 22] width 27 height 20
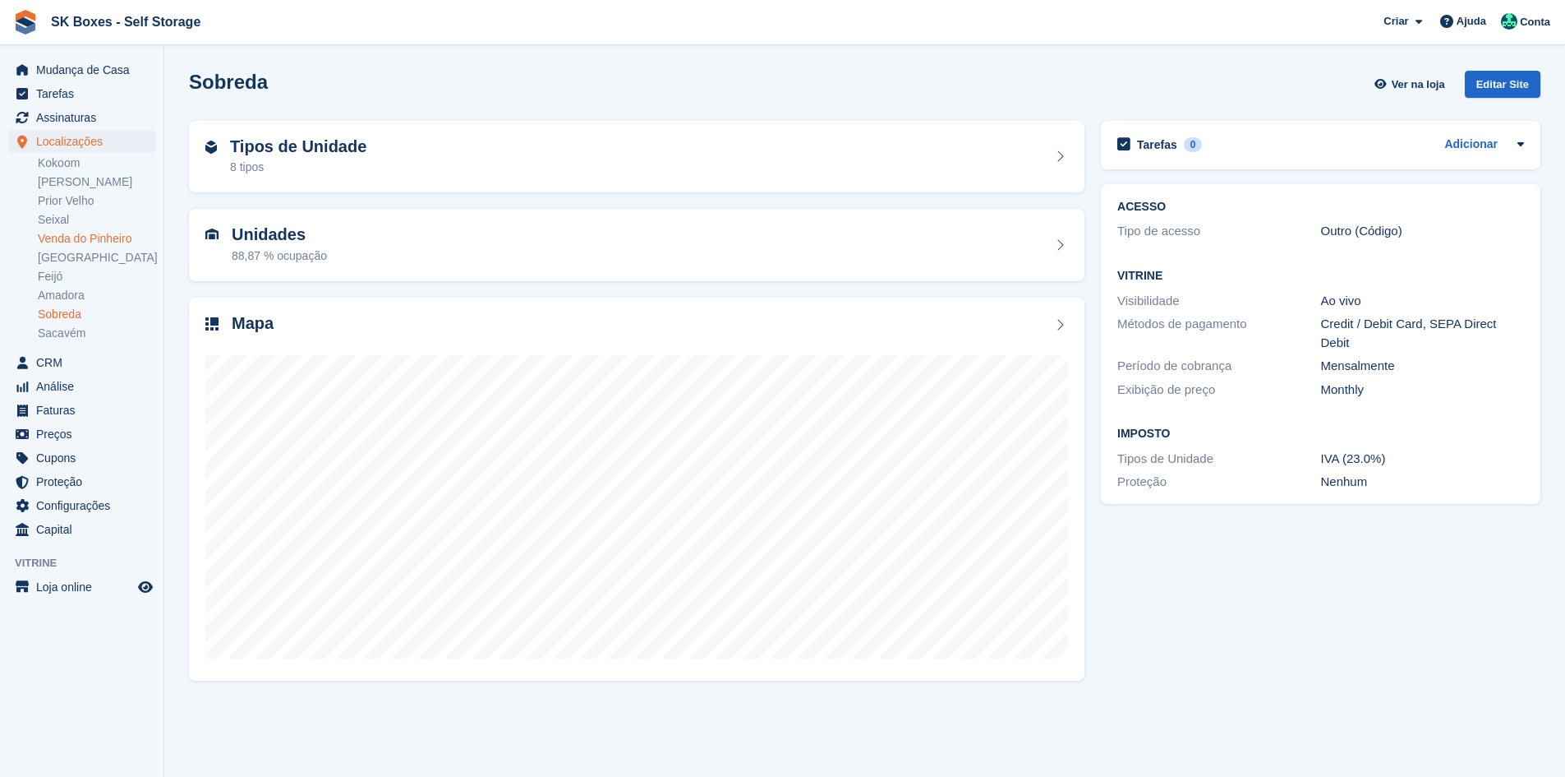
click at [117, 238] on link "Venda do Pinheiro" at bounding box center [97, 239] width 118 height 16
